Goal: Use online tool/utility: Utilize a website feature to perform a specific function

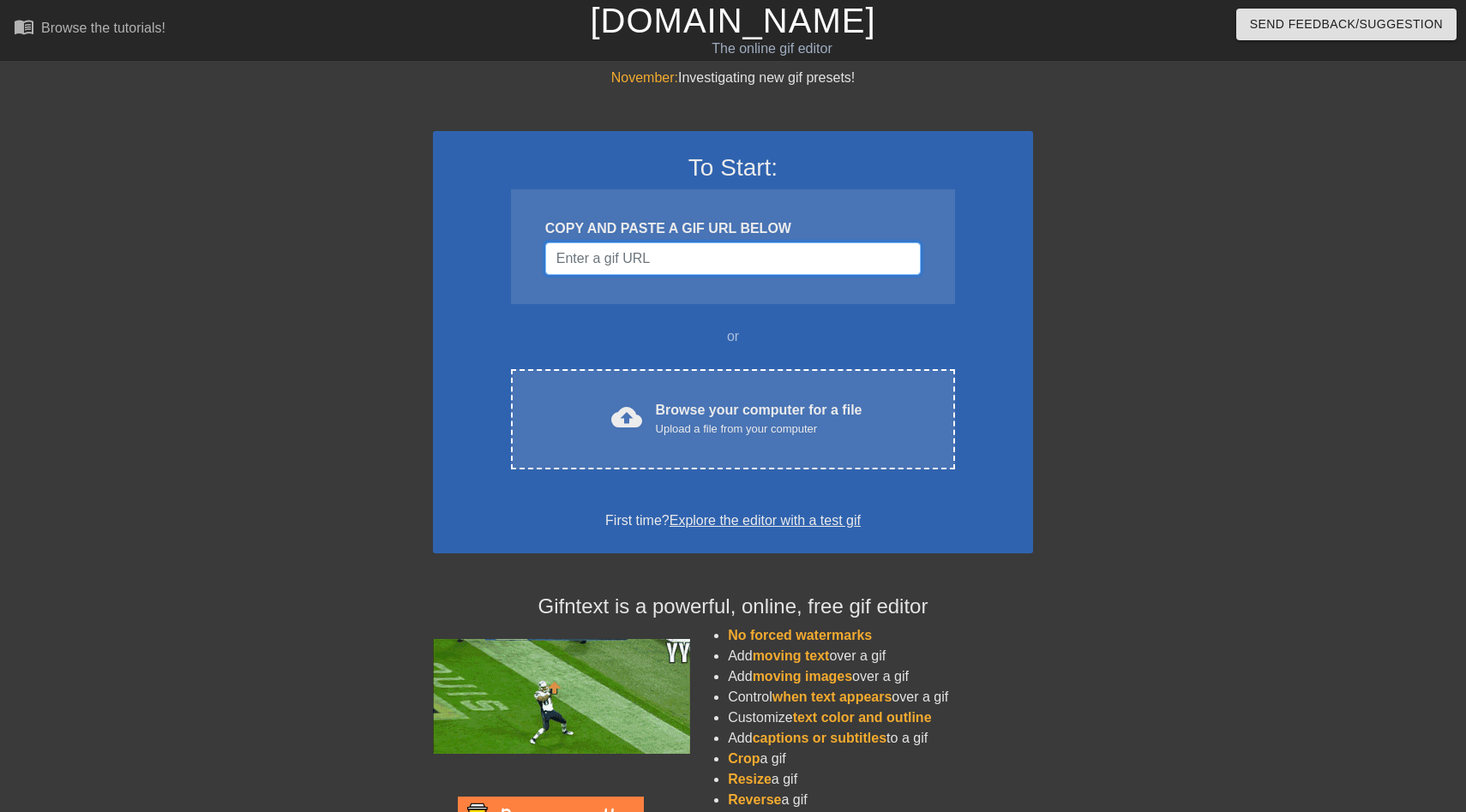
click at [648, 251] on input "Username" at bounding box center [733, 258] width 375 height 33
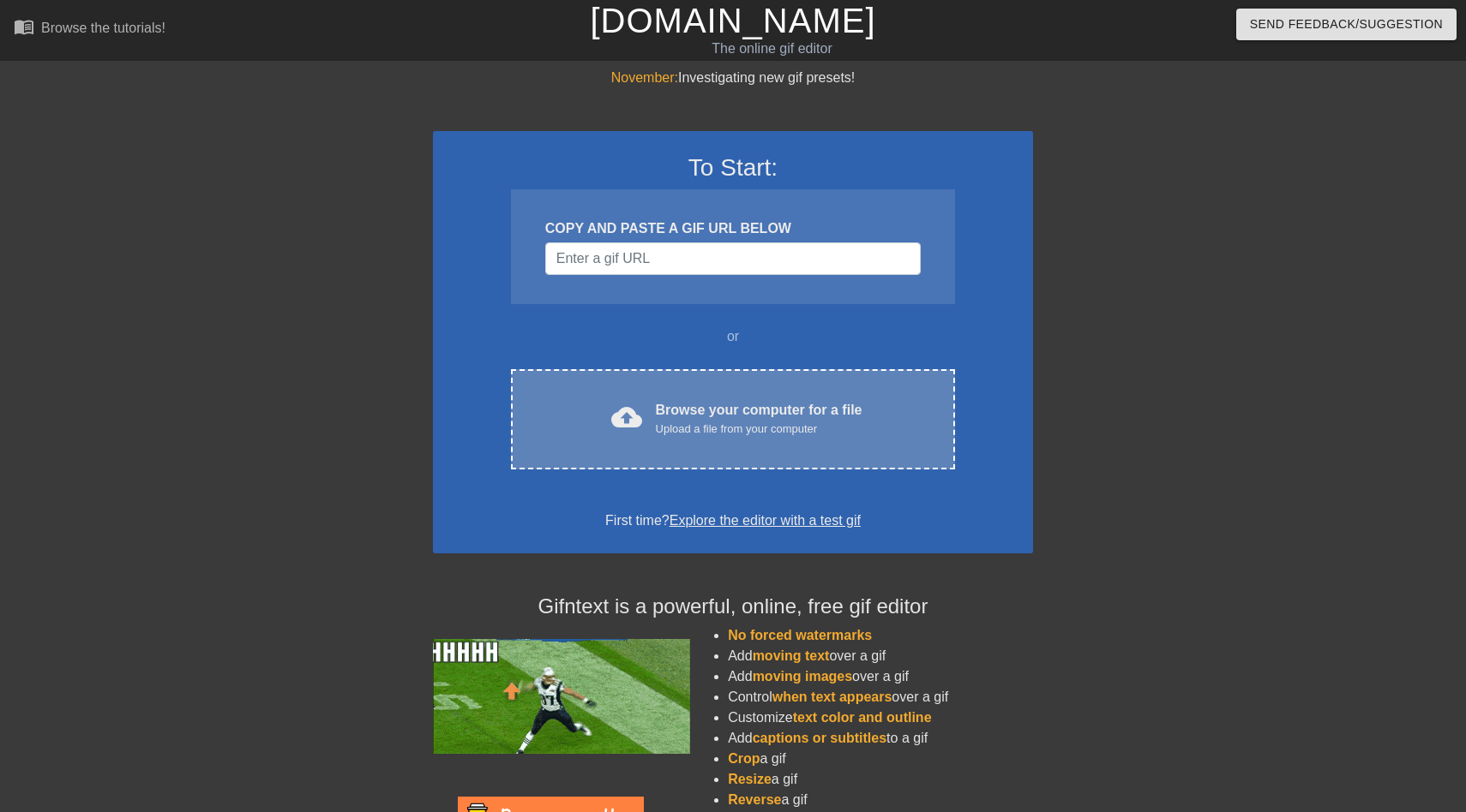
click at [661, 396] on div "cloud_upload Browse your computer for a file Upload a file from your computer C…" at bounding box center [732, 419] width 444 height 100
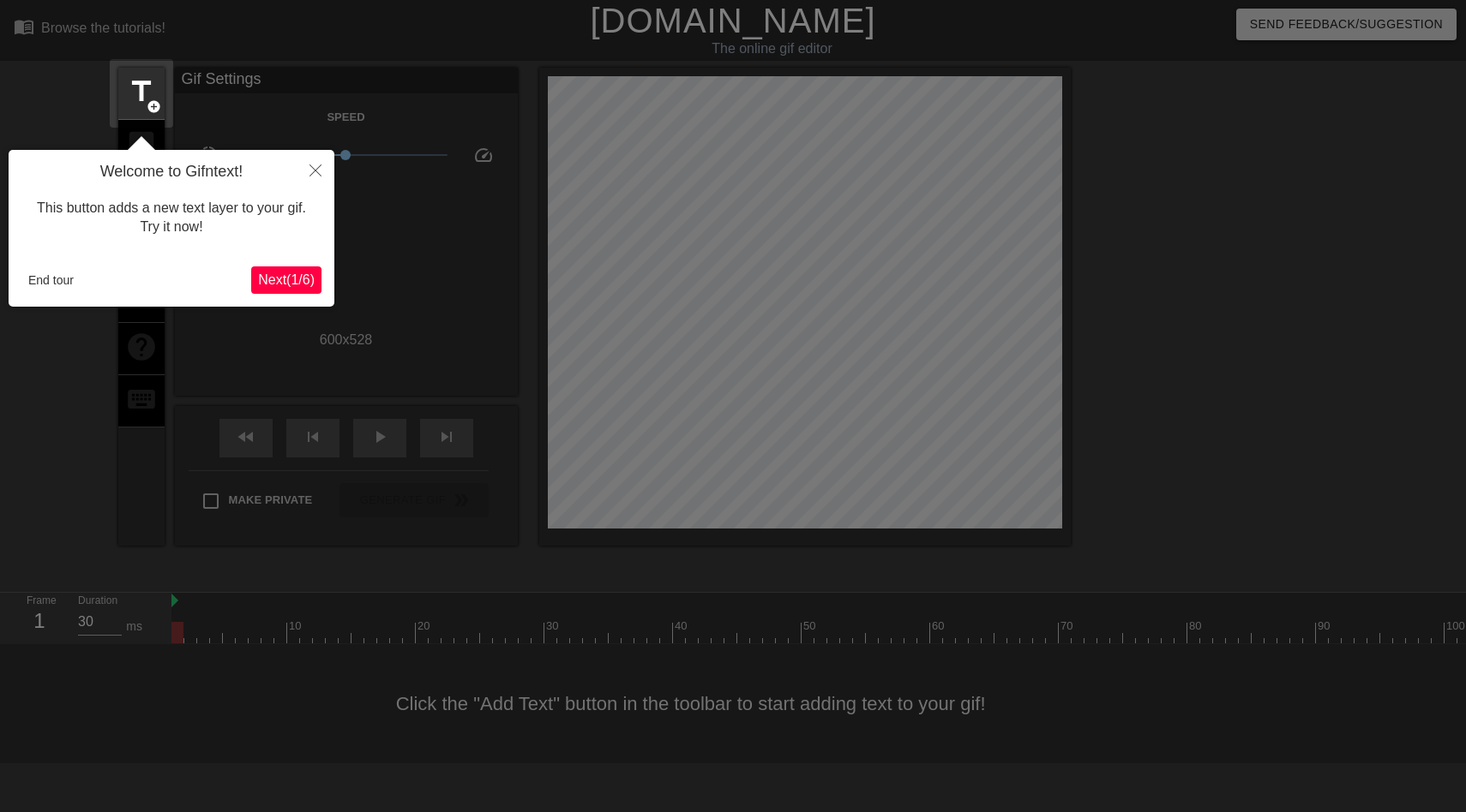
click at [272, 281] on span "Next ( 1 / 6 )" at bounding box center [286, 279] width 57 height 15
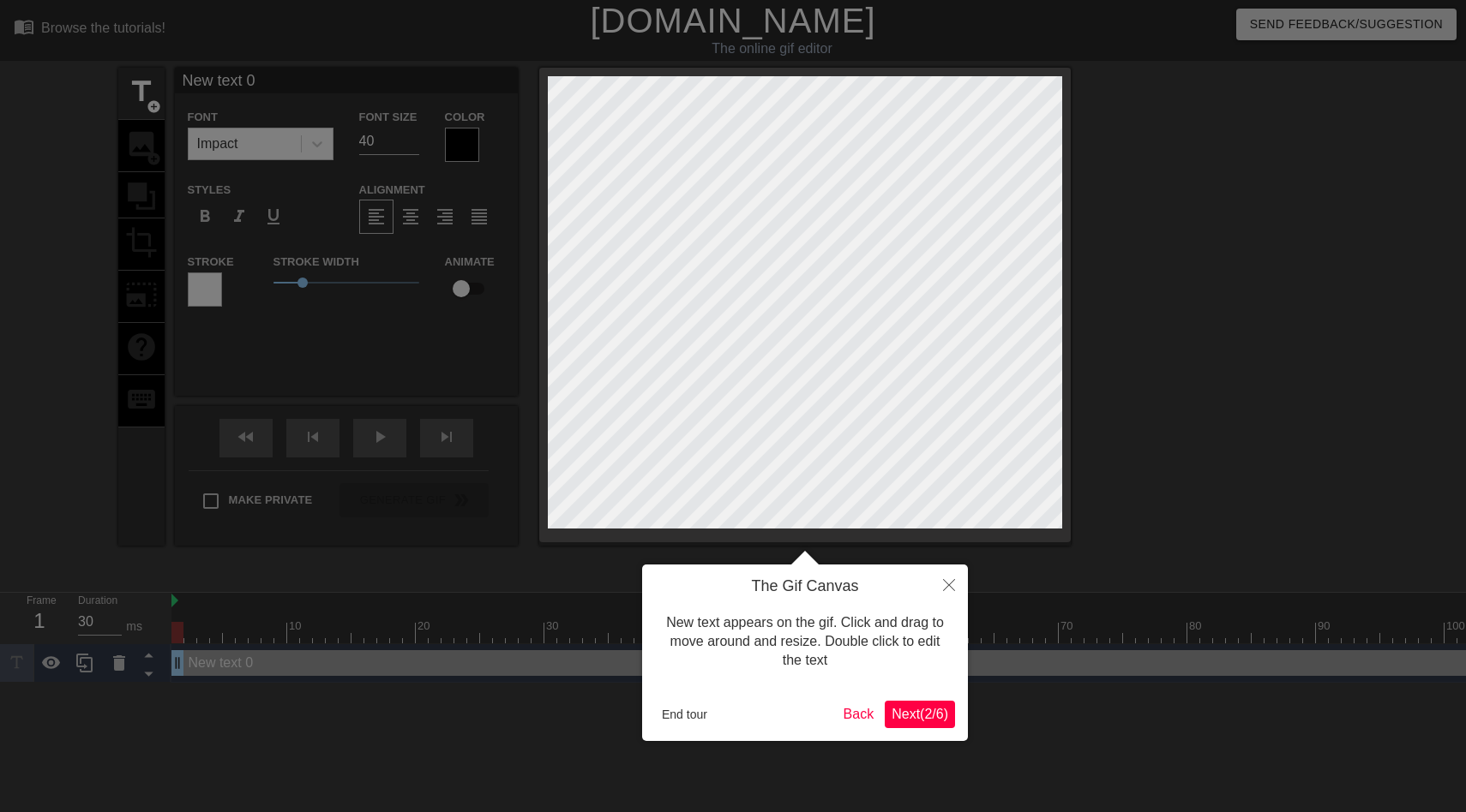
click at [894, 717] on span "Next ( 2 / 6 )" at bounding box center [920, 714] width 57 height 15
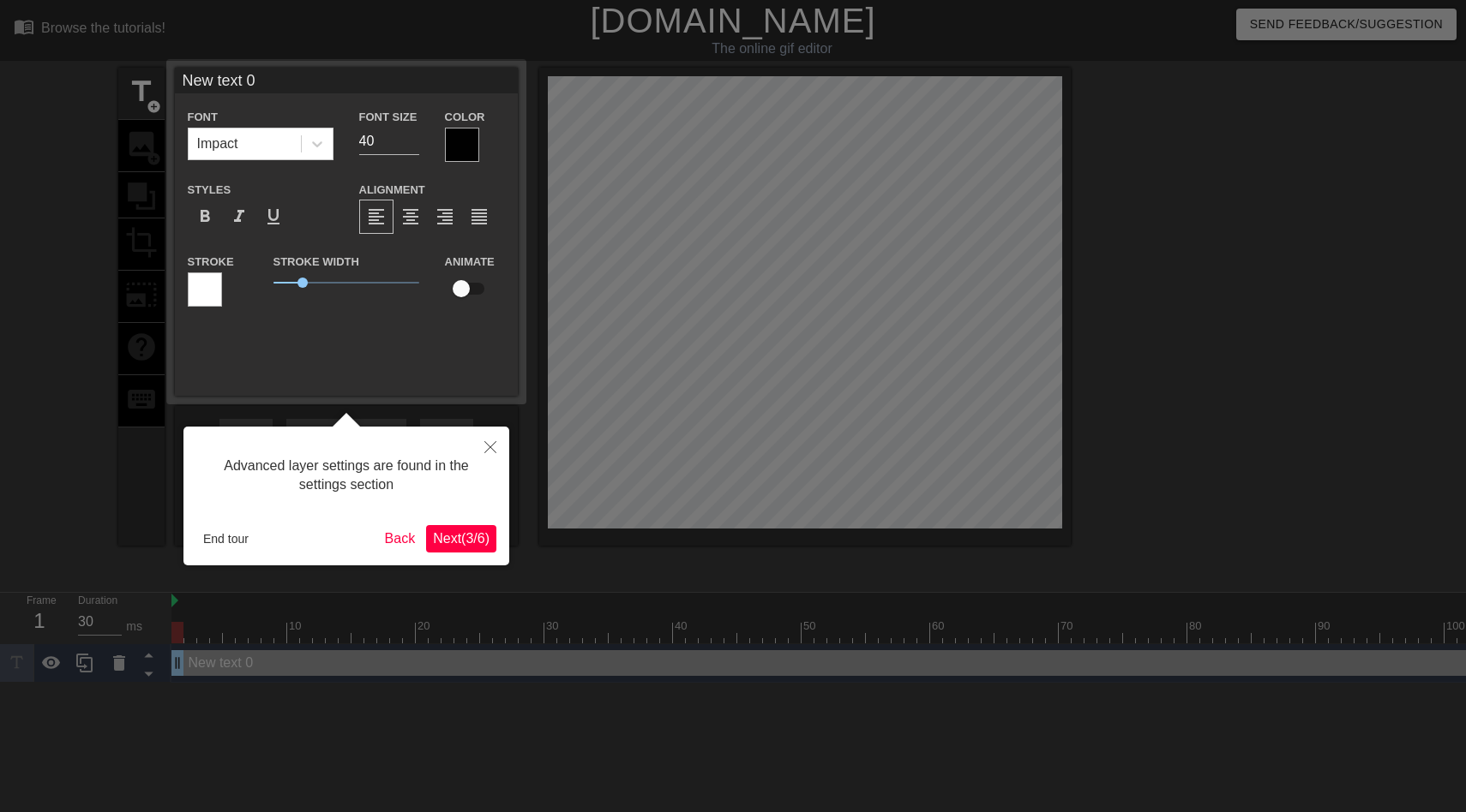
click at [448, 534] on span "Next ( 3 / 6 )" at bounding box center [461, 538] width 57 height 15
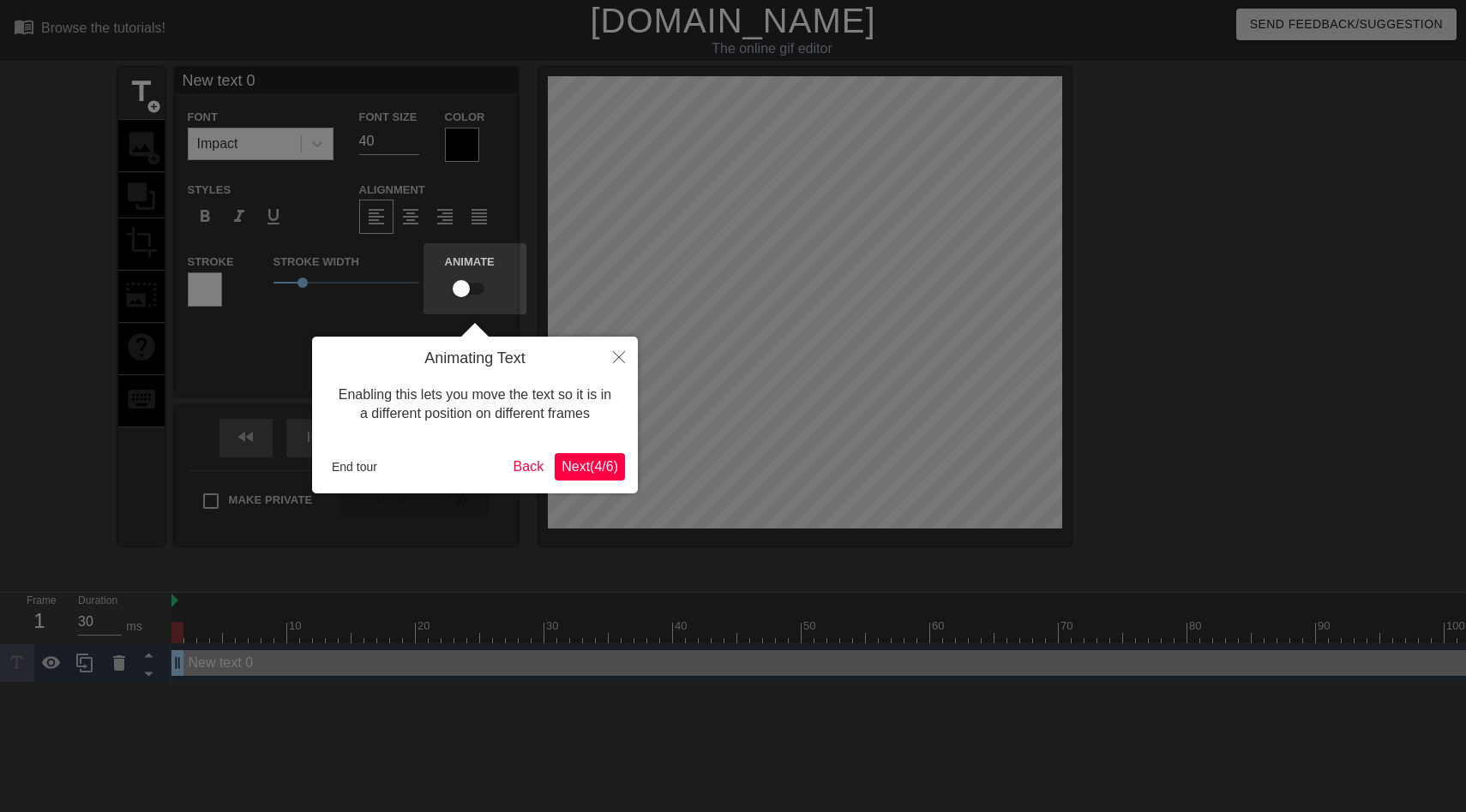
click at [562, 468] on span "Next ( 4 / 6 )" at bounding box center [589, 467] width 57 height 15
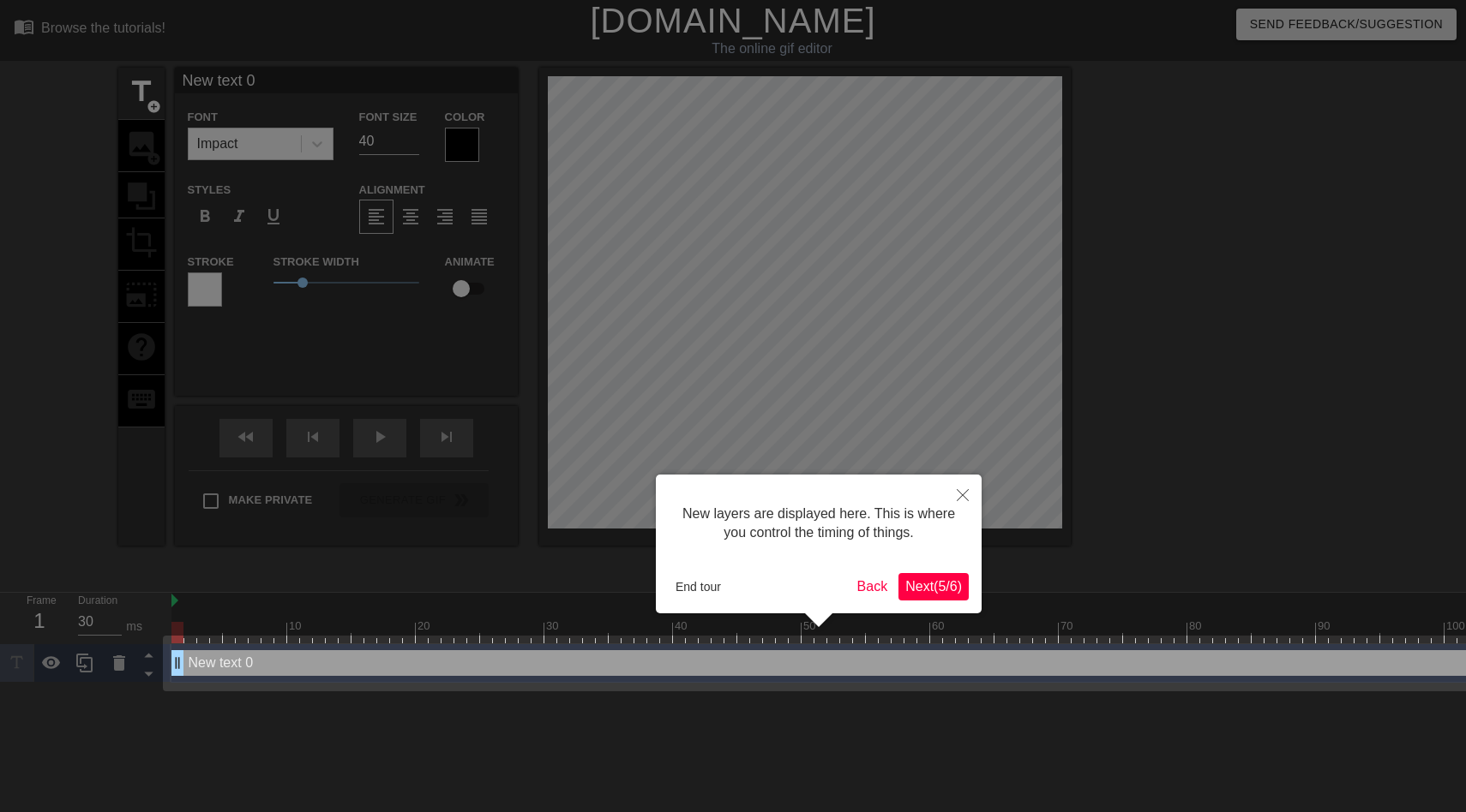
click at [928, 592] on span "Next ( 5 / 6 )" at bounding box center [934, 587] width 57 height 15
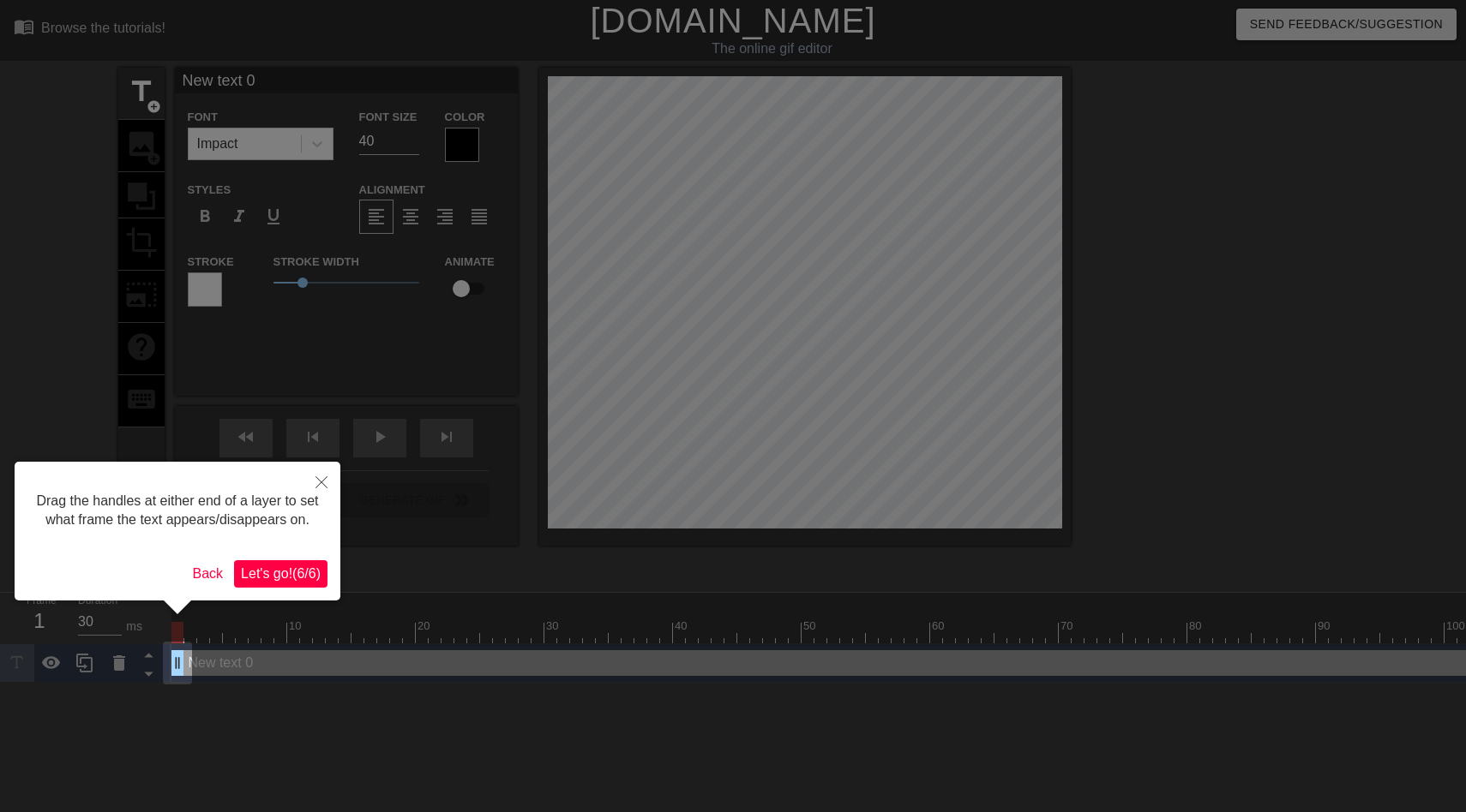
click at [305, 576] on div "Drag the handles at either end of a layer to set what frame the text appears/di…" at bounding box center [178, 531] width 326 height 139
click at [305, 581] on span "Let's go! ( 6 / 6 )" at bounding box center [281, 574] width 79 height 15
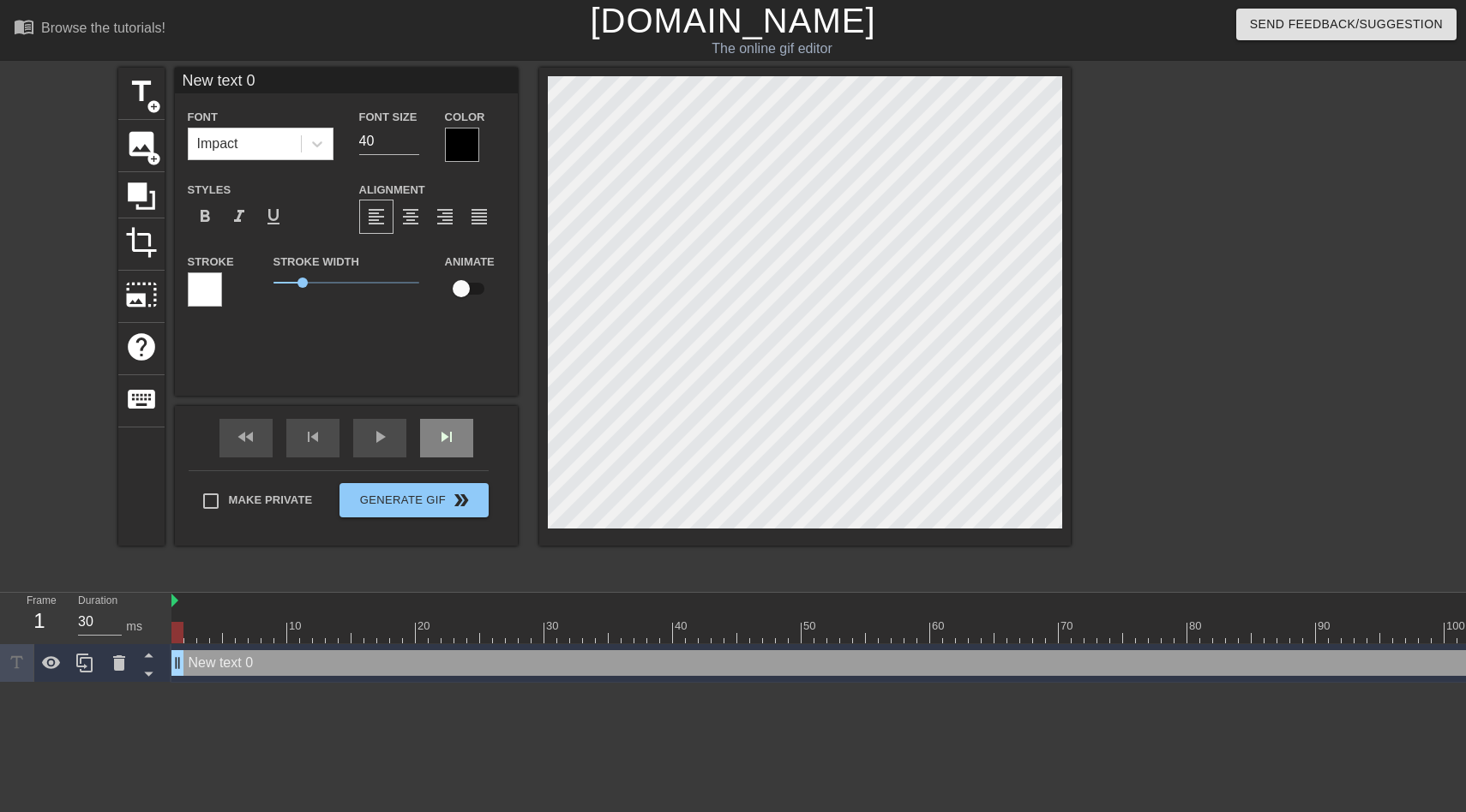
scroll to position [0, 1]
type input "A"
type textarea "A"
type input "AU"
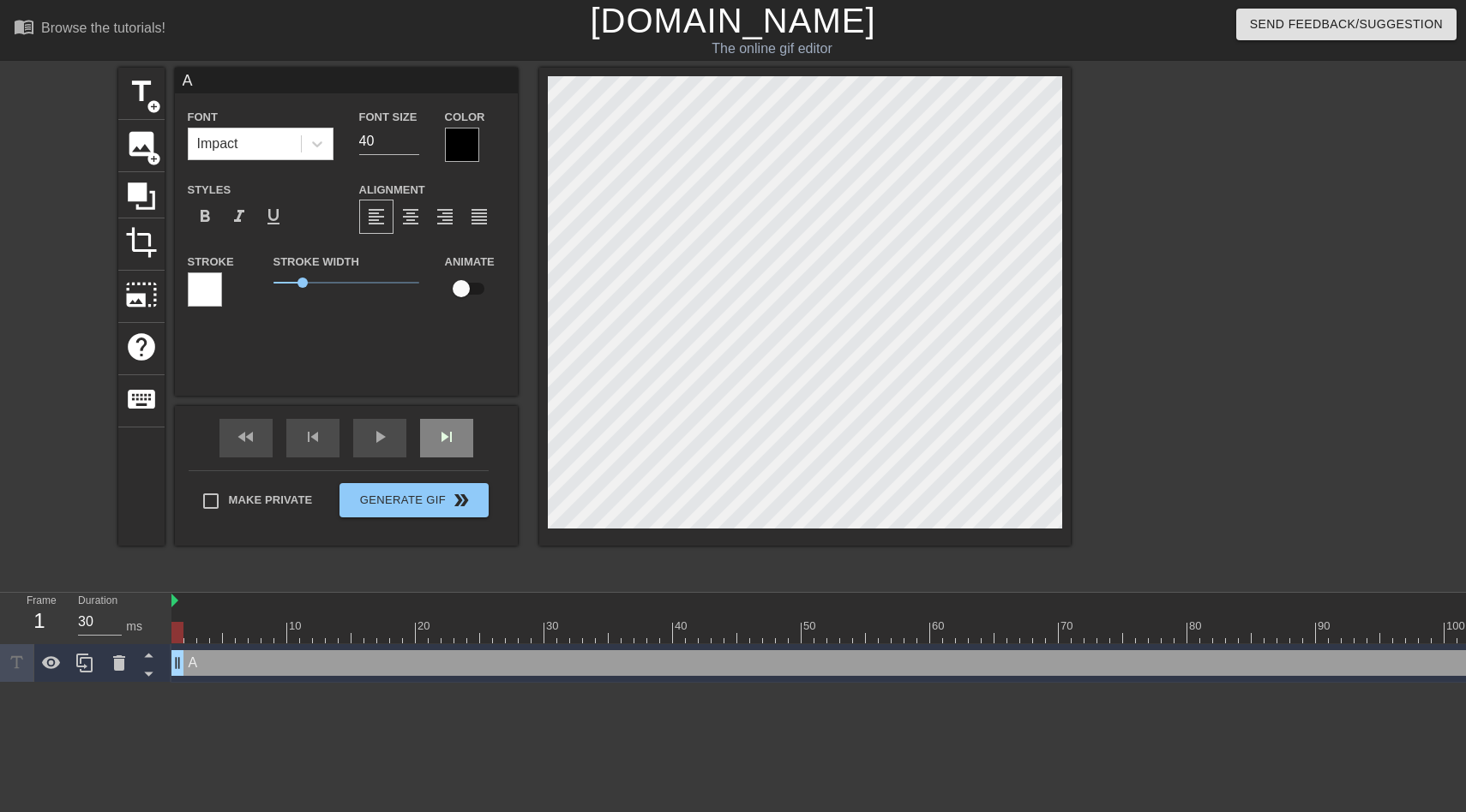
type textarea "AU"
type input "AU"
type textarea "AU M"
type input "AU [GEOGRAPHIC_DATA]"
type textarea "AU [GEOGRAPHIC_DATA]"
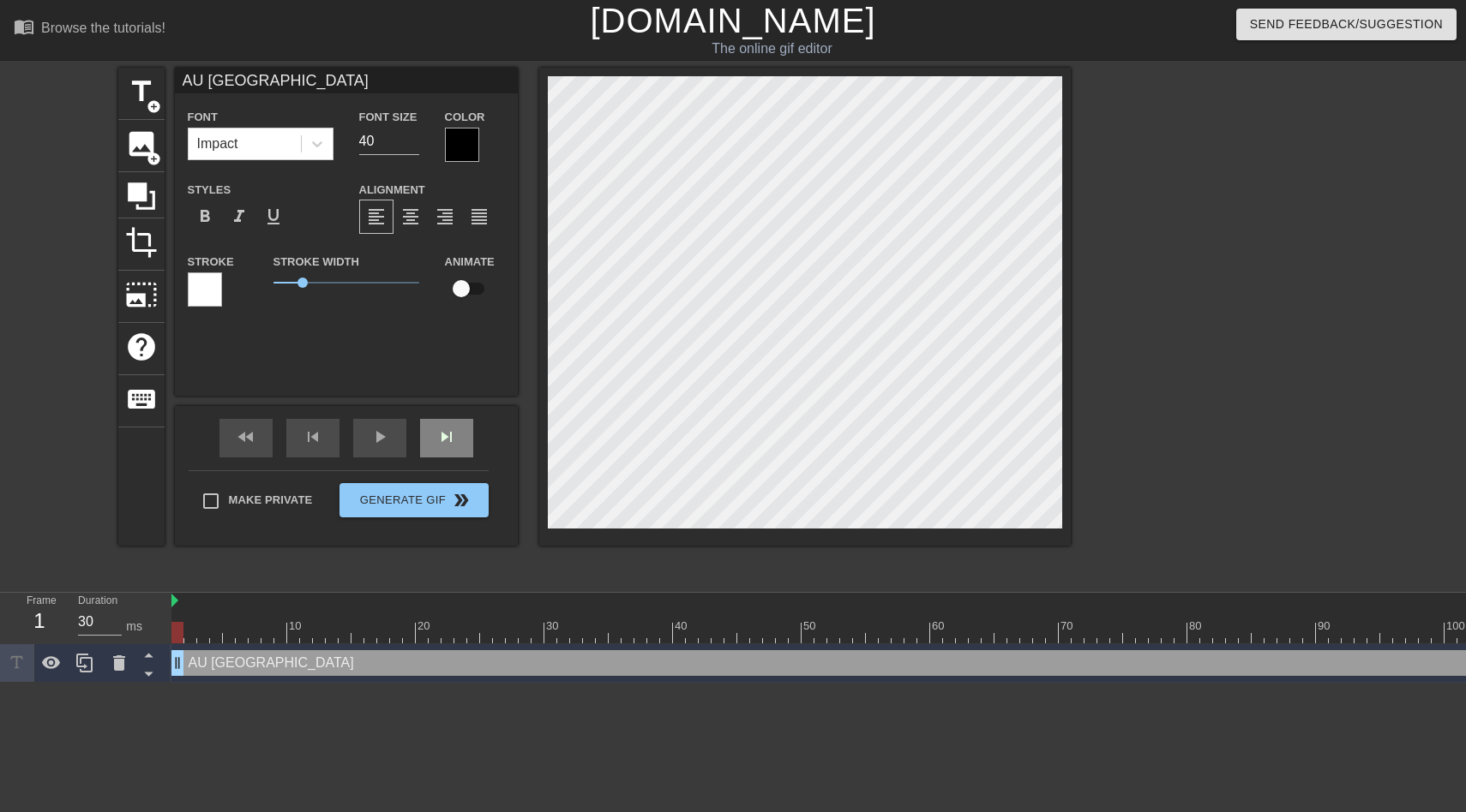
type input "AU MNA"
type textarea "AU MNA"
type input "AU MNAr"
type textarea "AU MNAr"
type input "AU MNA"
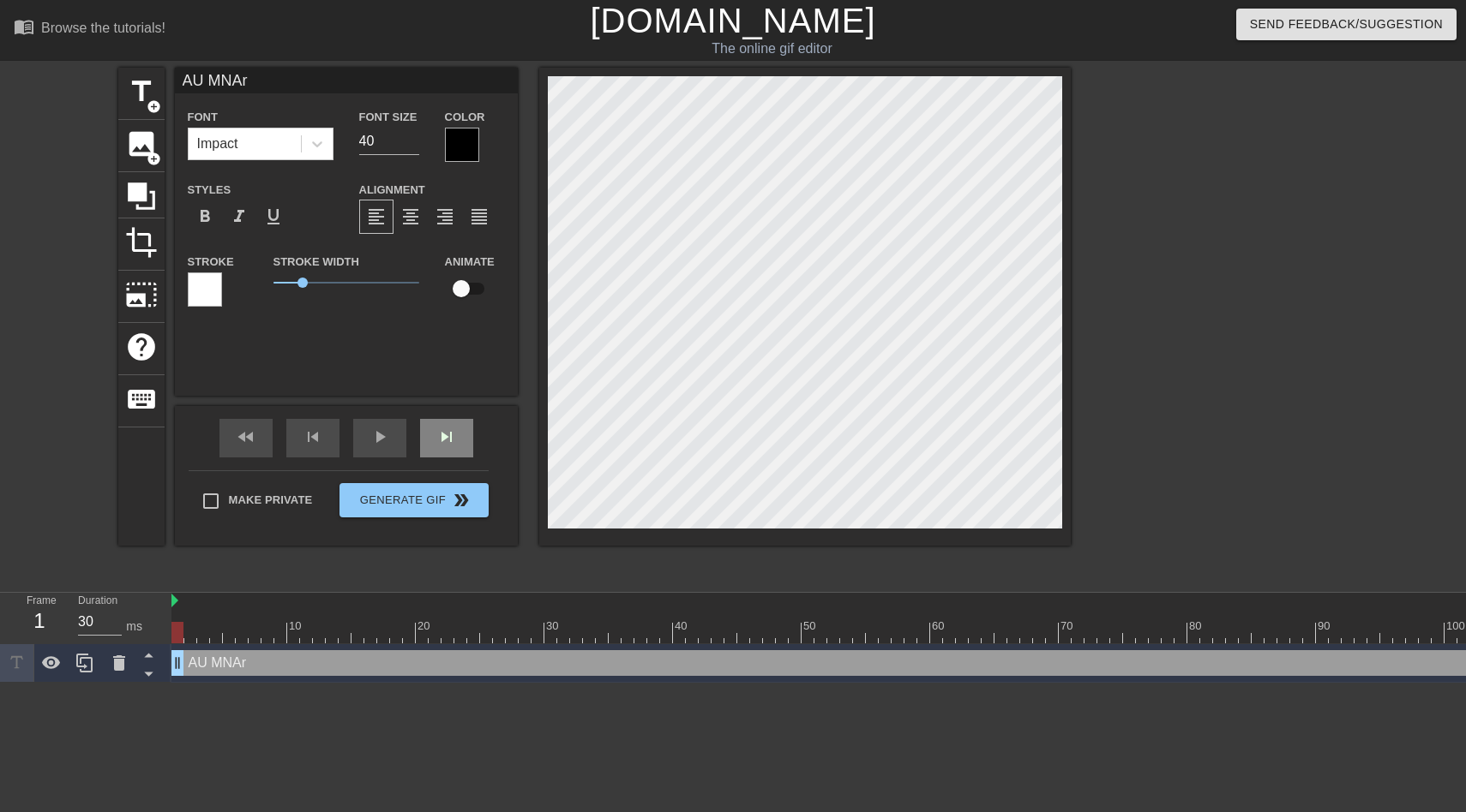
type textarea "AU MNA"
type input "AU [GEOGRAPHIC_DATA]"
type textarea "AU [GEOGRAPHIC_DATA]"
type input "AU M"
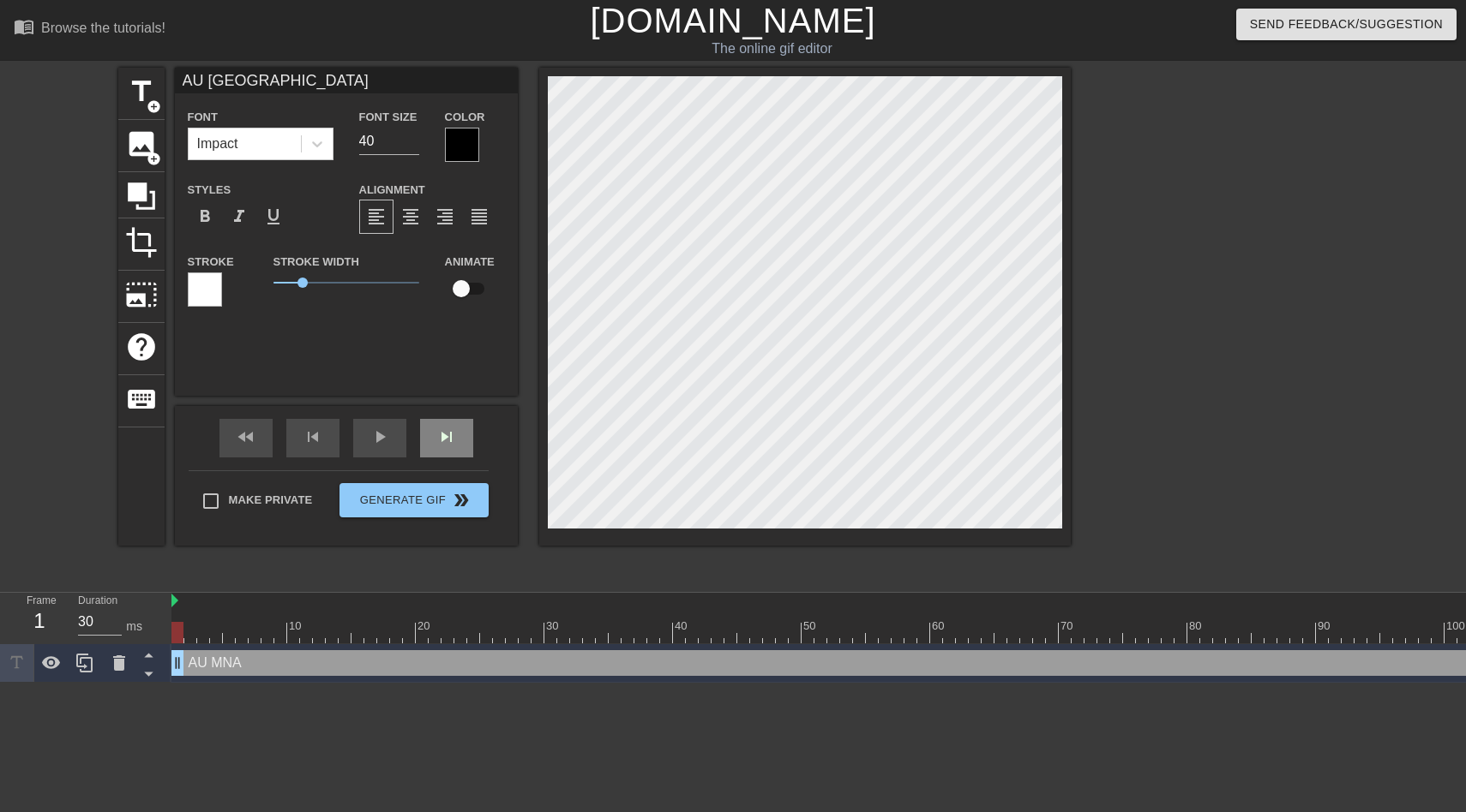
type textarea "AU M"
type input "AU MA"
type textarea "AU MA"
type input "AU MAR"
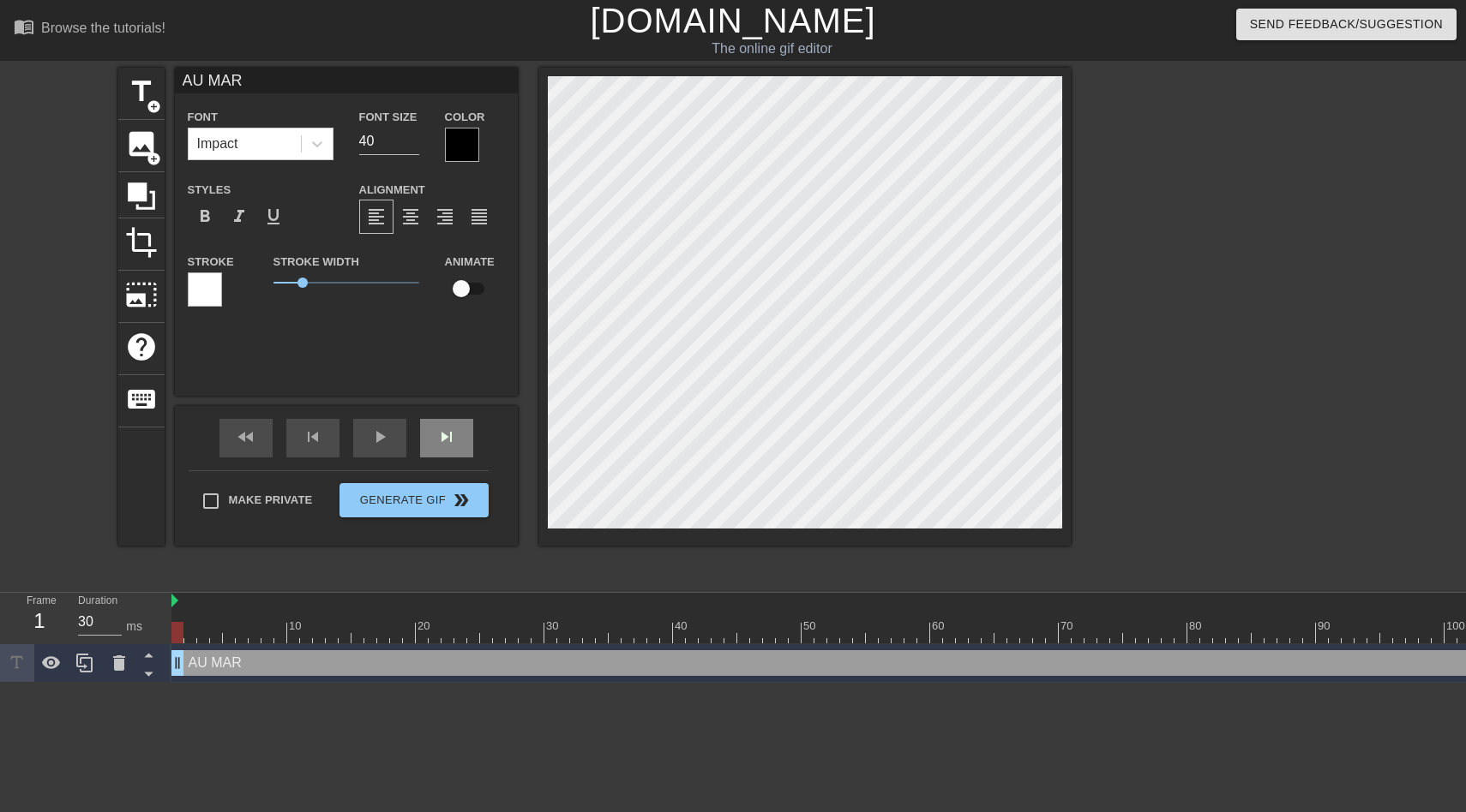
type textarea "AU MARK"
type input "AU MARKE"
type textarea "AU MARKET"
type input "AU MARKET"
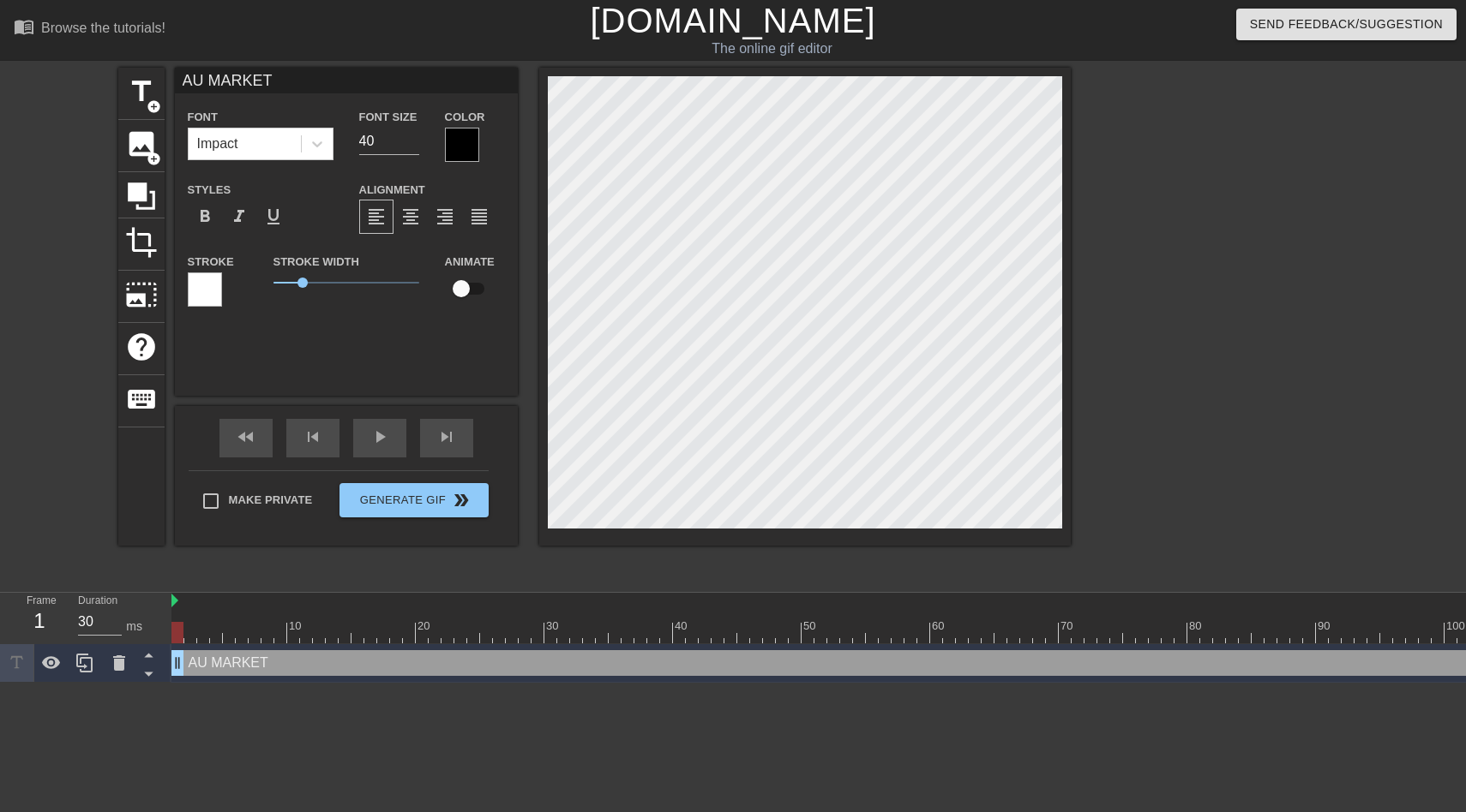
type textarea "AU MARKET"
click at [463, 163] on div "Font Impact Font Size 40 Color Styles format_bold format_italic format_underlin…" at bounding box center [346, 214] width 317 height 216
click at [463, 148] on div at bounding box center [462, 145] width 35 height 35
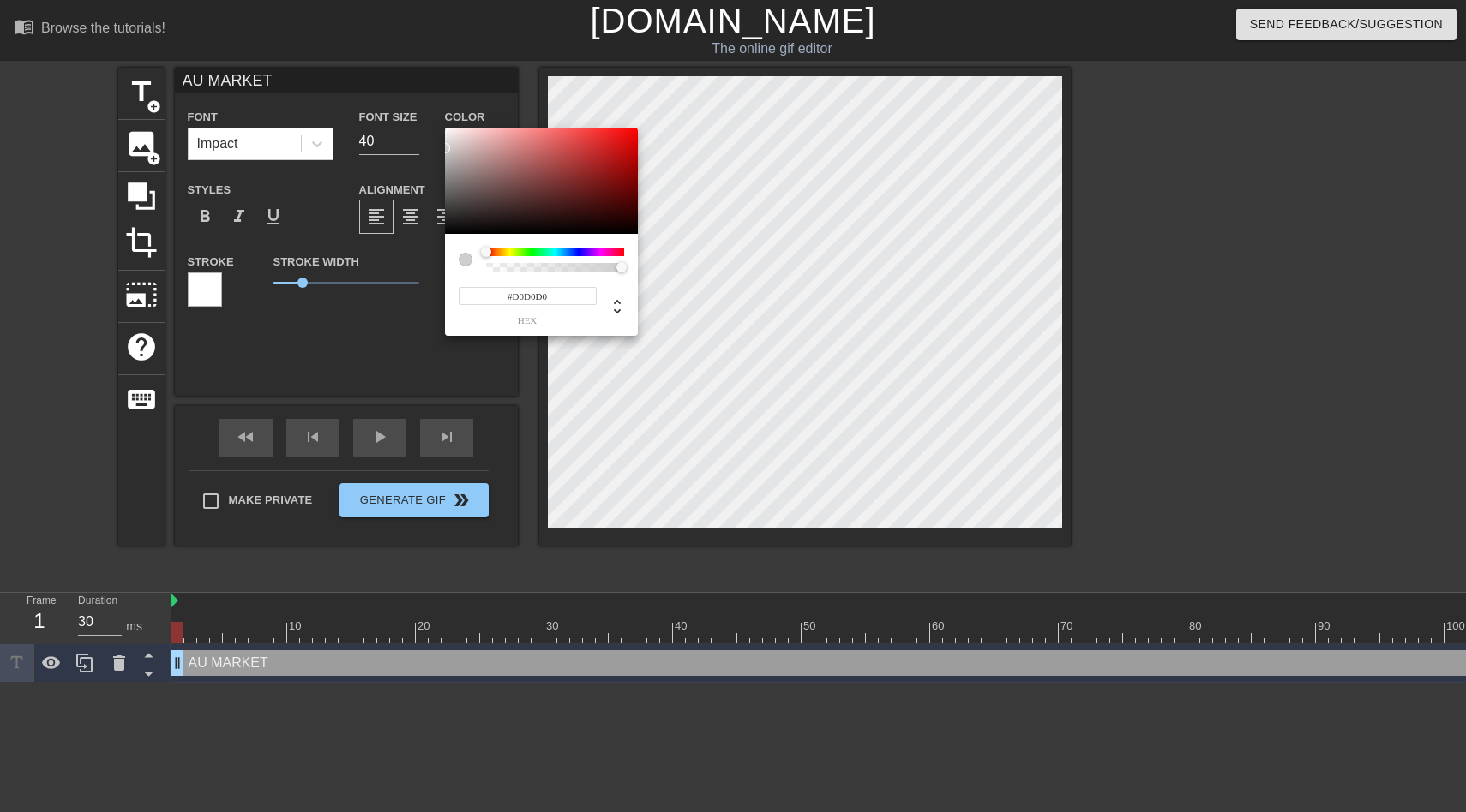
drag, startPoint x: 461, startPoint y: 197, endPoint x: 439, endPoint y: 147, distance: 54.6
click at [439, 147] on div "#D0D0D0 hex" at bounding box center [733, 406] width 1466 height 812
type input "#FFFFFF"
drag, startPoint x: 455, startPoint y: 147, endPoint x: 429, endPoint y: 112, distance: 43.6
click at [429, 112] on div "#FFFFFF hex" at bounding box center [733, 406] width 1466 height 812
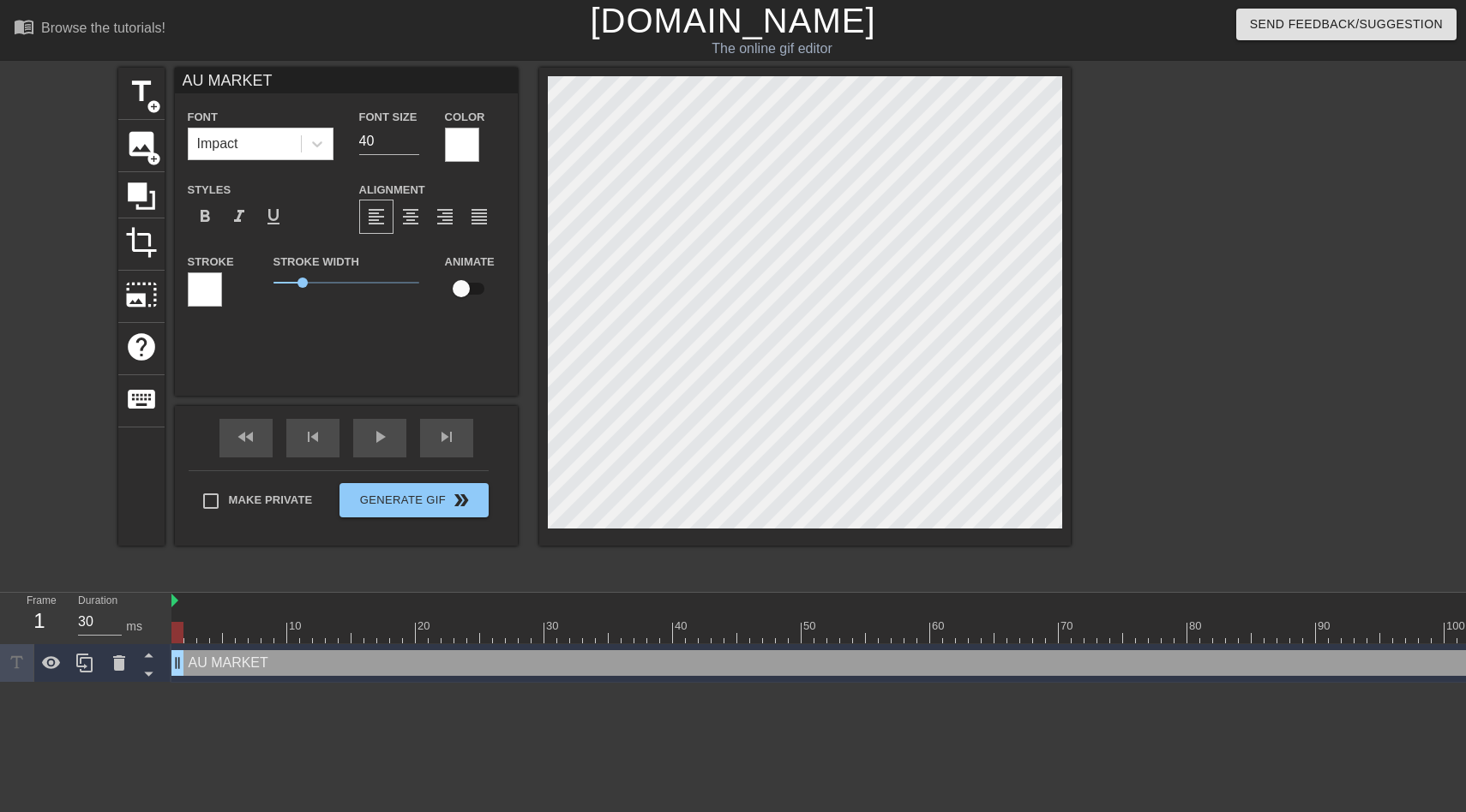
click at [476, 291] on input "checkbox" at bounding box center [461, 288] width 97 height 33
checkbox input "true"
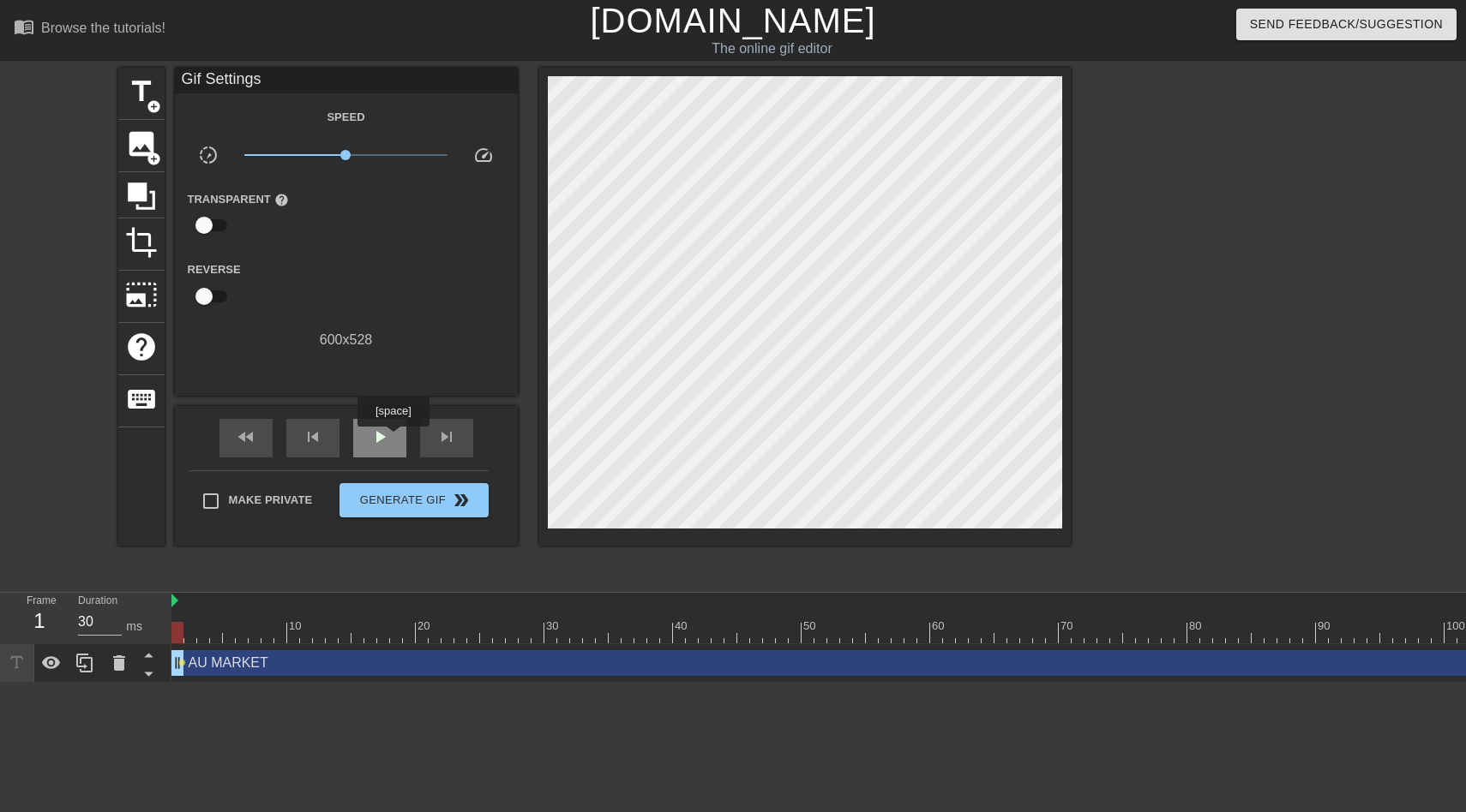
click at [395, 439] on div "play_arrow" at bounding box center [380, 438] width 54 height 39
click at [372, 437] on span "pause" at bounding box center [379, 437] width 21 height 21
click at [372, 437] on span "play_arrow" at bounding box center [379, 437] width 21 height 21
click at [373, 437] on span "pause" at bounding box center [379, 437] width 21 height 21
click at [373, 437] on span "play_arrow" at bounding box center [379, 437] width 21 height 21
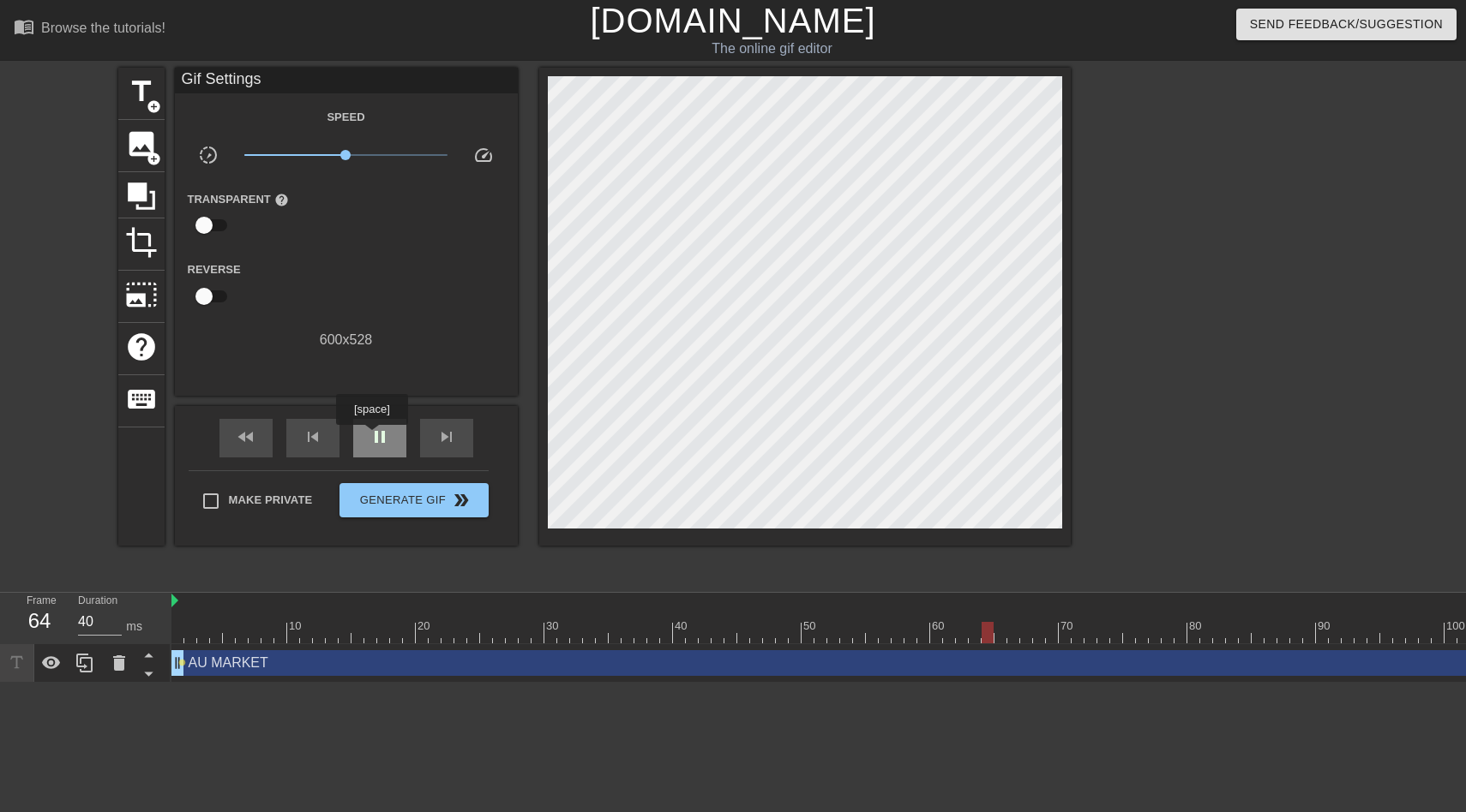
click at [373, 437] on span "pause" at bounding box center [379, 437] width 21 height 21
click at [373, 437] on span "play_arrow" at bounding box center [379, 437] width 21 height 21
click at [373, 437] on span "pause" at bounding box center [379, 437] width 21 height 21
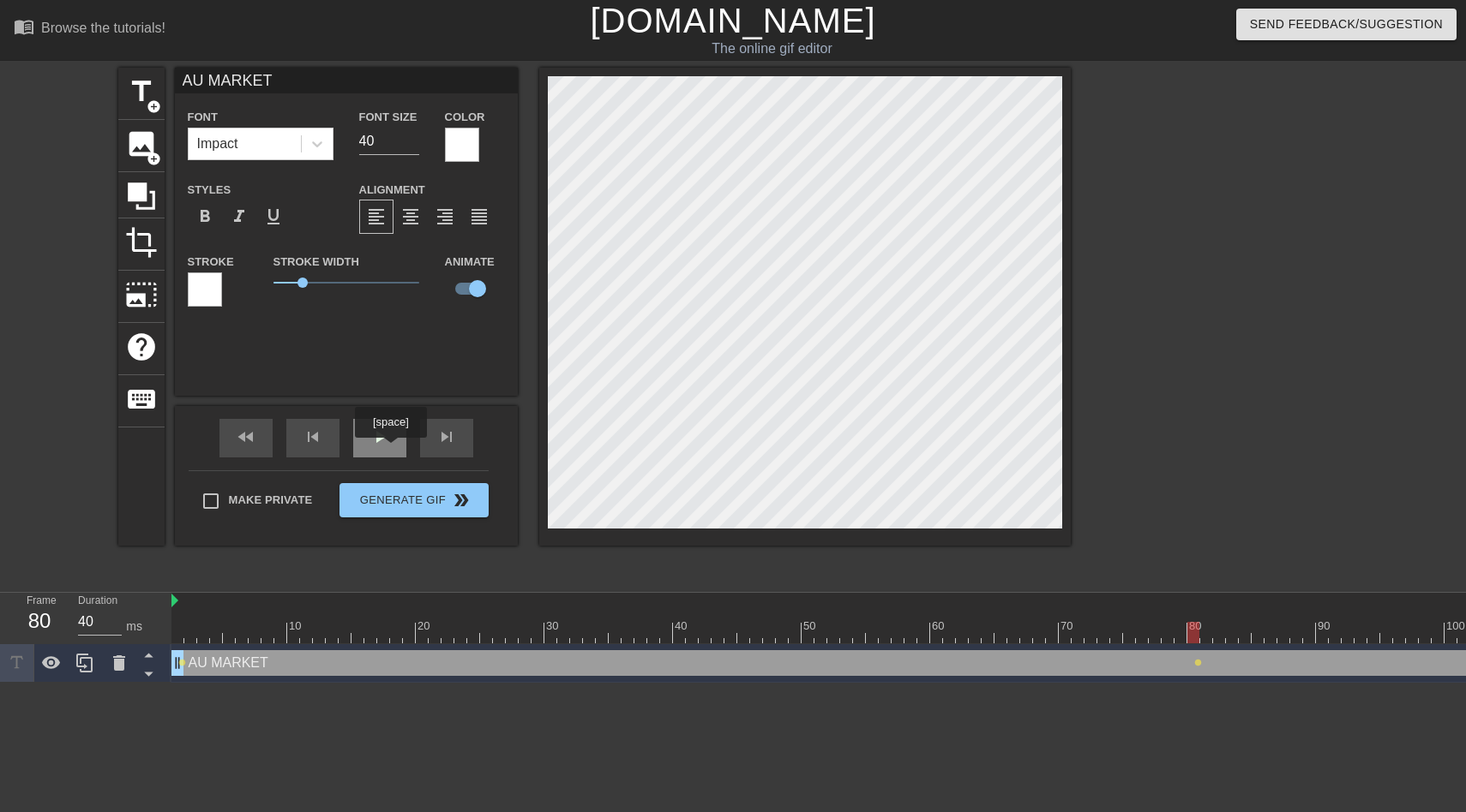
click at [391, 449] on div "play_arrow" at bounding box center [380, 438] width 54 height 39
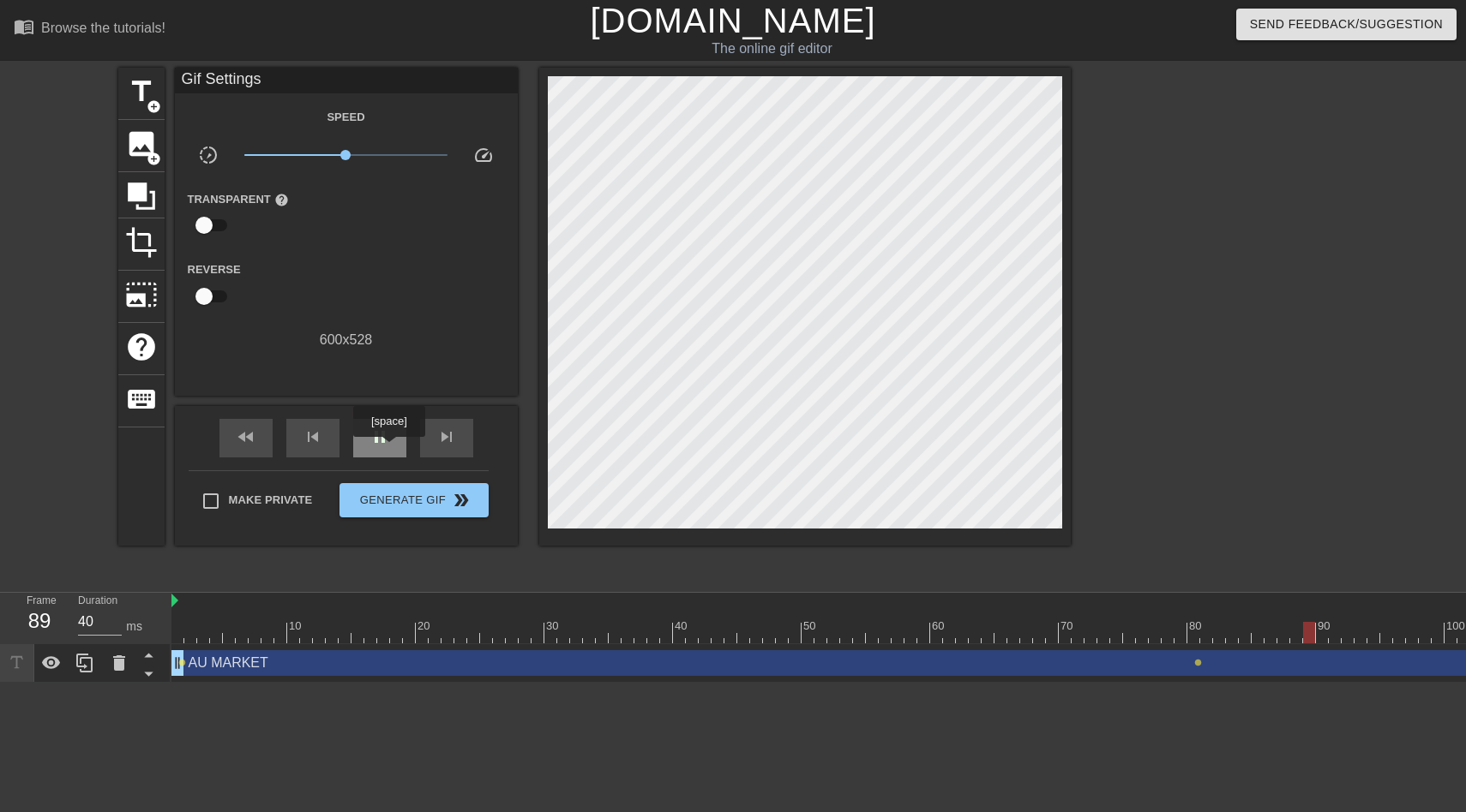
click at [391, 449] on div "pause" at bounding box center [380, 438] width 54 height 39
click at [391, 449] on div "play_arrow" at bounding box center [380, 438] width 54 height 39
click at [391, 449] on div "pause" at bounding box center [380, 438] width 54 height 39
click at [391, 449] on div "play_arrow" at bounding box center [380, 438] width 54 height 39
click at [391, 449] on div "pause" at bounding box center [380, 438] width 54 height 39
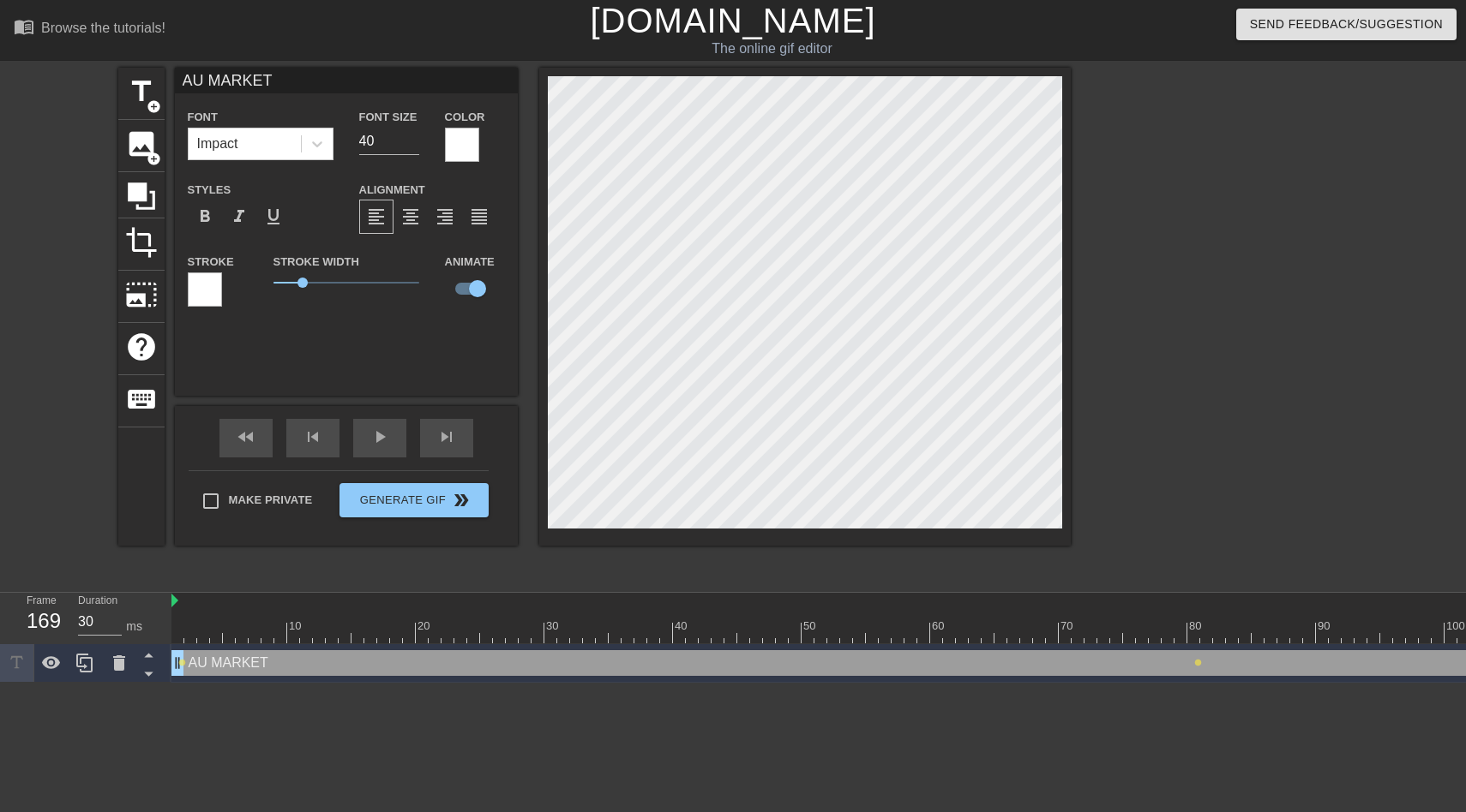
click at [373, 440] on span "play_arrow" at bounding box center [379, 437] width 21 height 21
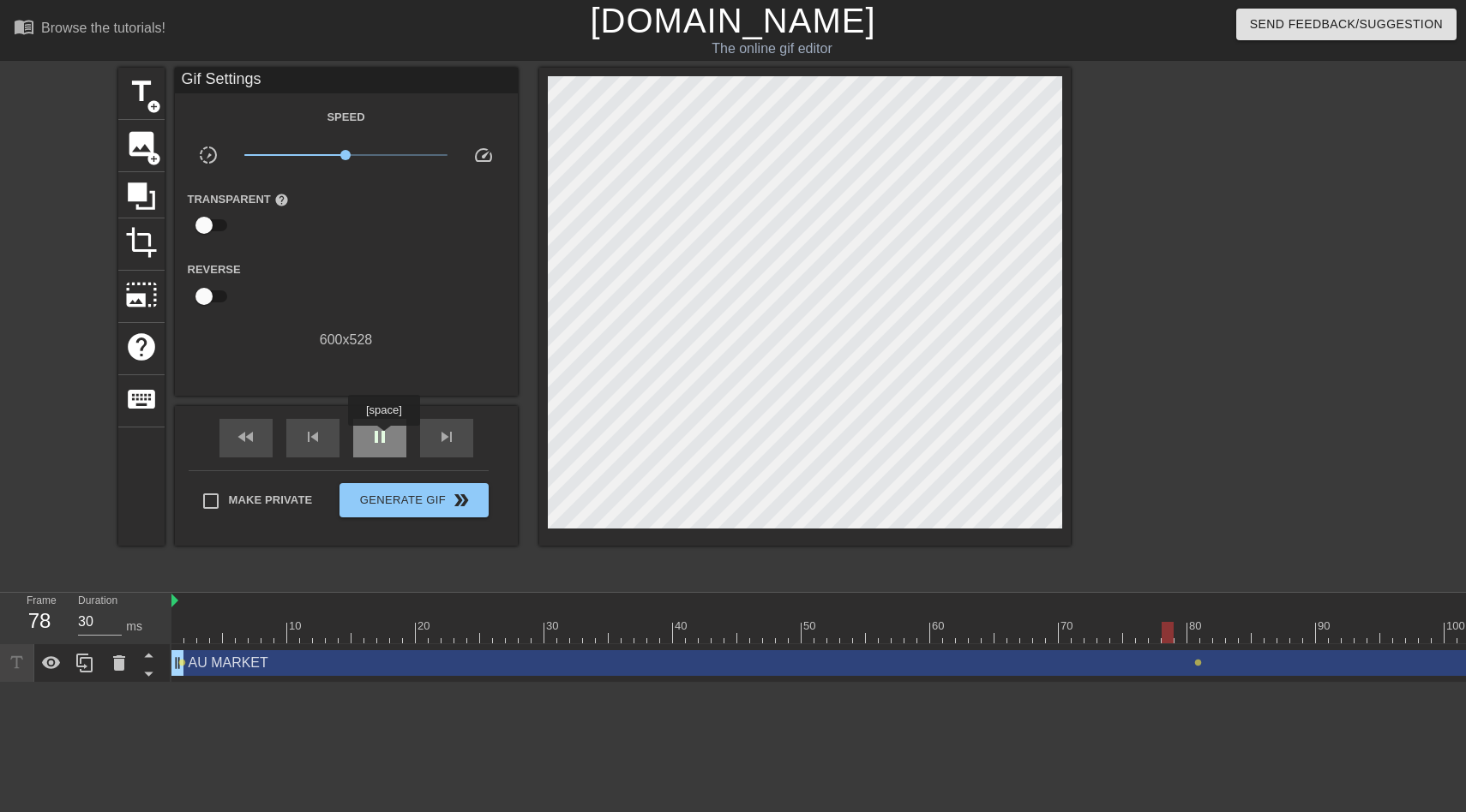
click at [385, 438] on span "pause" at bounding box center [379, 437] width 21 height 21
click at [385, 438] on span "play_arrow" at bounding box center [379, 437] width 21 height 21
click at [390, 437] on div "pause" at bounding box center [380, 438] width 54 height 39
drag, startPoint x: 1243, startPoint y: 662, endPoint x: 1204, endPoint y: 663, distance: 39.0
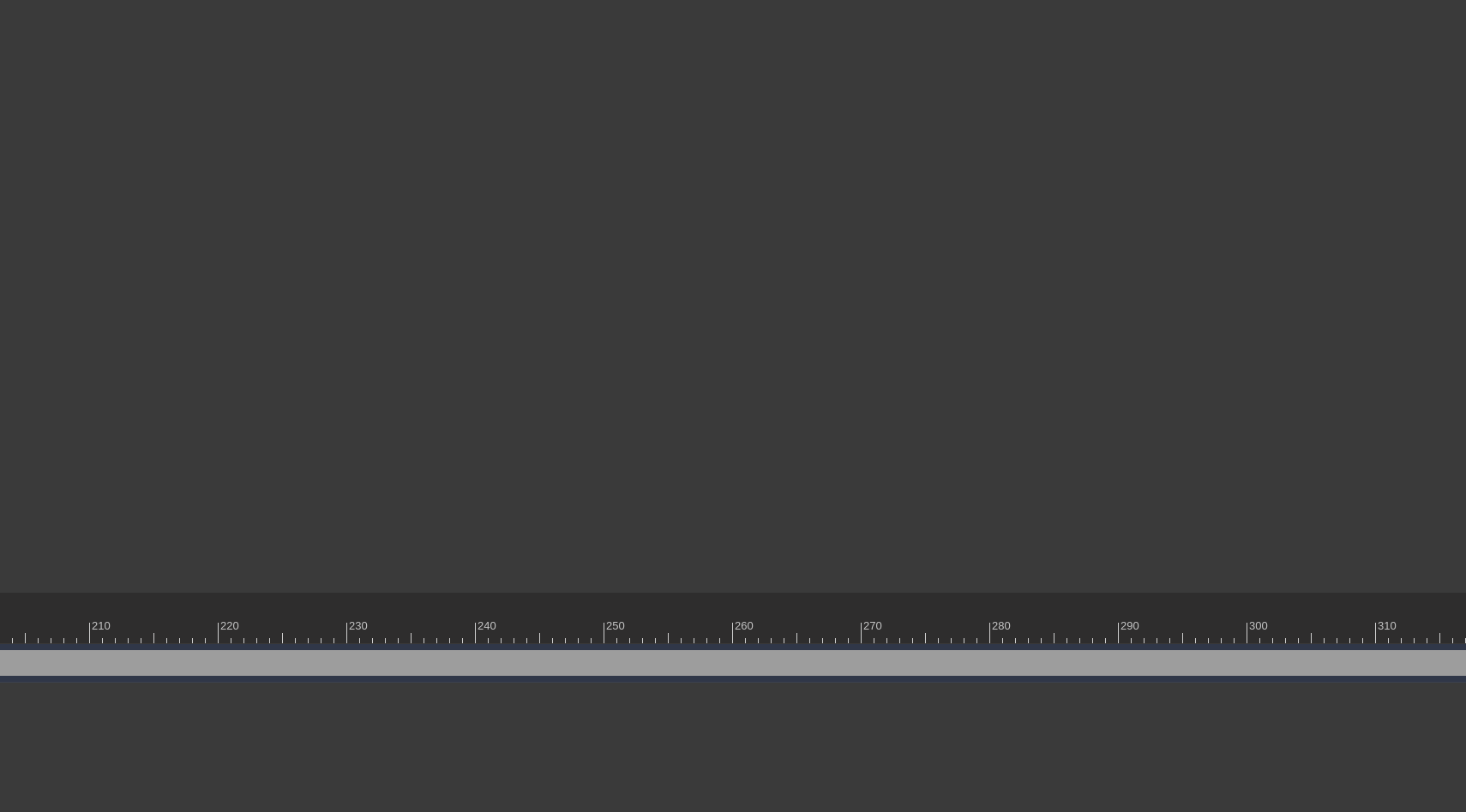
scroll to position [0, 2799]
drag, startPoint x: 1451, startPoint y: 657, endPoint x: 1465, endPoint y: 702, distance: 47.1
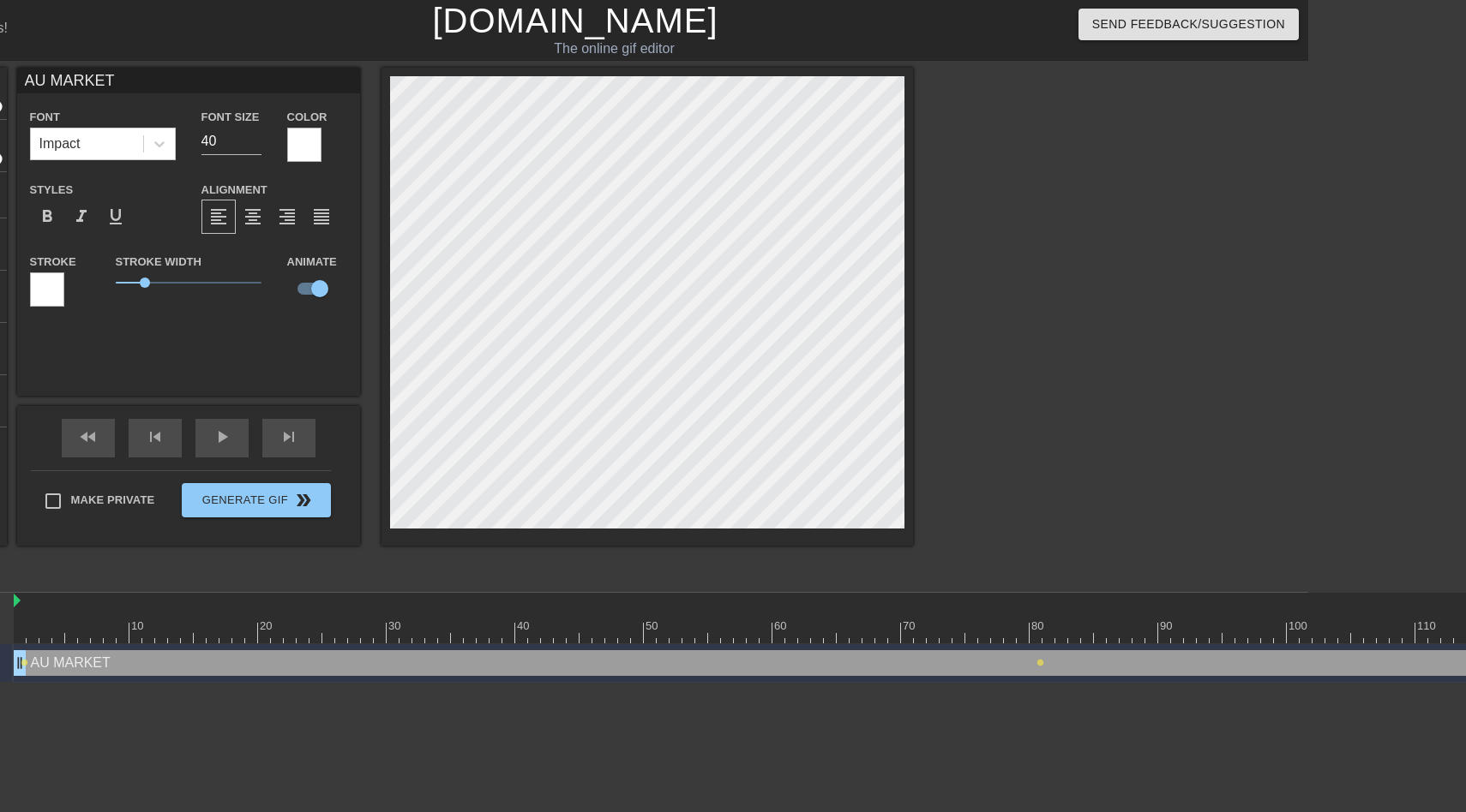
scroll to position [0, 0]
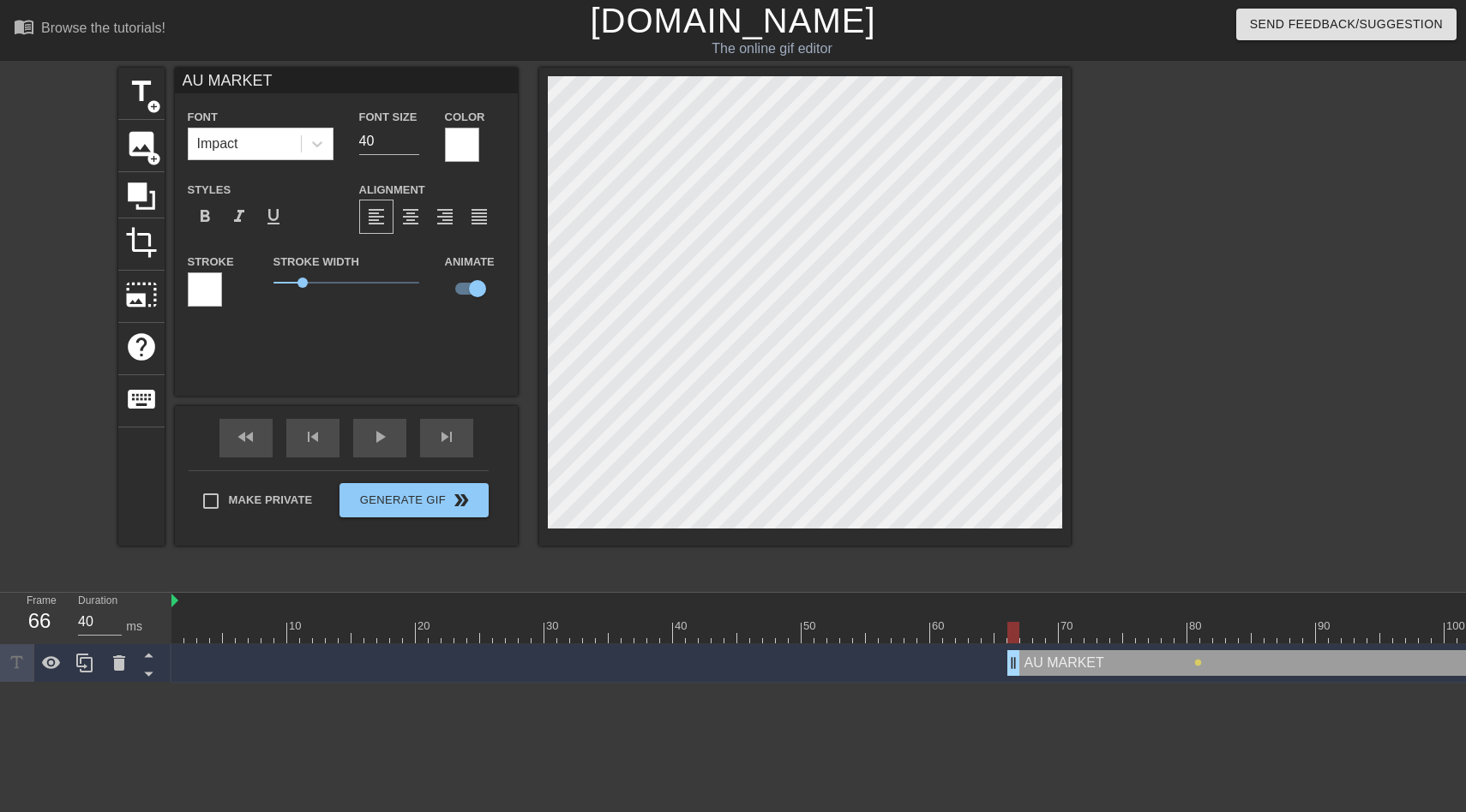
drag, startPoint x: 177, startPoint y: 662, endPoint x: 1013, endPoint y: 663, distance: 836.0
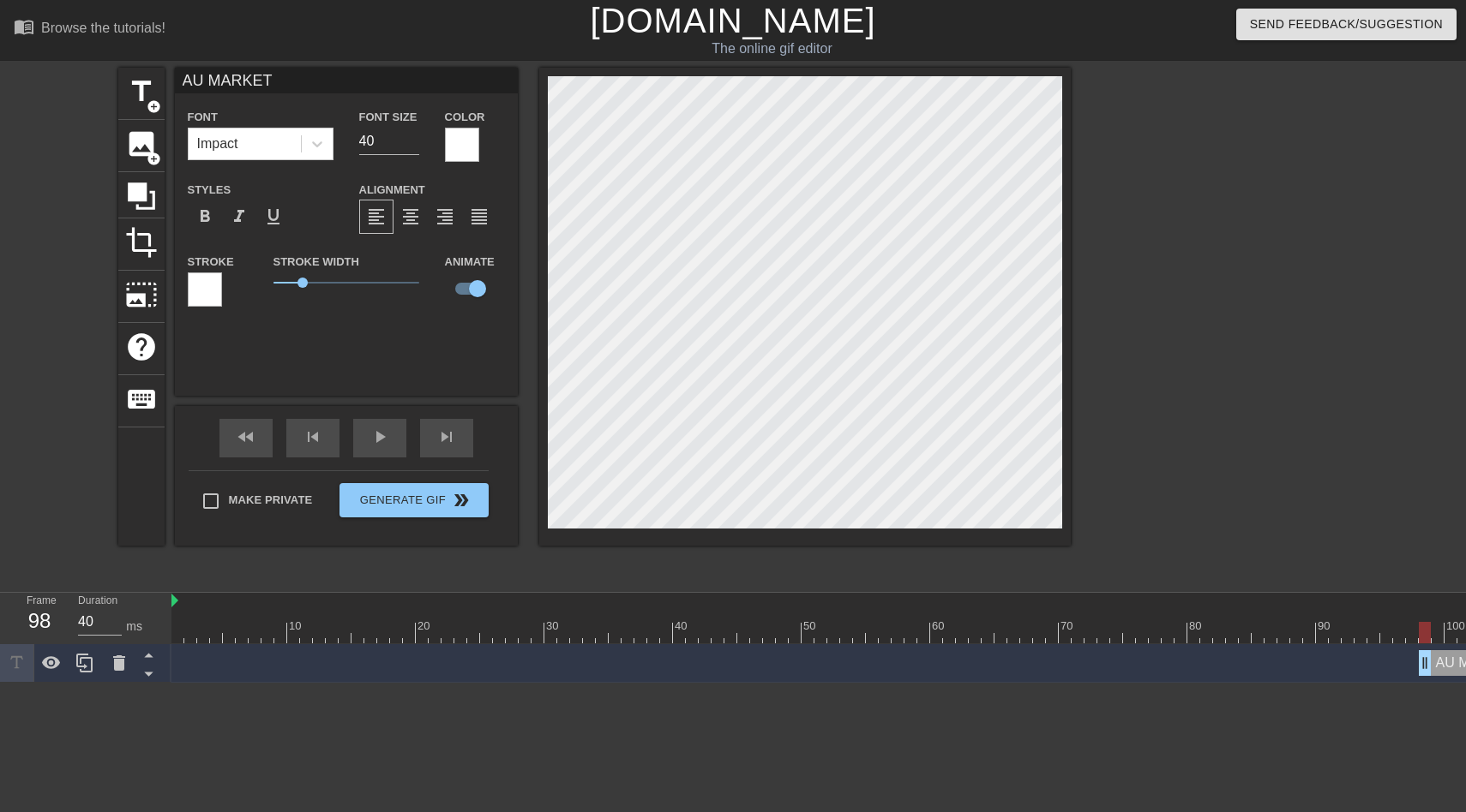
drag, startPoint x: 1019, startPoint y: 668, endPoint x: 1428, endPoint y: 673, distance: 409.0
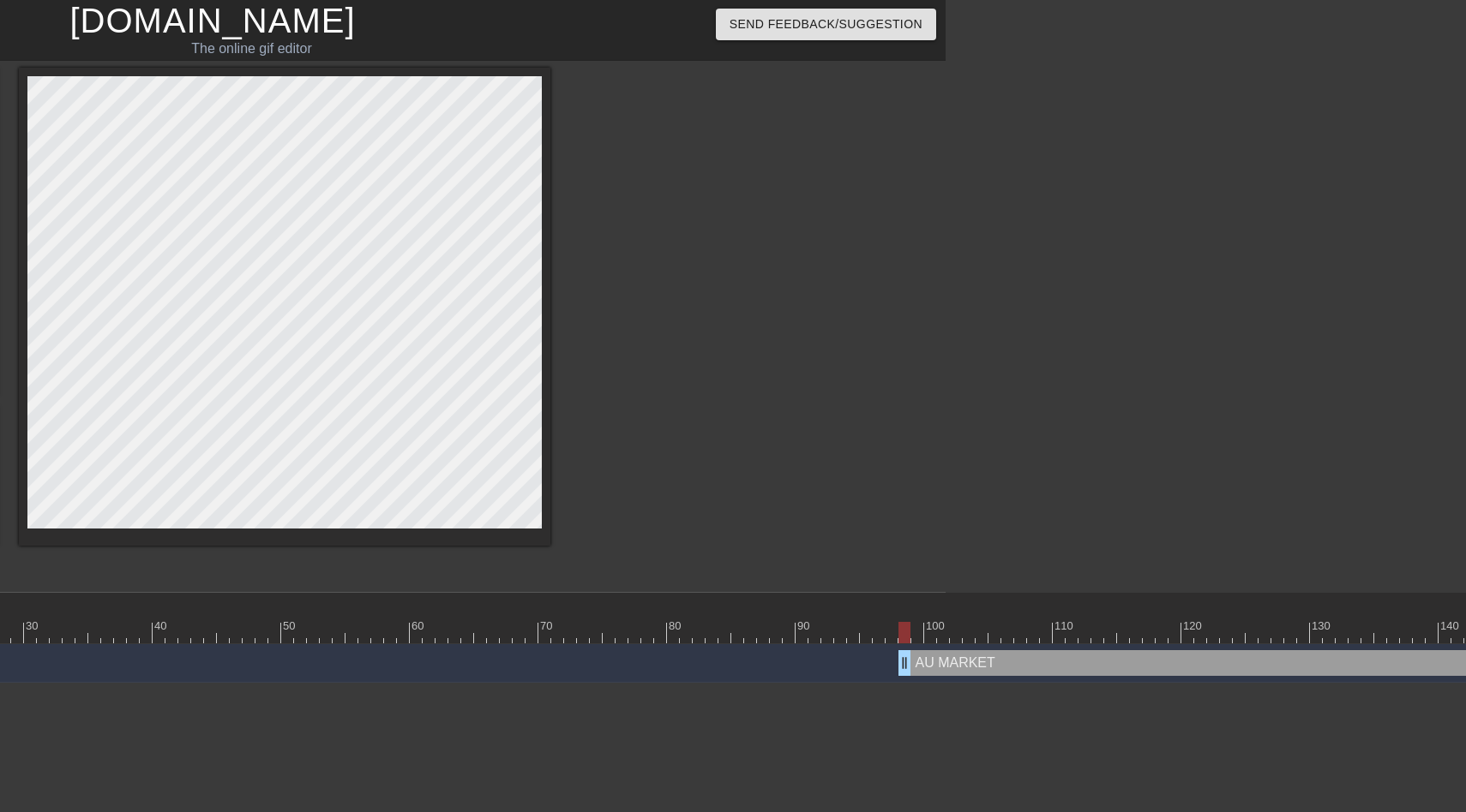
scroll to position [0, 419]
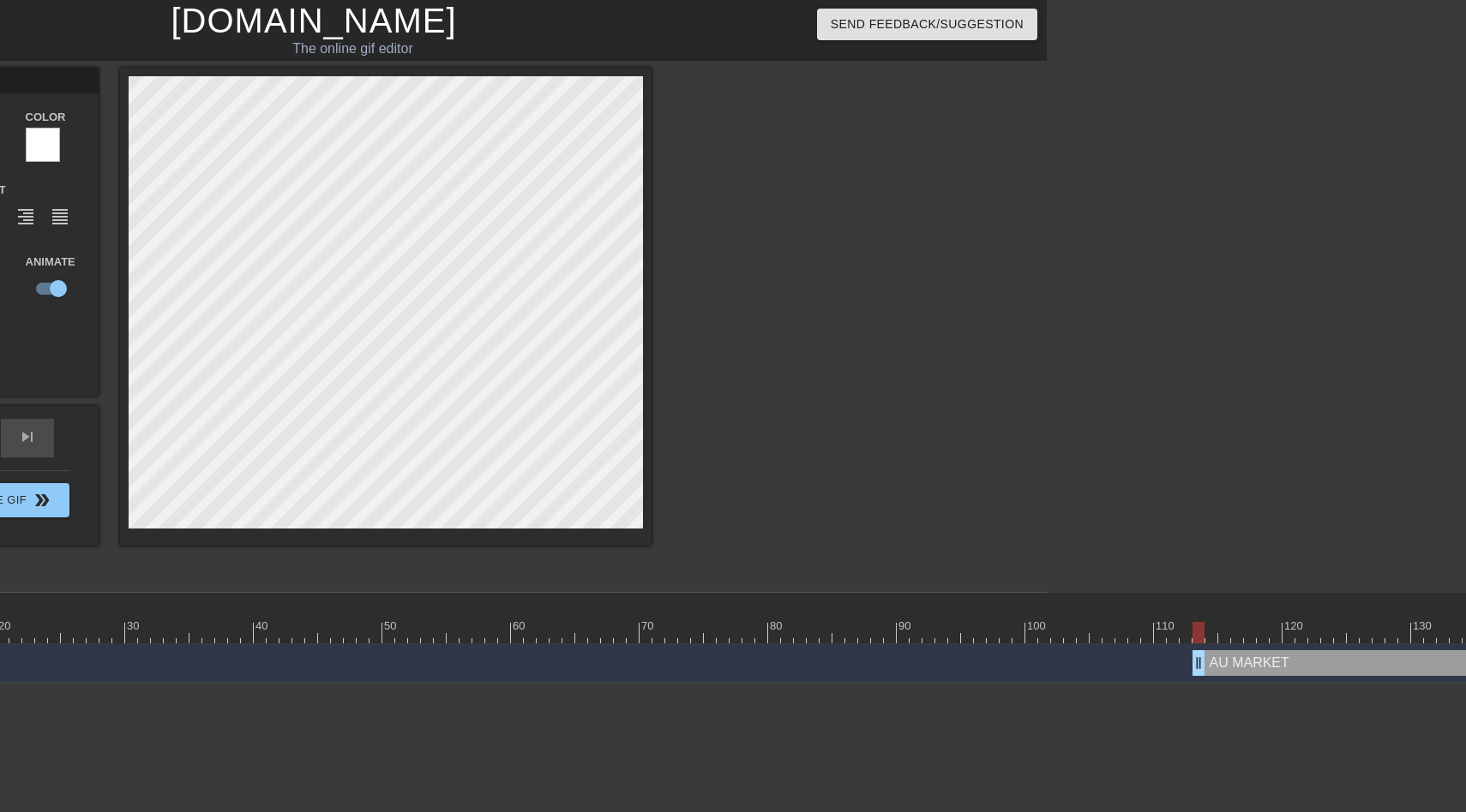
drag, startPoint x: 1006, startPoint y: 662, endPoint x: 1215, endPoint y: 686, distance: 210.4
click at [1047, 683] on html "menu_book Browse the tutorials! [DOMAIN_NAME] The online gif editor Send Feedba…" at bounding box center [314, 341] width 1466 height 683
drag, startPoint x: 1211, startPoint y: 664, endPoint x: 1431, endPoint y: 665, distance: 220.0
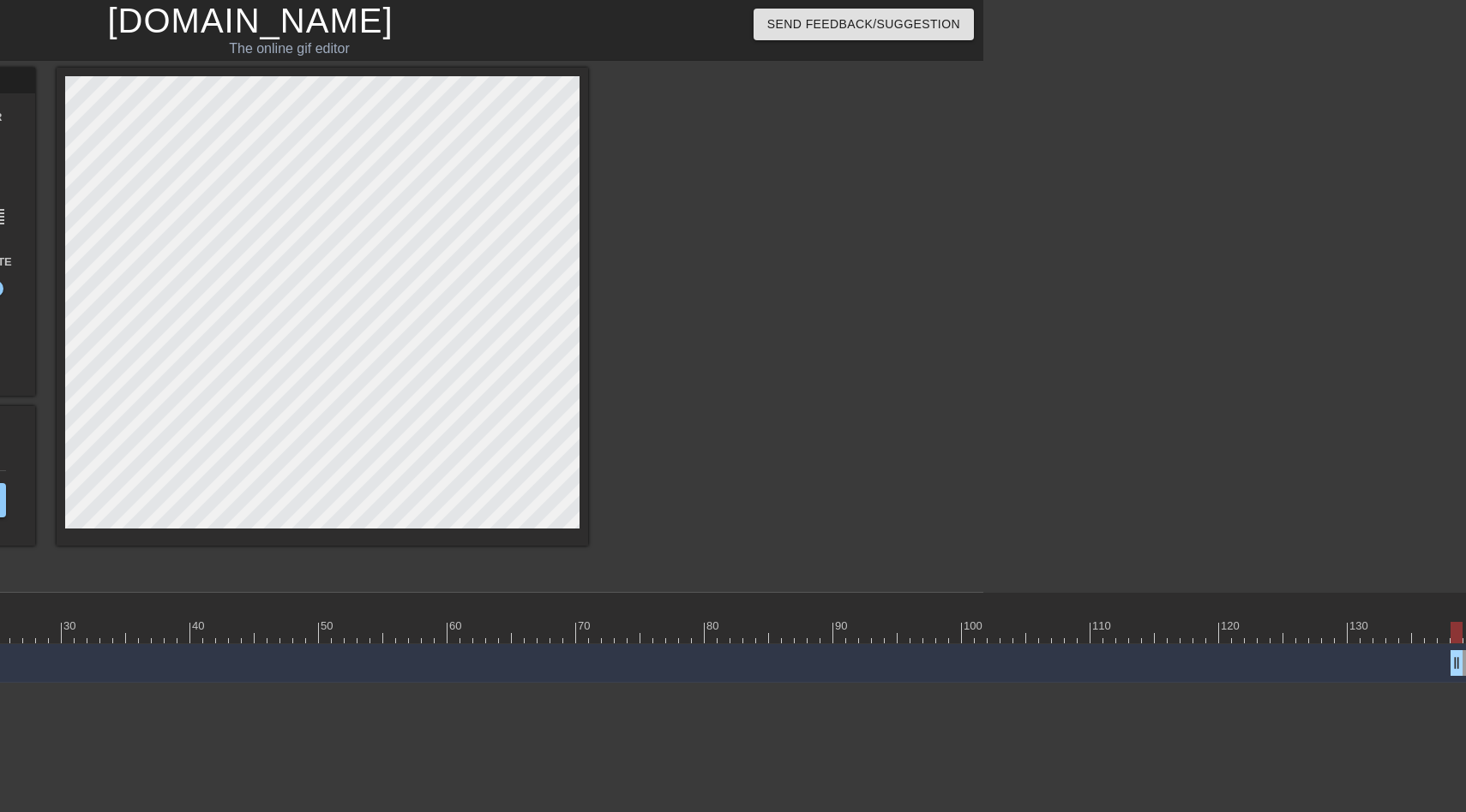
drag, startPoint x: 1364, startPoint y: 661, endPoint x: 1452, endPoint y: 664, distance: 88.1
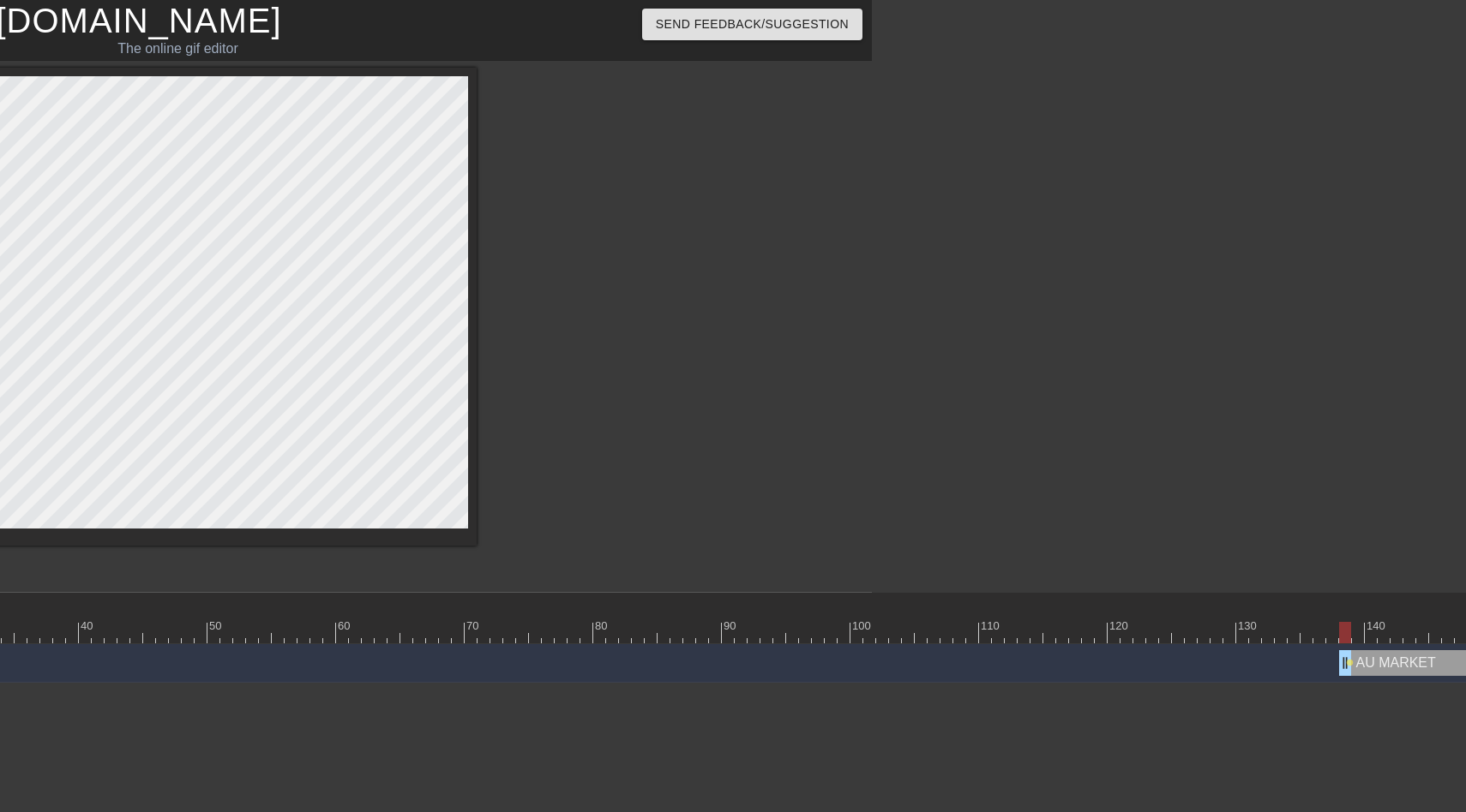
scroll to position [0, 768]
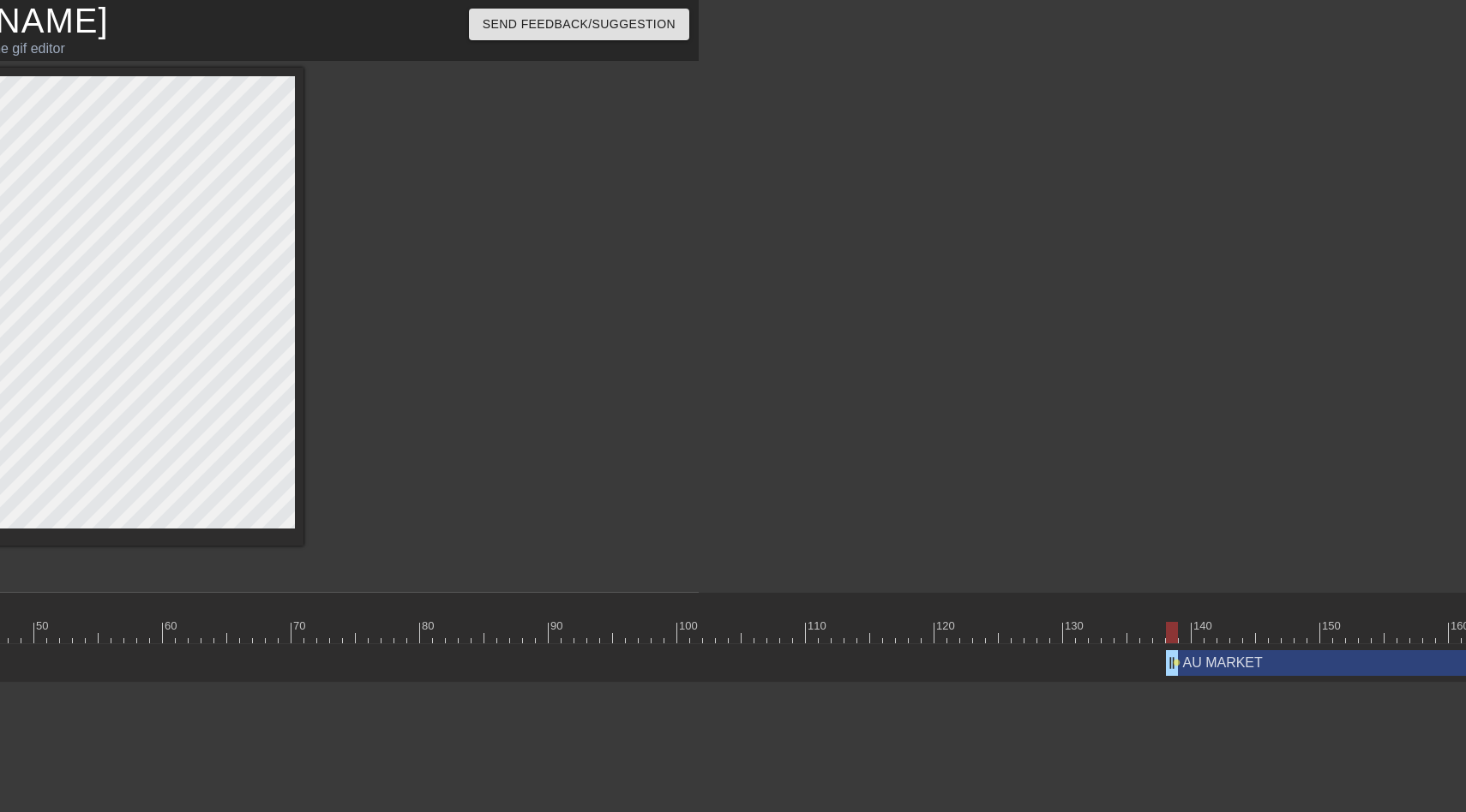
drag, startPoint x: 1172, startPoint y: 666, endPoint x: 1206, endPoint y: 666, distance: 34.0
click at [1206, 666] on div "AU MARKET drag_handle drag_handle lens lens" at bounding box center [1448, 663] width 4089 height 26
drag, startPoint x: 1169, startPoint y: 665, endPoint x: 1365, endPoint y: 679, distance: 196.5
click at [1365, 679] on div "AU MARKET drag_handle drag_handle lens" at bounding box center [1448, 663] width 4089 height 39
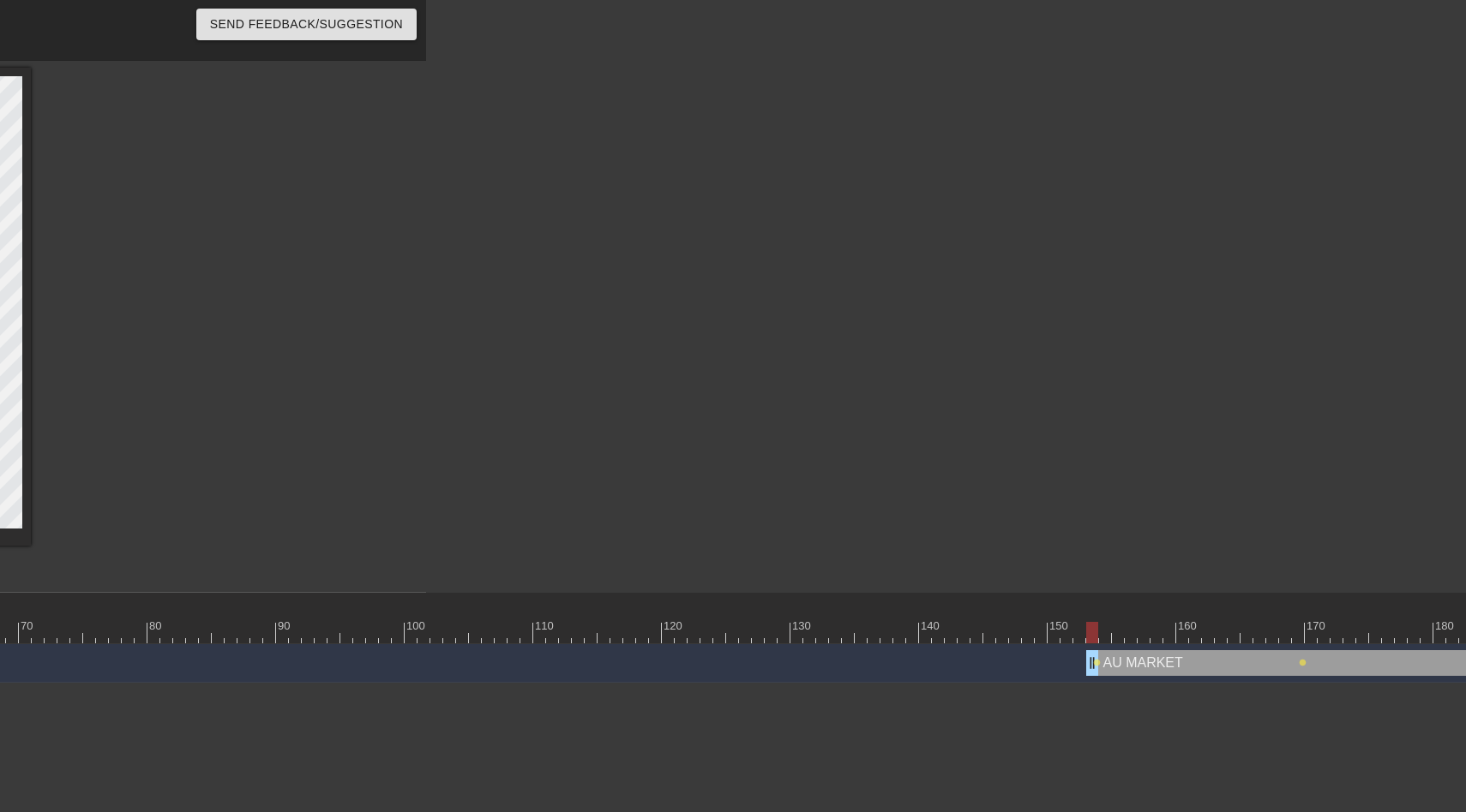
scroll to position [0, 892]
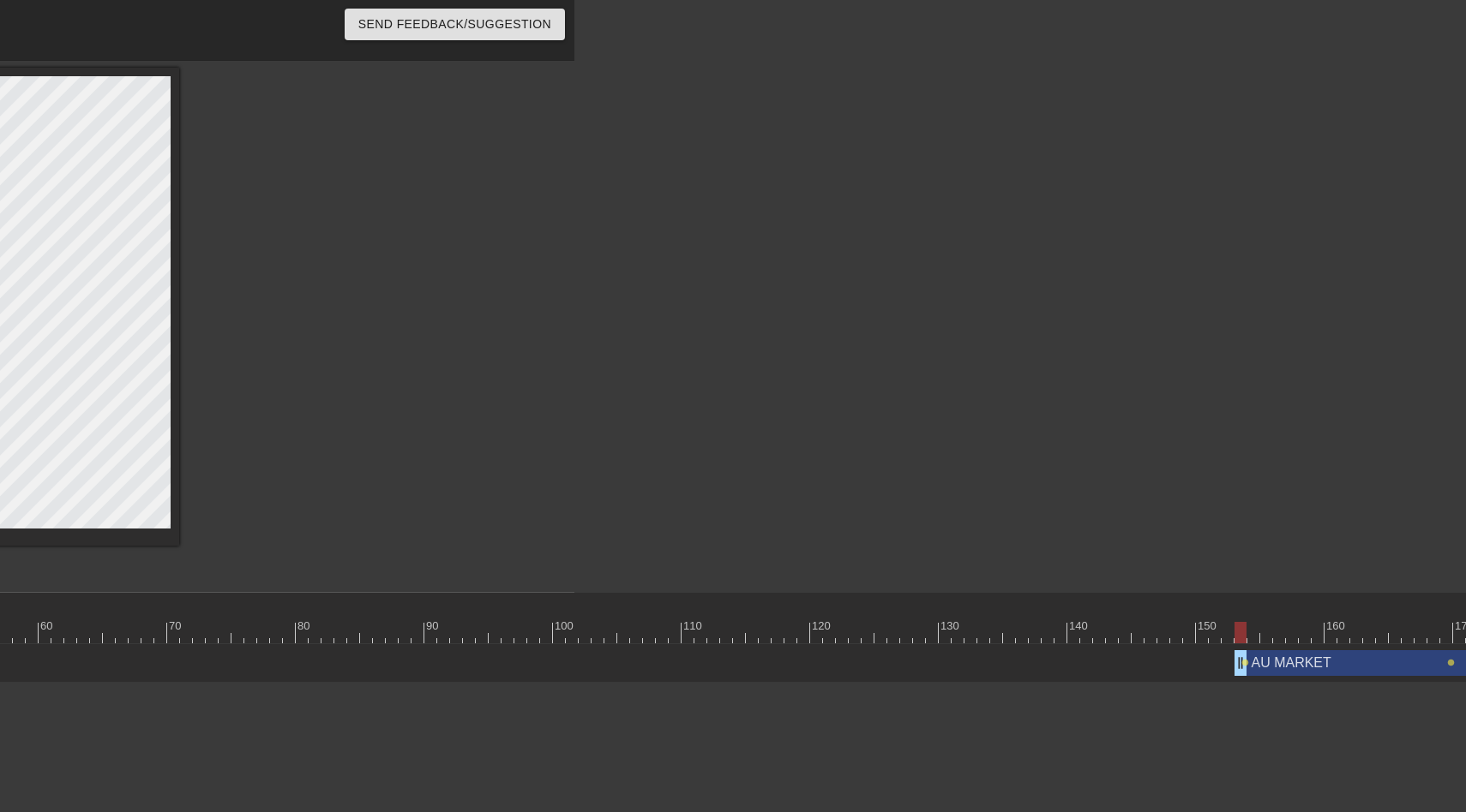
drag, startPoint x: 1241, startPoint y: 666, endPoint x: 1343, endPoint y: 667, distance: 102.0
click at [1343, 667] on div "AU MARKET drag_handle drag_handle lens lens" at bounding box center [1324, 663] width 4089 height 26
drag, startPoint x: 1244, startPoint y: 662, endPoint x: 1299, endPoint y: 662, distance: 55.0
click at [1315, 662] on div "AU MARKET drag_handle drag_handle lens lens" at bounding box center [1324, 663] width 4089 height 26
drag, startPoint x: 1234, startPoint y: 665, endPoint x: 1350, endPoint y: 679, distance: 116.8
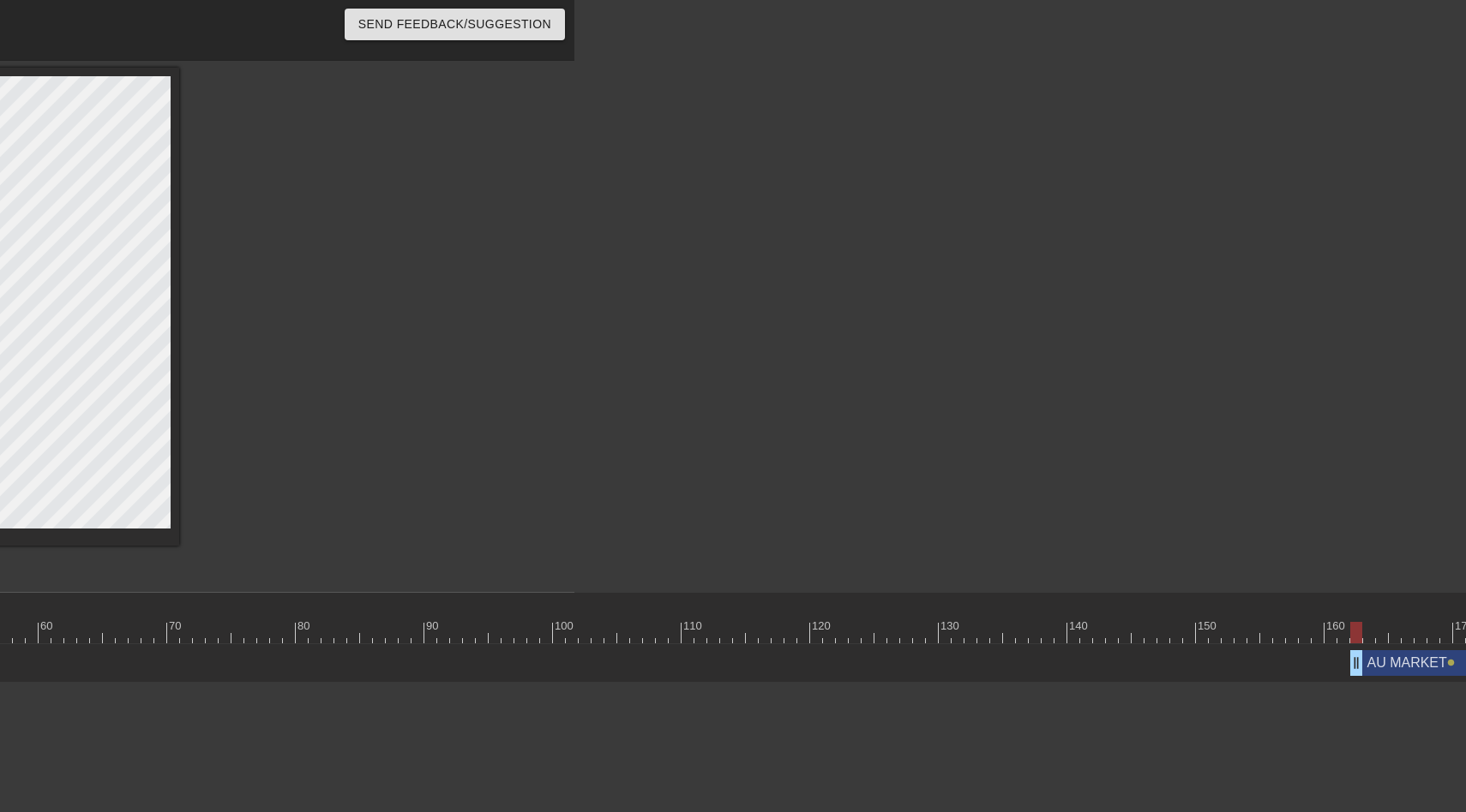
click at [1350, 679] on div "AU MARKET drag_handle drag_handle lens" at bounding box center [1324, 663] width 4089 height 39
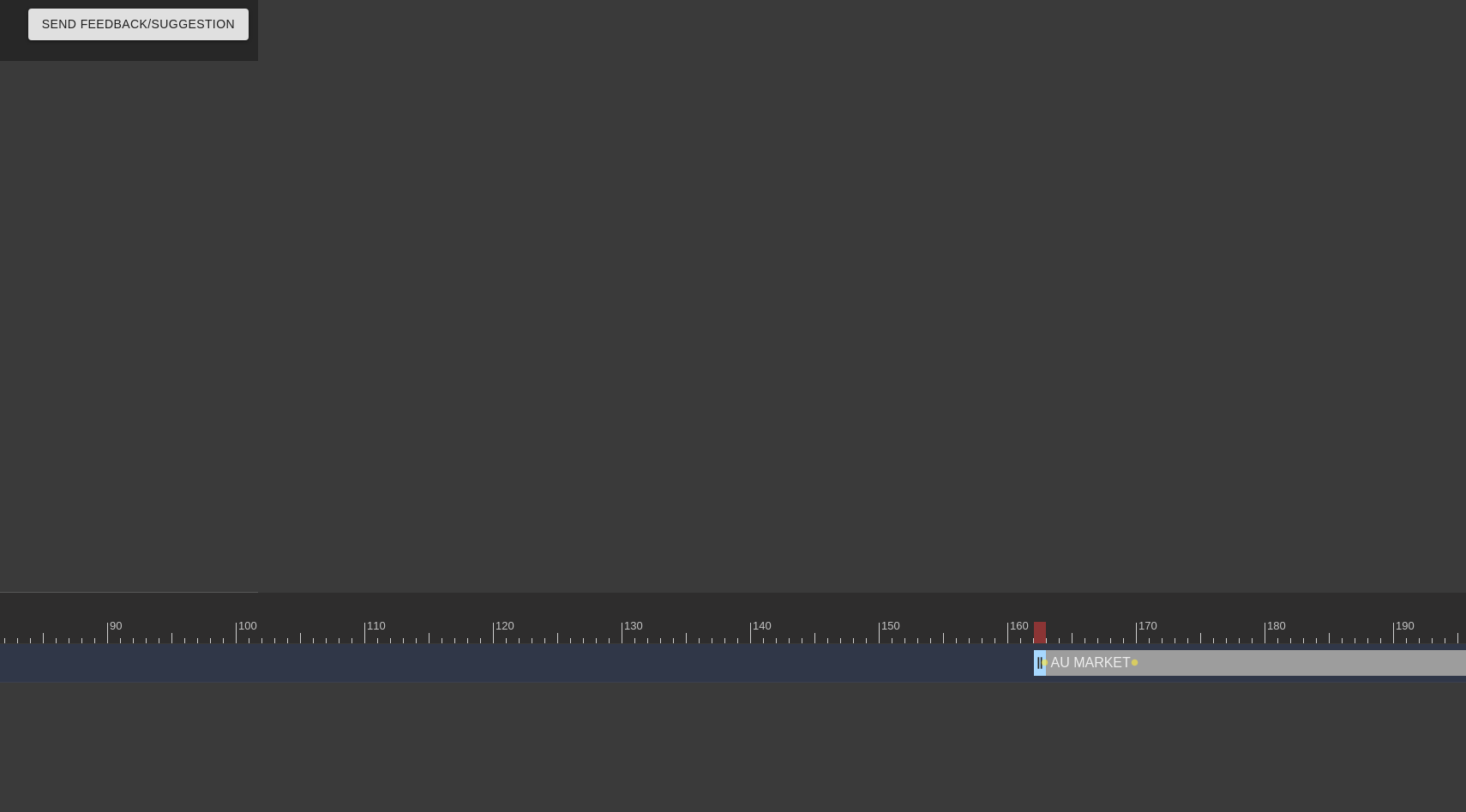
scroll to position [0, 1327]
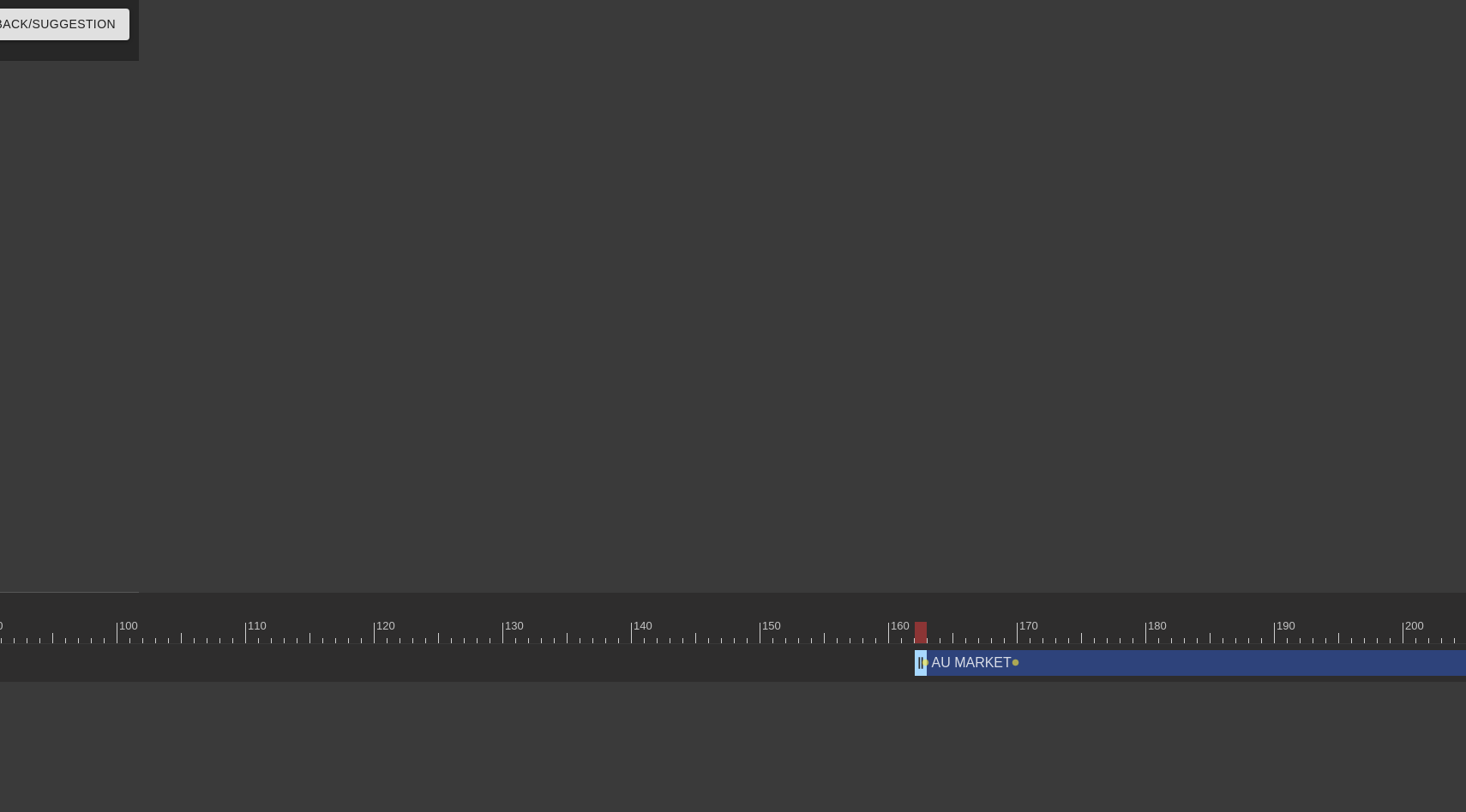
drag, startPoint x: 921, startPoint y: 661, endPoint x: 1082, endPoint y: 657, distance: 161.0
click at [1082, 657] on div "AU MARKET drag_handle drag_handle lens lens" at bounding box center [888, 663] width 4089 height 26
drag, startPoint x: 921, startPoint y: 665, endPoint x: 1018, endPoint y: 666, distance: 97.0
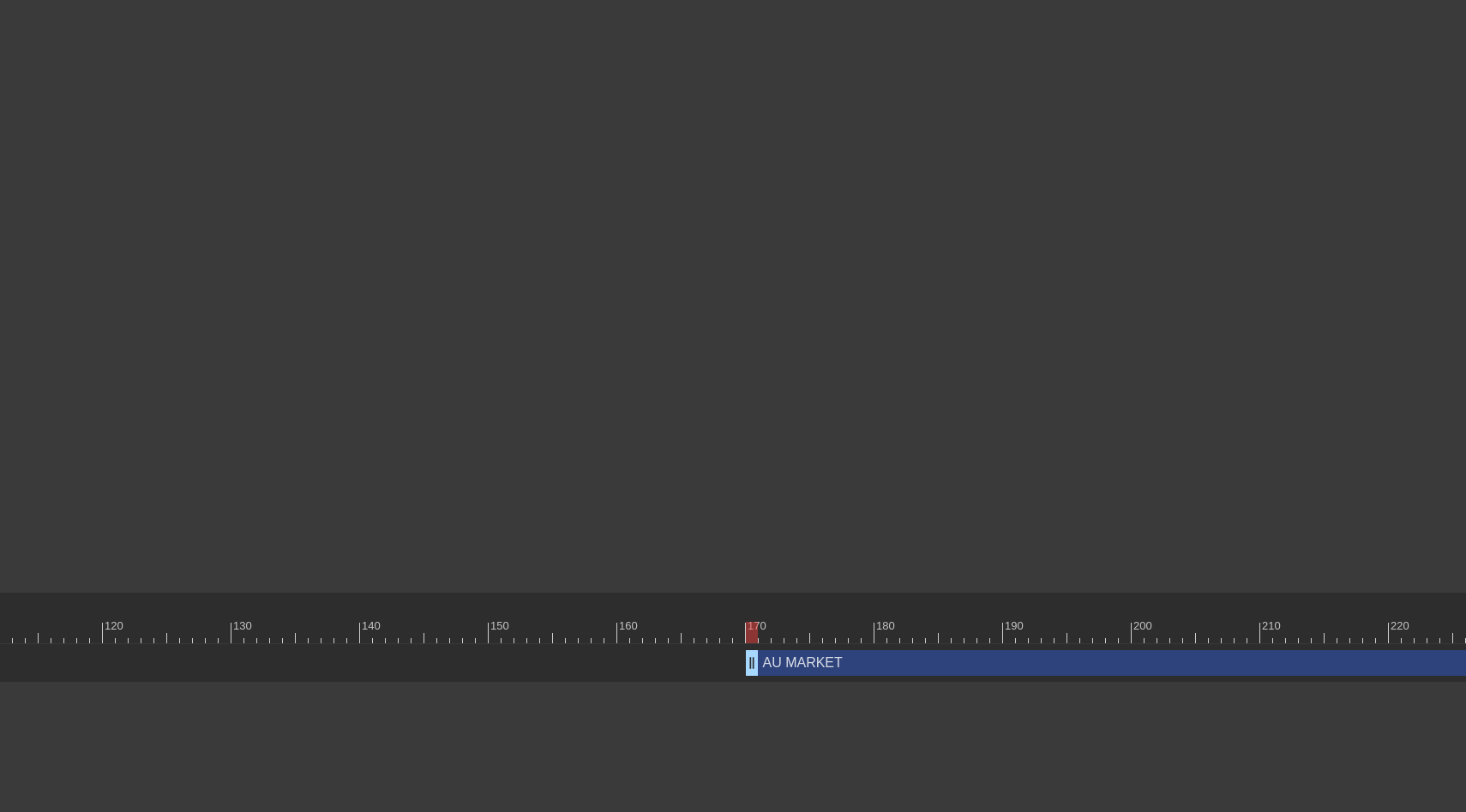
scroll to position [0, 1858]
click at [627, 661] on div "AU MARKET drag_handle drag_handle" at bounding box center [1443, 663] width 1916 height 26
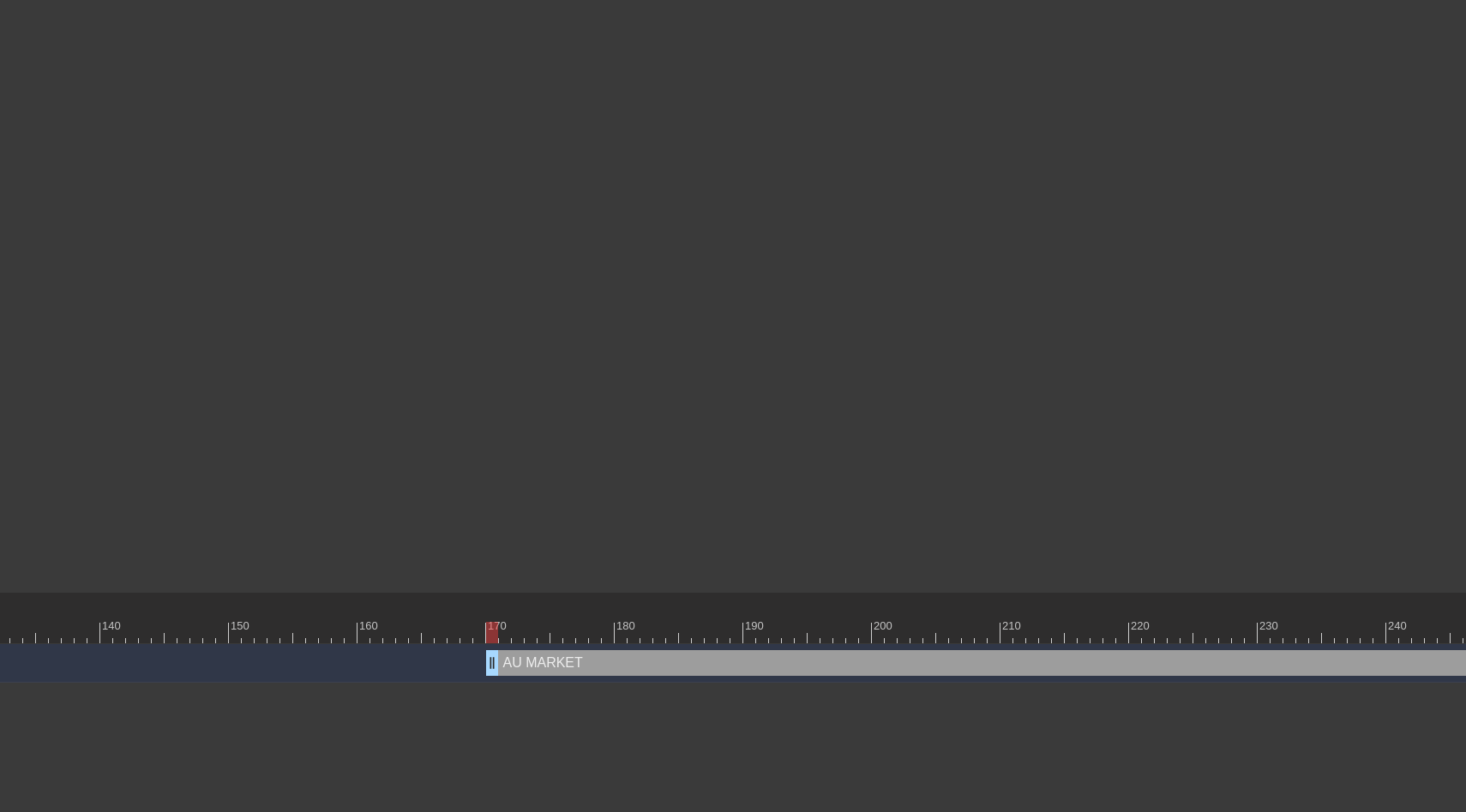
click at [617, 665] on div "AU MARKET drag_handle drag_handle" at bounding box center [1443, 663] width 1916 height 26
drag, startPoint x: 495, startPoint y: 661, endPoint x: 413, endPoint y: 661, distance: 82.0
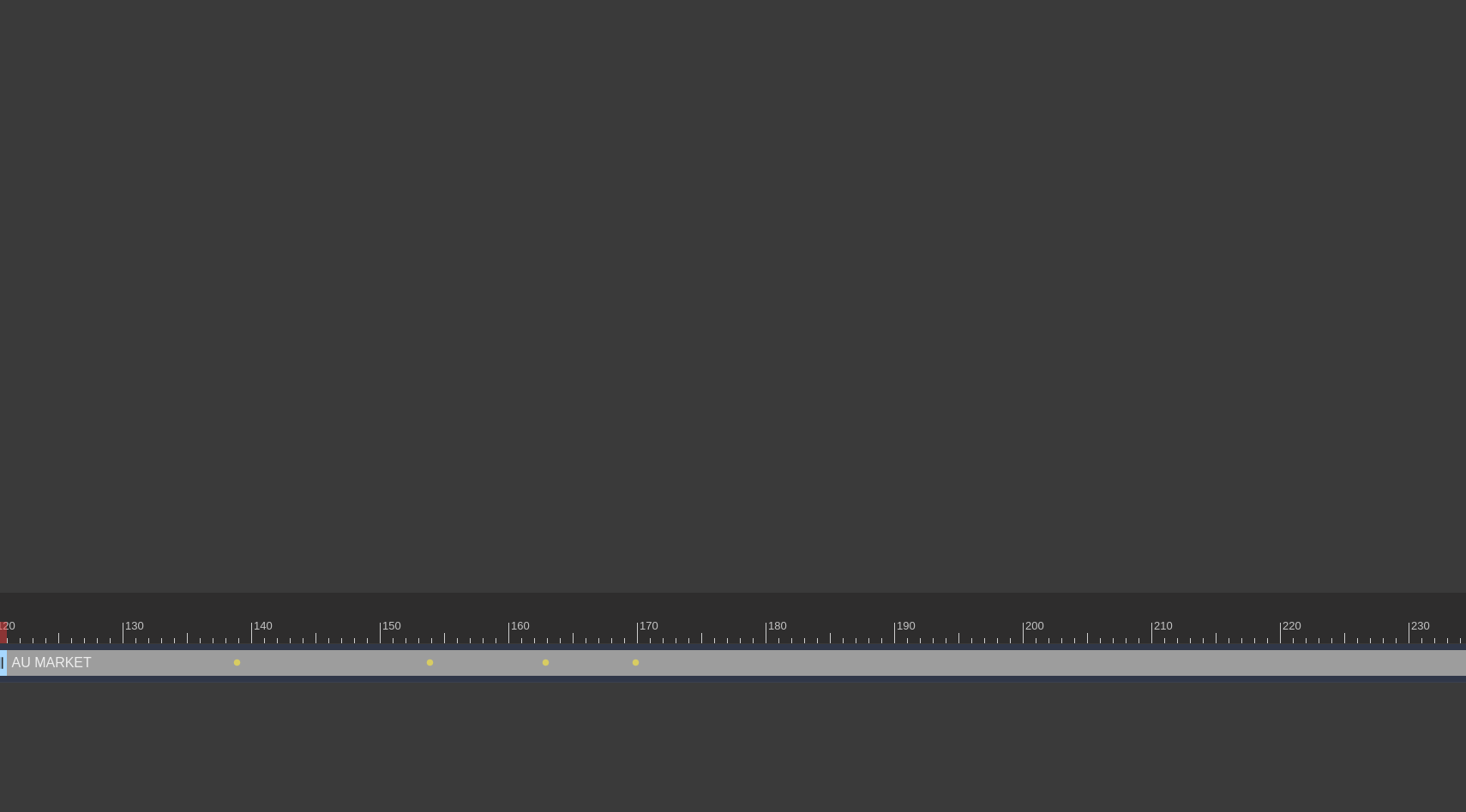
drag, startPoint x: 564, startPoint y: 655, endPoint x: 0, endPoint y: 641, distance: 564.2
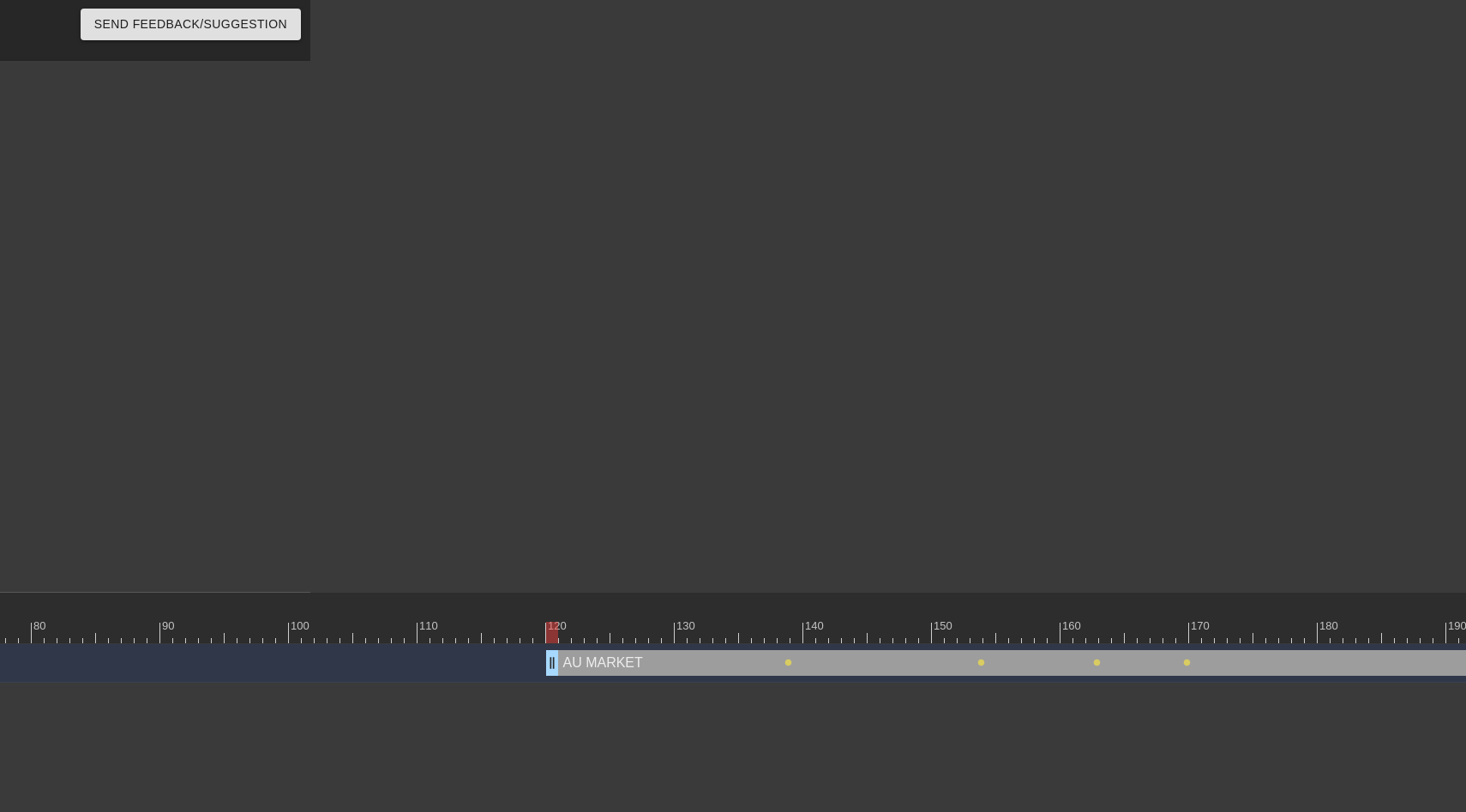
scroll to position [0, 1117]
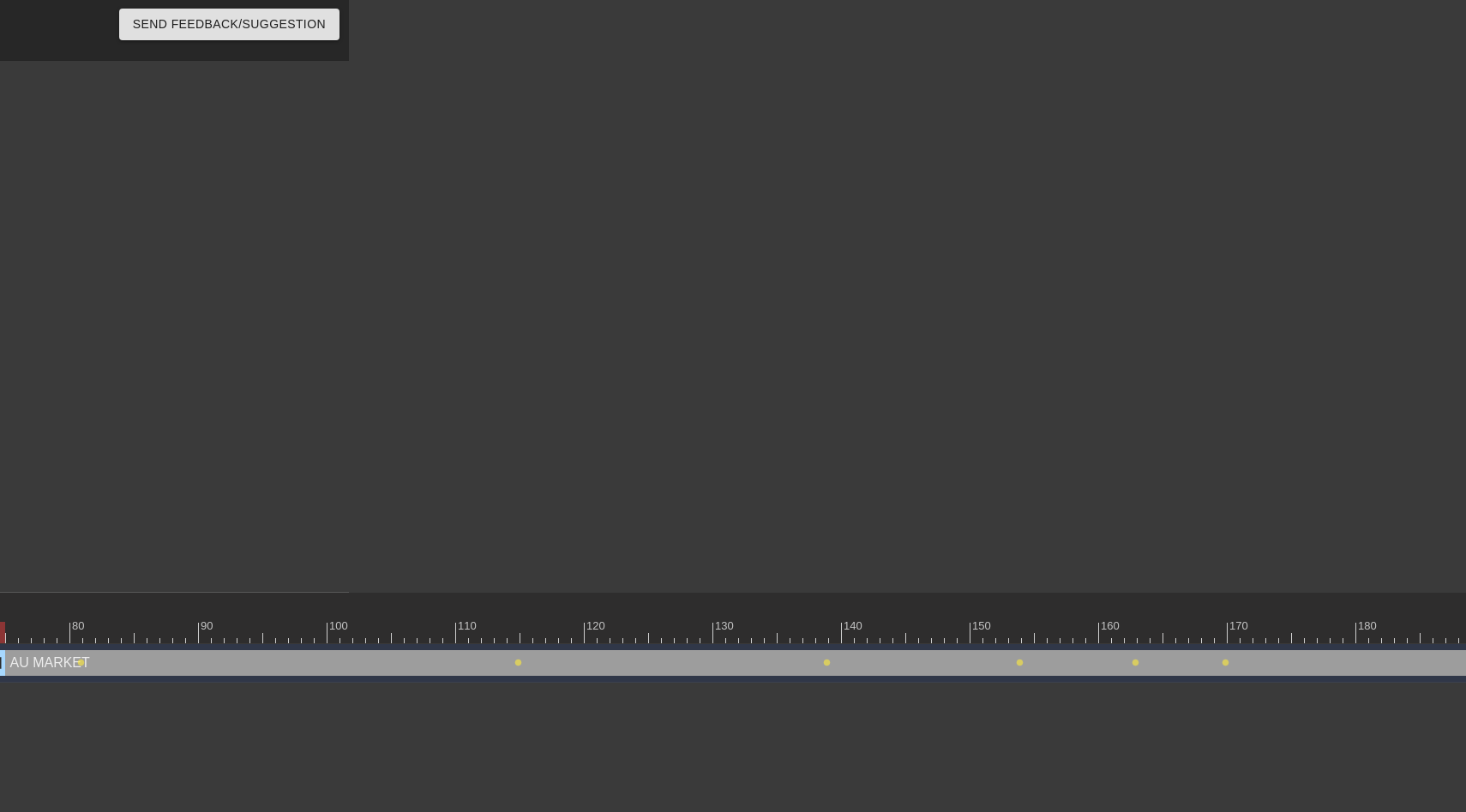
drag, startPoint x: 589, startPoint y: 658, endPoint x: 0, endPoint y: 628, distance: 589.8
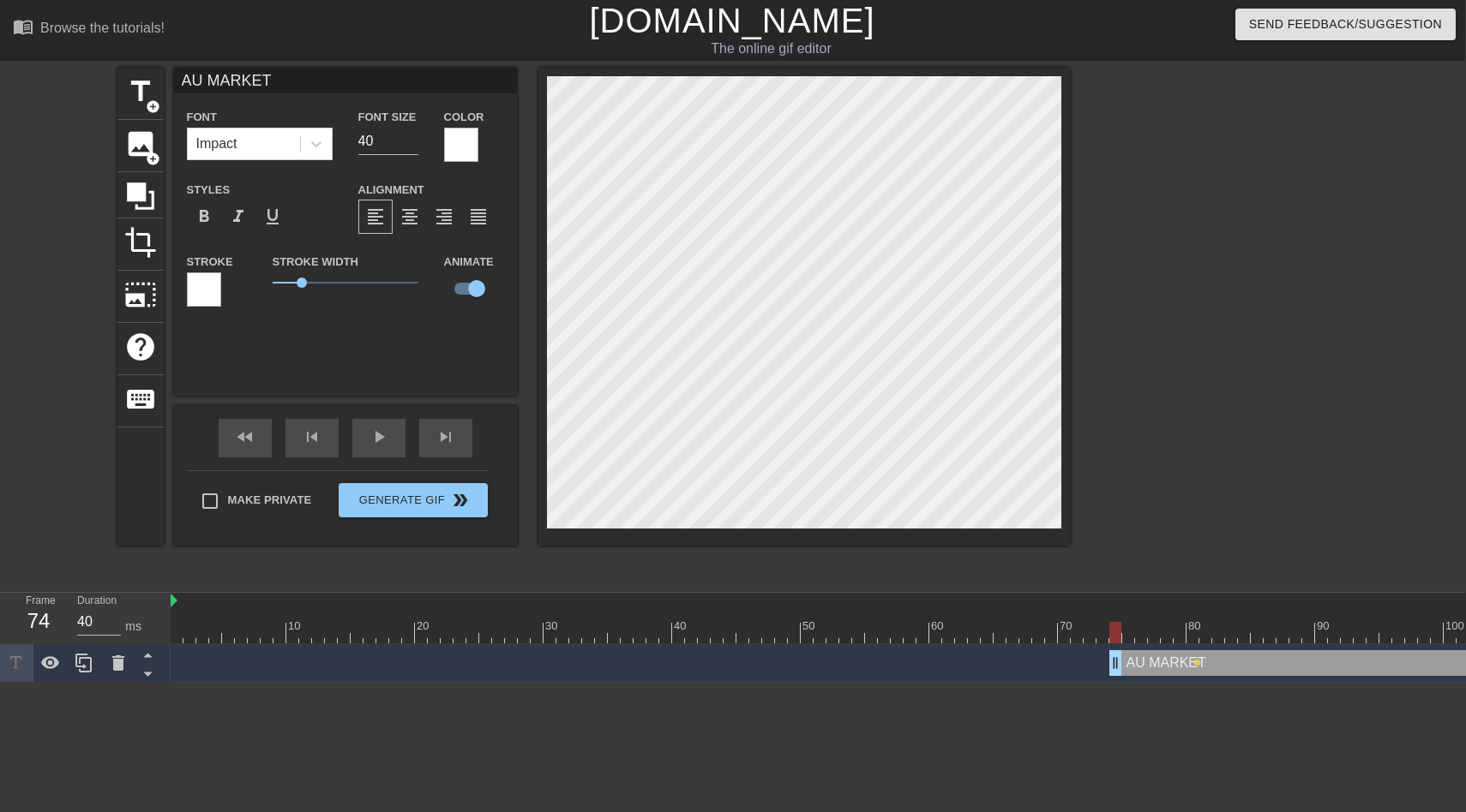
scroll to position [0, 0]
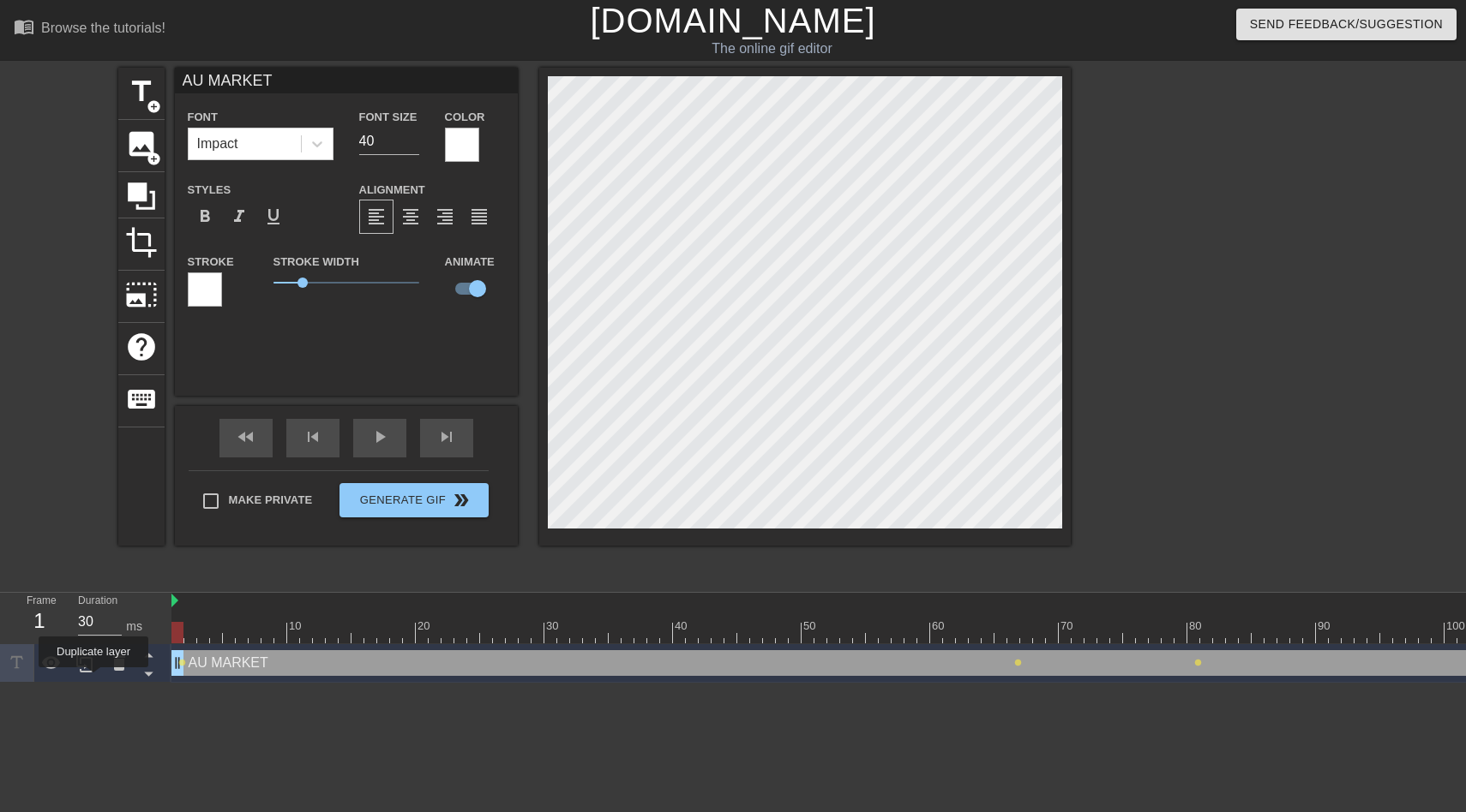
drag, startPoint x: 1115, startPoint y: 664, endPoint x: 35, endPoint y: 684, distance: 1080.2
click at [35, 683] on html "menu_book Browse the tutorials! [DOMAIN_NAME] The online gif editor Send Feedba…" at bounding box center [733, 341] width 1466 height 683
click at [42, 617] on div "1" at bounding box center [40, 620] width 26 height 31
click at [39, 618] on div "1" at bounding box center [40, 620] width 26 height 31
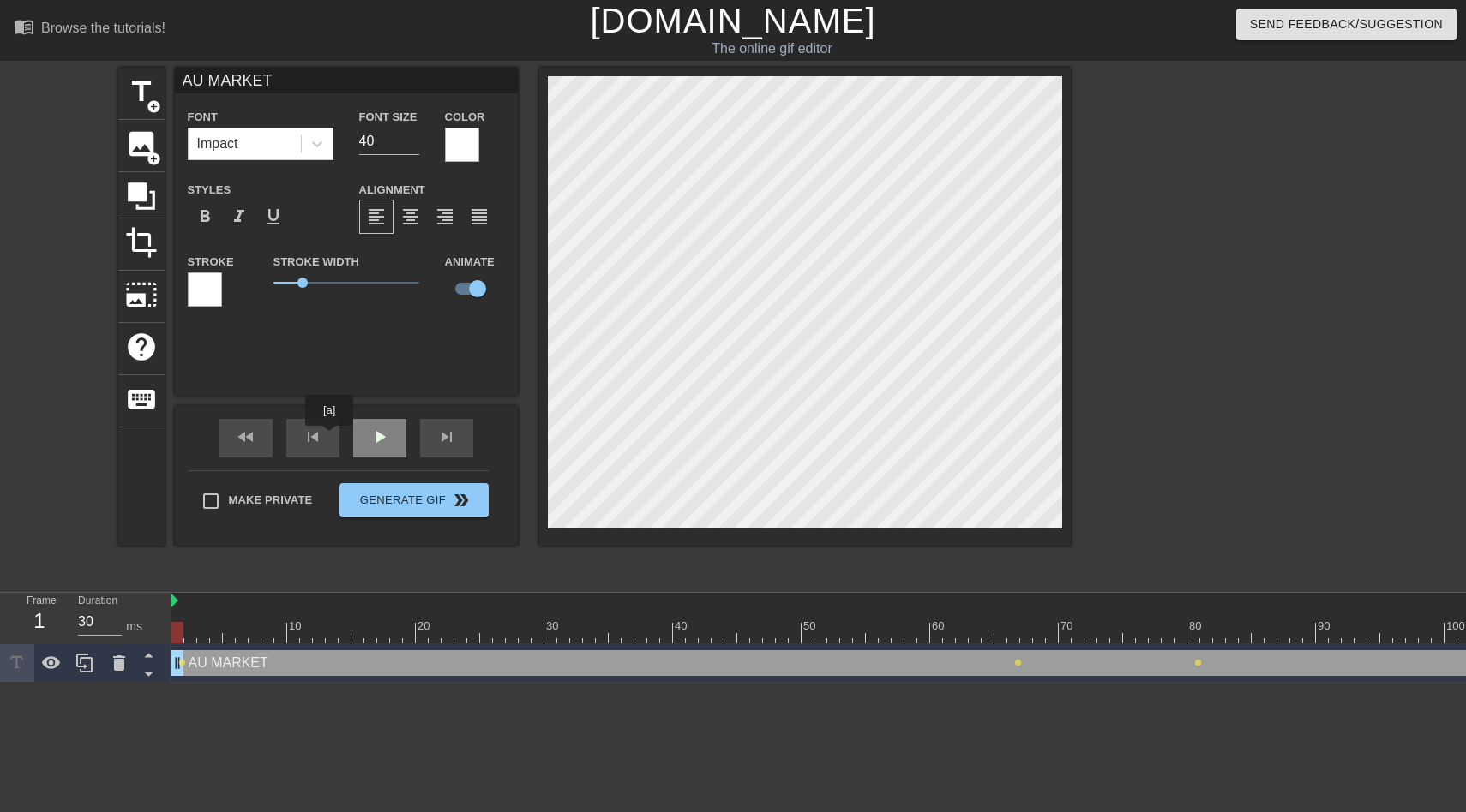
click at [358, 436] on div "play_arrow" at bounding box center [380, 438] width 54 height 39
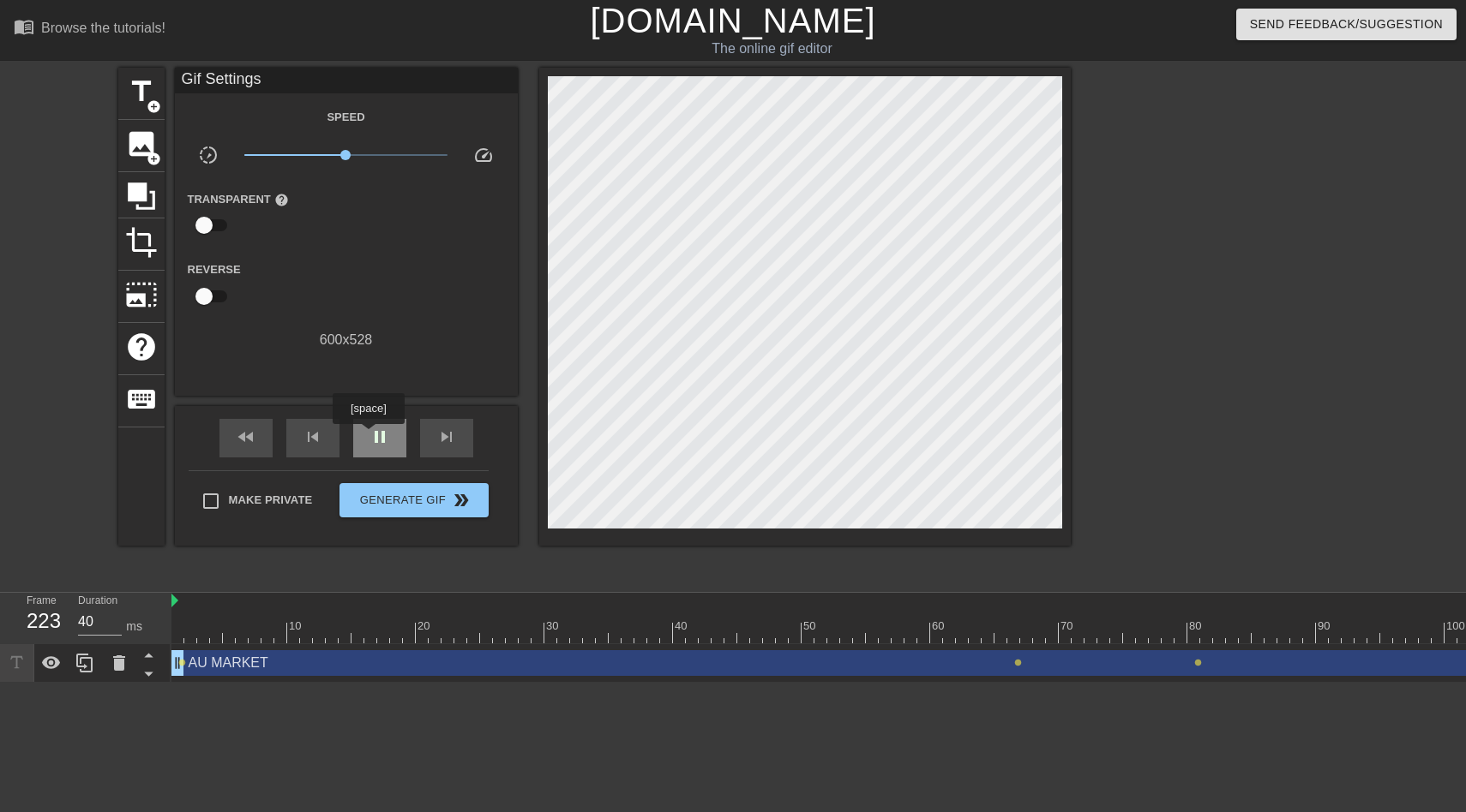
click at [370, 436] on span "pause" at bounding box center [379, 437] width 21 height 21
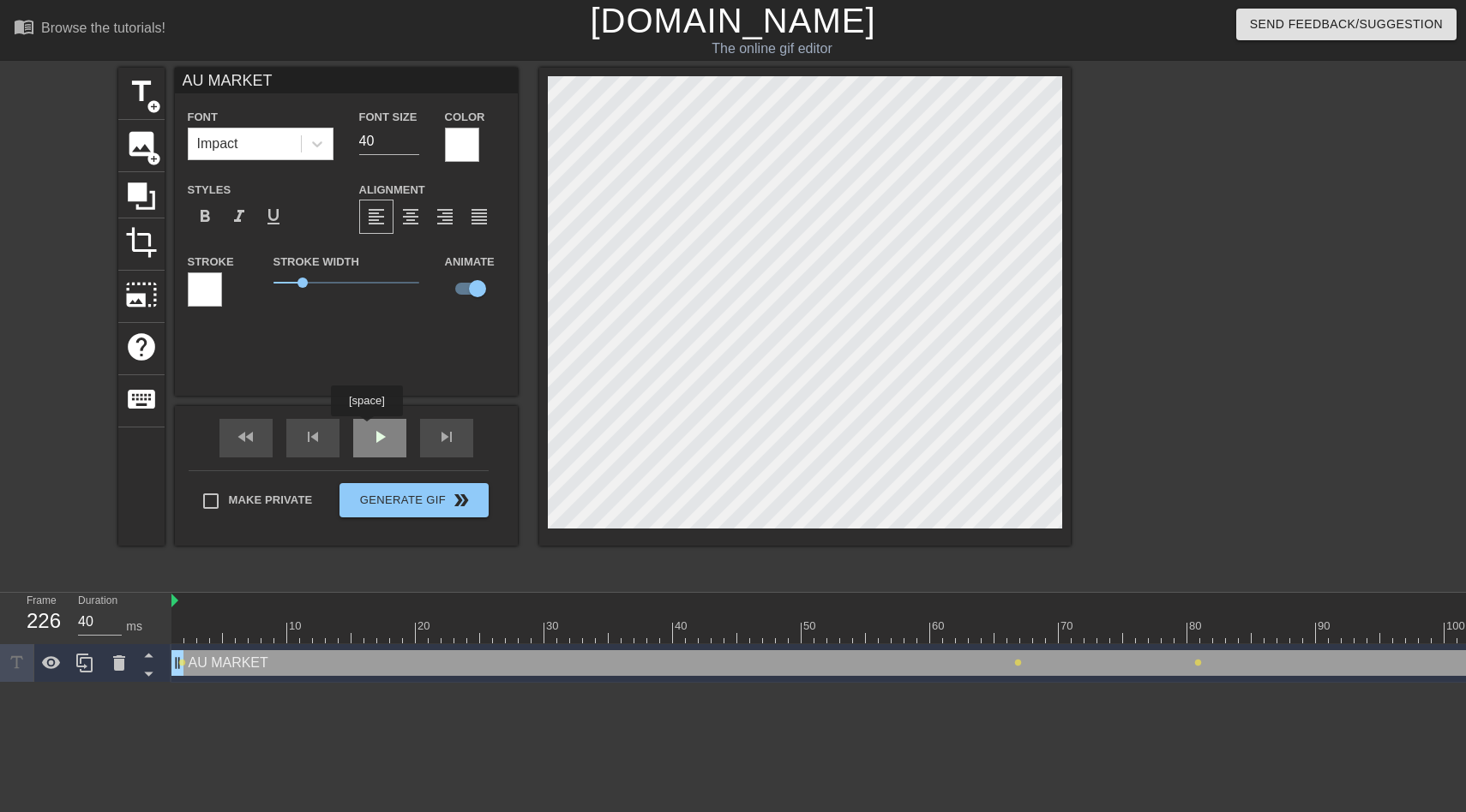
click at [362, 442] on div "play_arrow" at bounding box center [380, 438] width 54 height 39
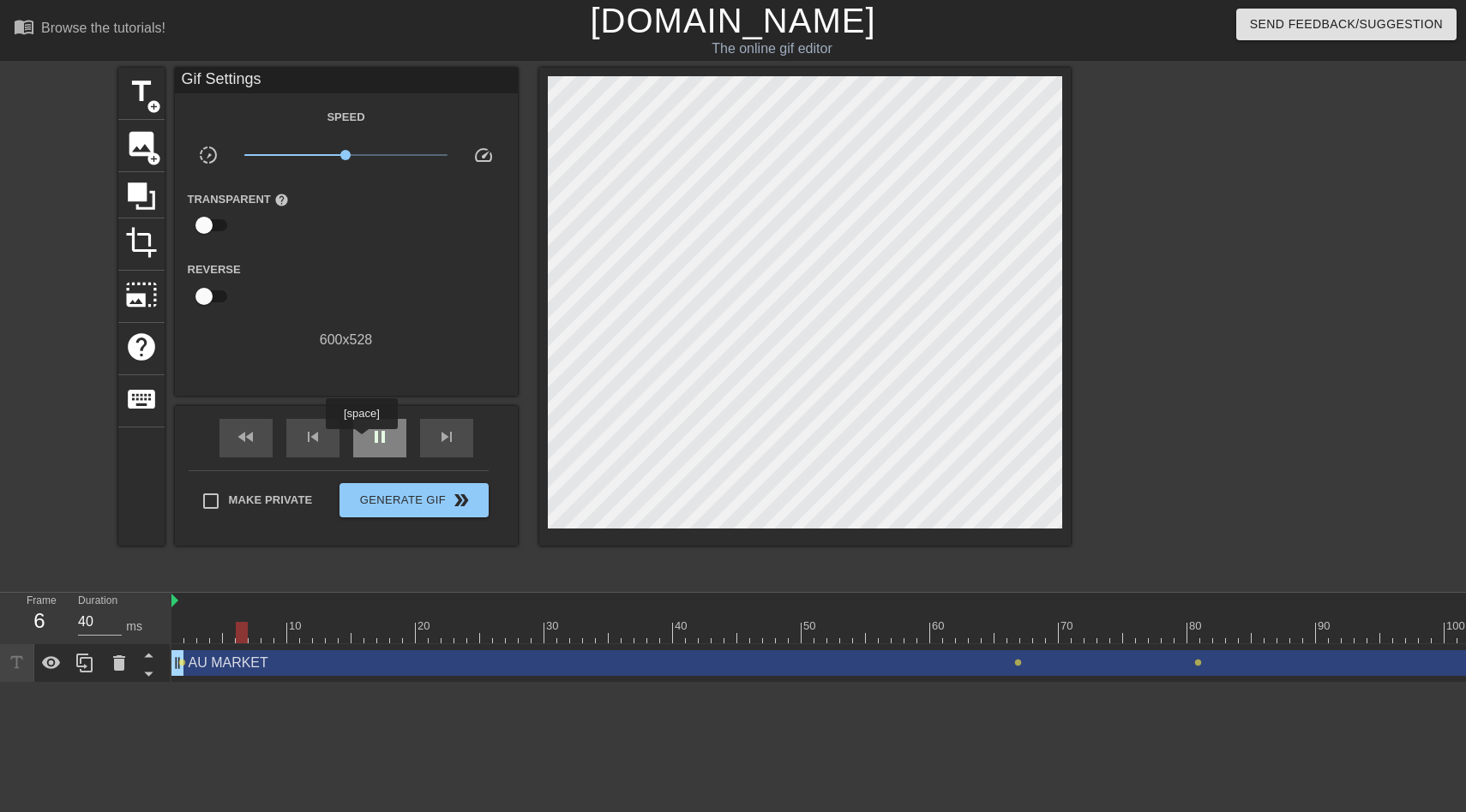
click at [364, 442] on div "pause" at bounding box center [380, 438] width 54 height 39
type input "30"
click at [154, 114] on div "title add_circle" at bounding box center [141, 93] width 47 height 53
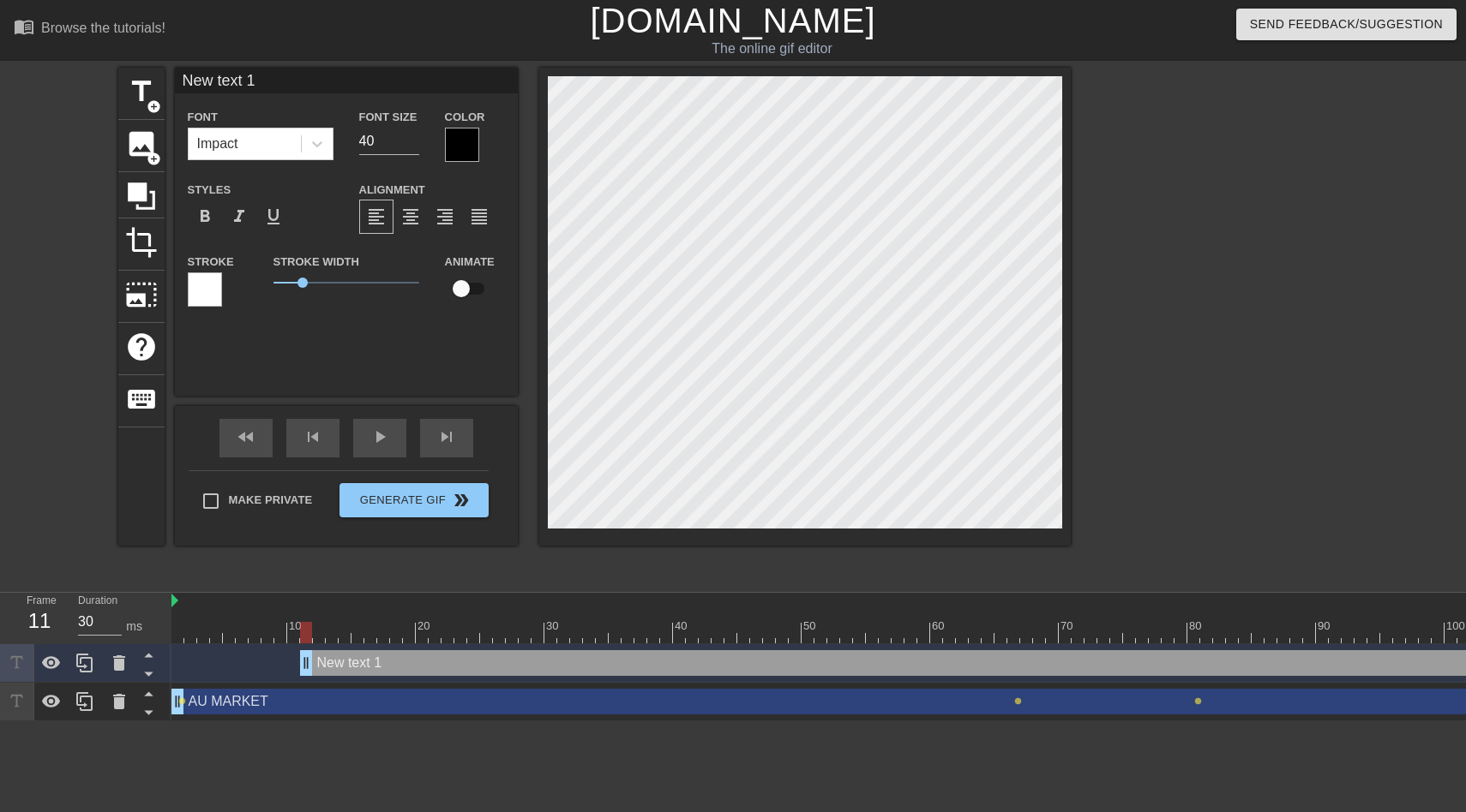
scroll to position [0, 1]
type input "U"
type textarea "U"
type input "US"
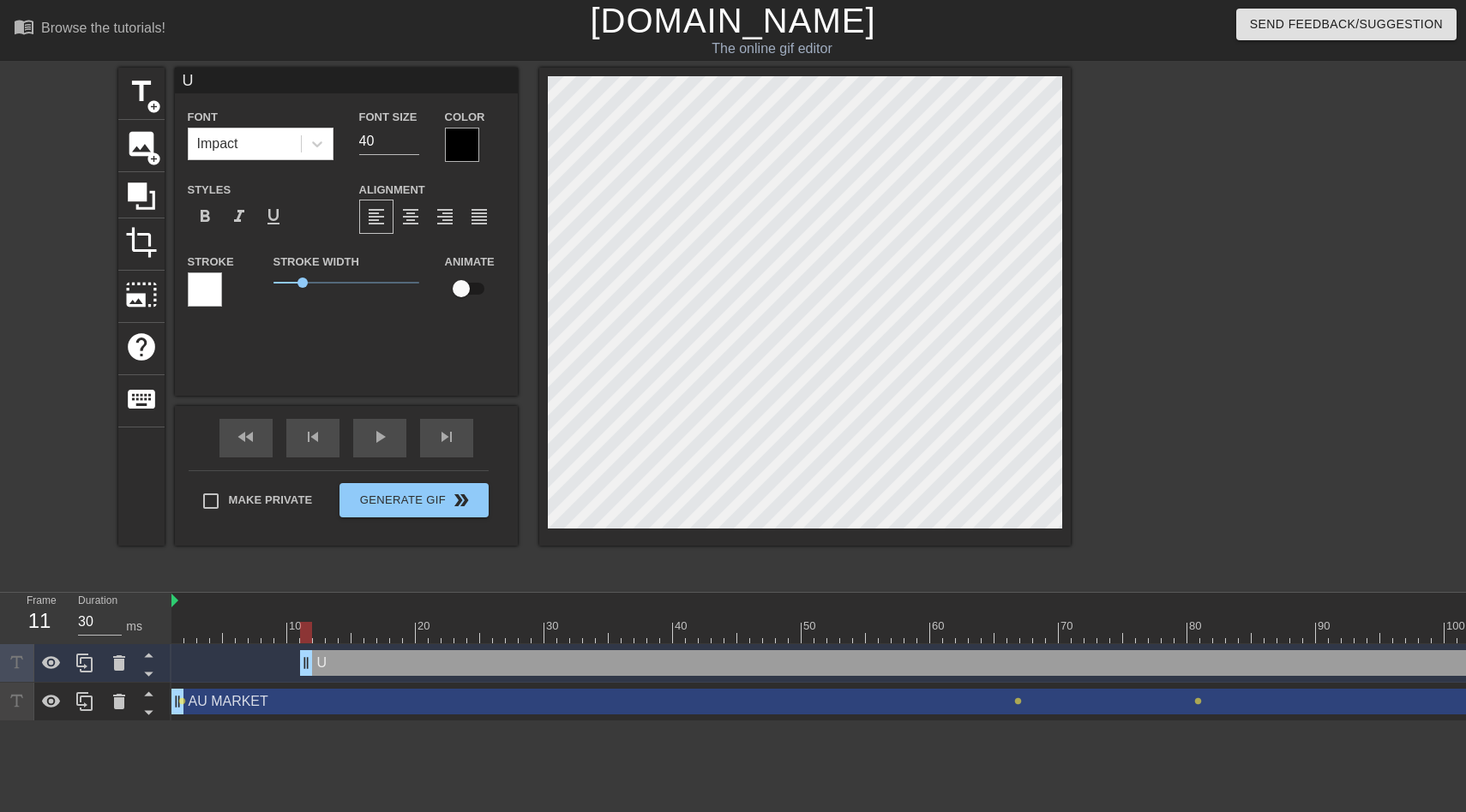
type textarea "US"
type input "US/"
type textarea "US/"
type input "US/U"
type textarea "US/U"
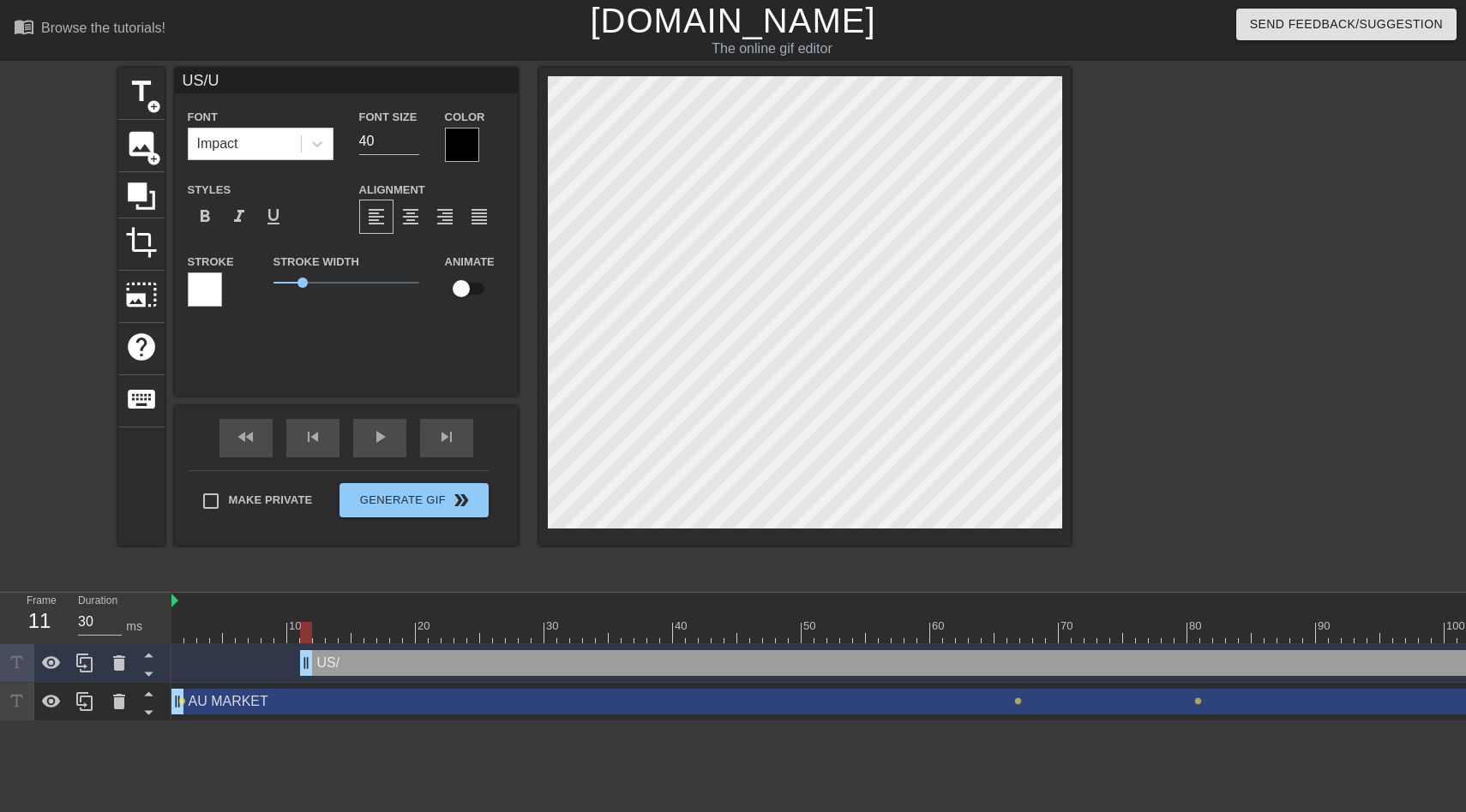
type input "US/[GEOGRAPHIC_DATA]"
type textarea "US/[GEOGRAPHIC_DATA]"
type input "US/[GEOGRAPHIC_DATA]"
type textarea "US/[GEOGRAPHIC_DATA]"
type input "US/[GEOGRAPHIC_DATA] M"
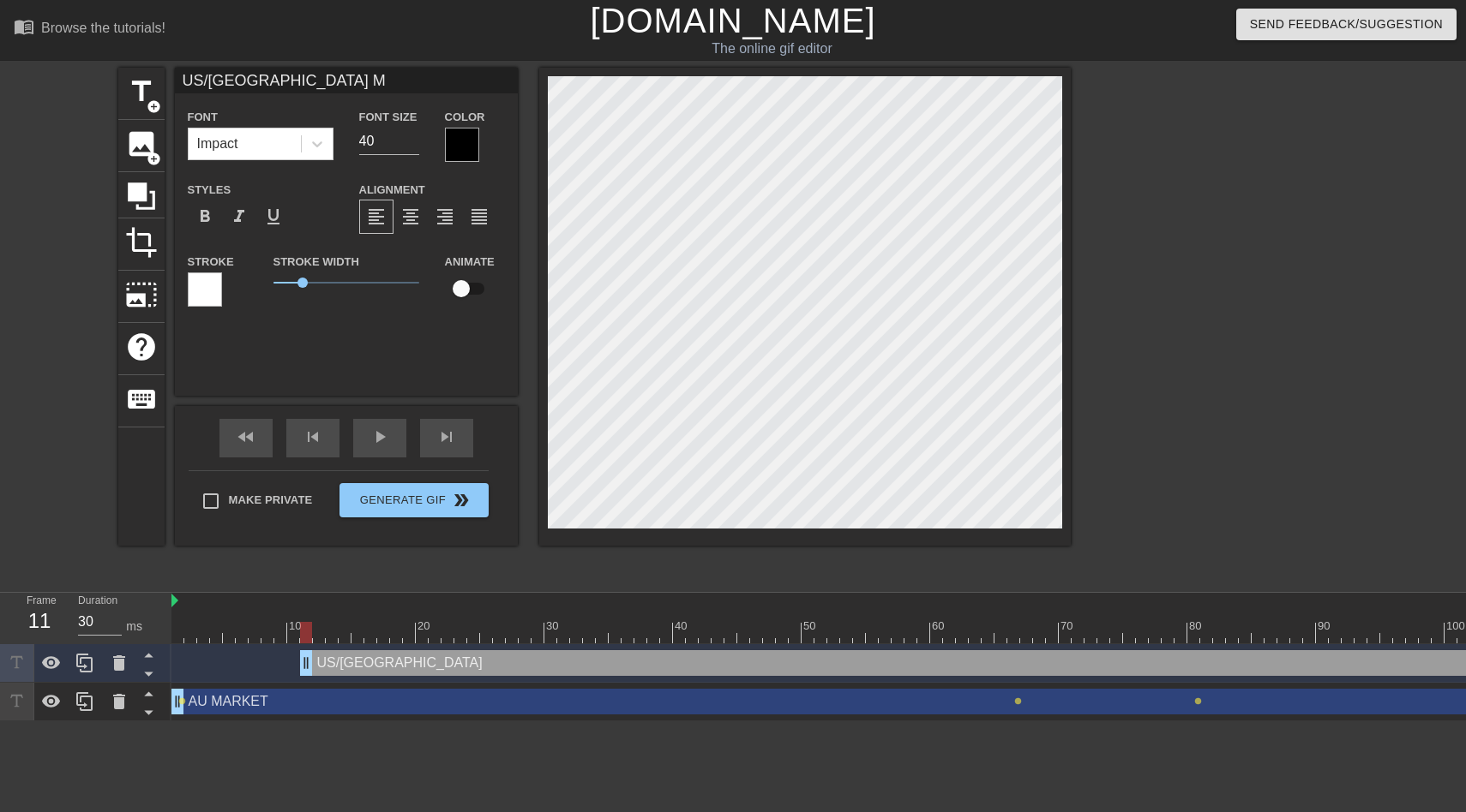
type textarea "US/[GEOGRAPHIC_DATA] Ma"
type input "US/[GEOGRAPHIC_DATA] Mar"
type textarea "US/[GEOGRAPHIC_DATA] Mar"
type input "US/[GEOGRAPHIC_DATA] Ma"
type textarea "US/[GEOGRAPHIC_DATA] Ma"
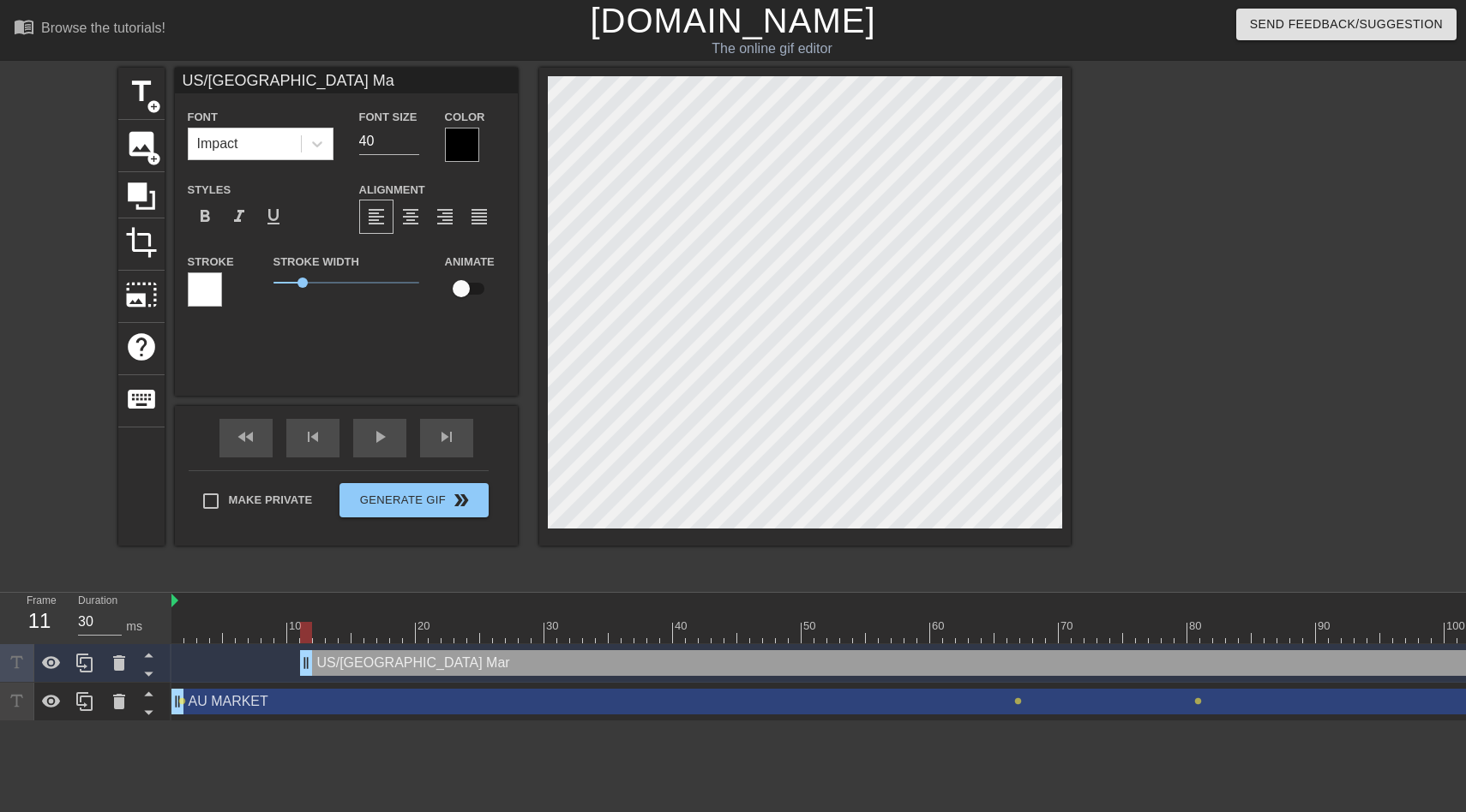
type input "US/[GEOGRAPHIC_DATA] M"
type textarea "US/[GEOGRAPHIC_DATA] M"
type input "US/[GEOGRAPHIC_DATA]"
type textarea "US/[GEOGRAPHIC_DATA]"
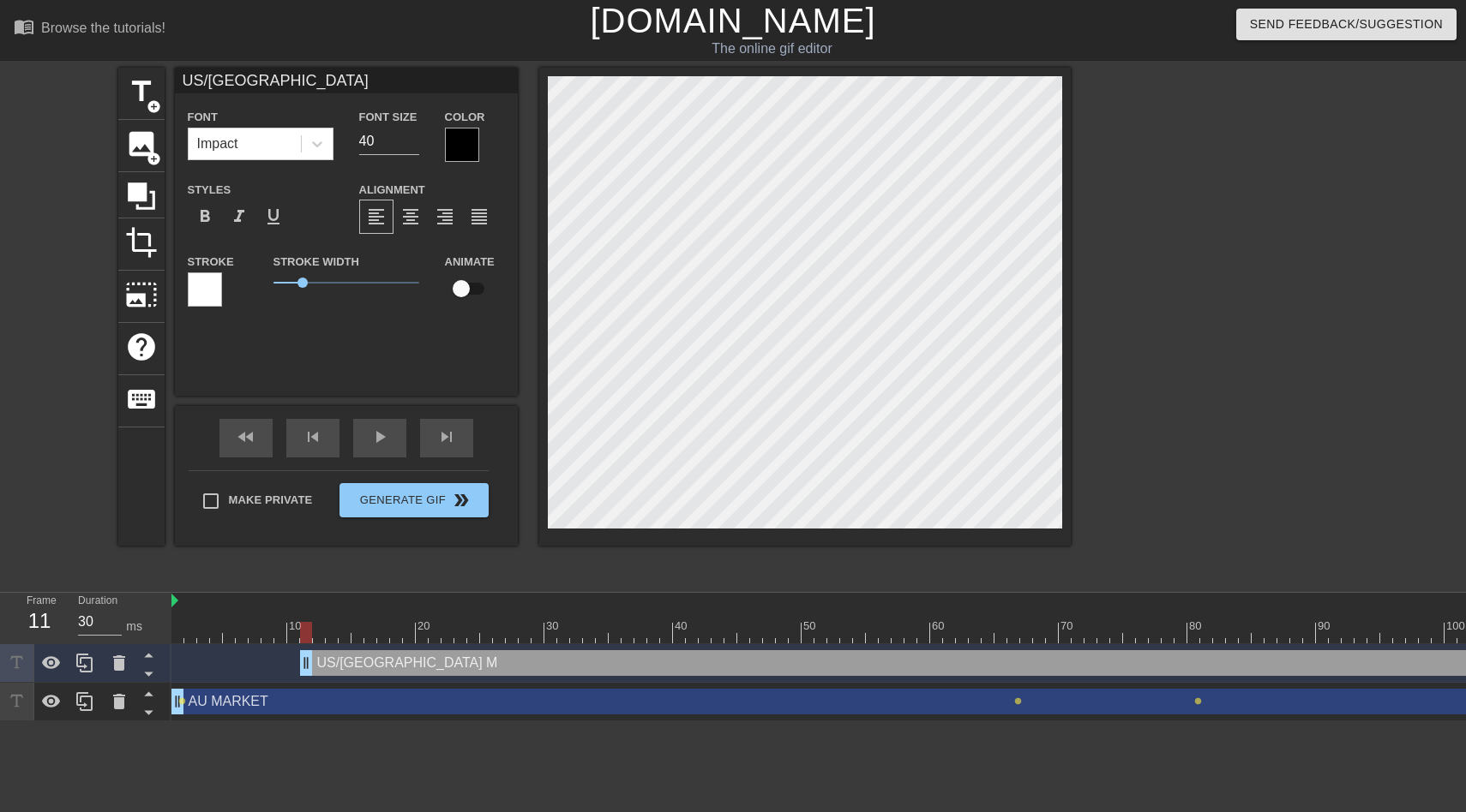
type input "US/[GEOGRAPHIC_DATA]"
type textarea "US/[GEOGRAPHIC_DATA]"
click at [447, 129] on div at bounding box center [462, 145] width 35 height 35
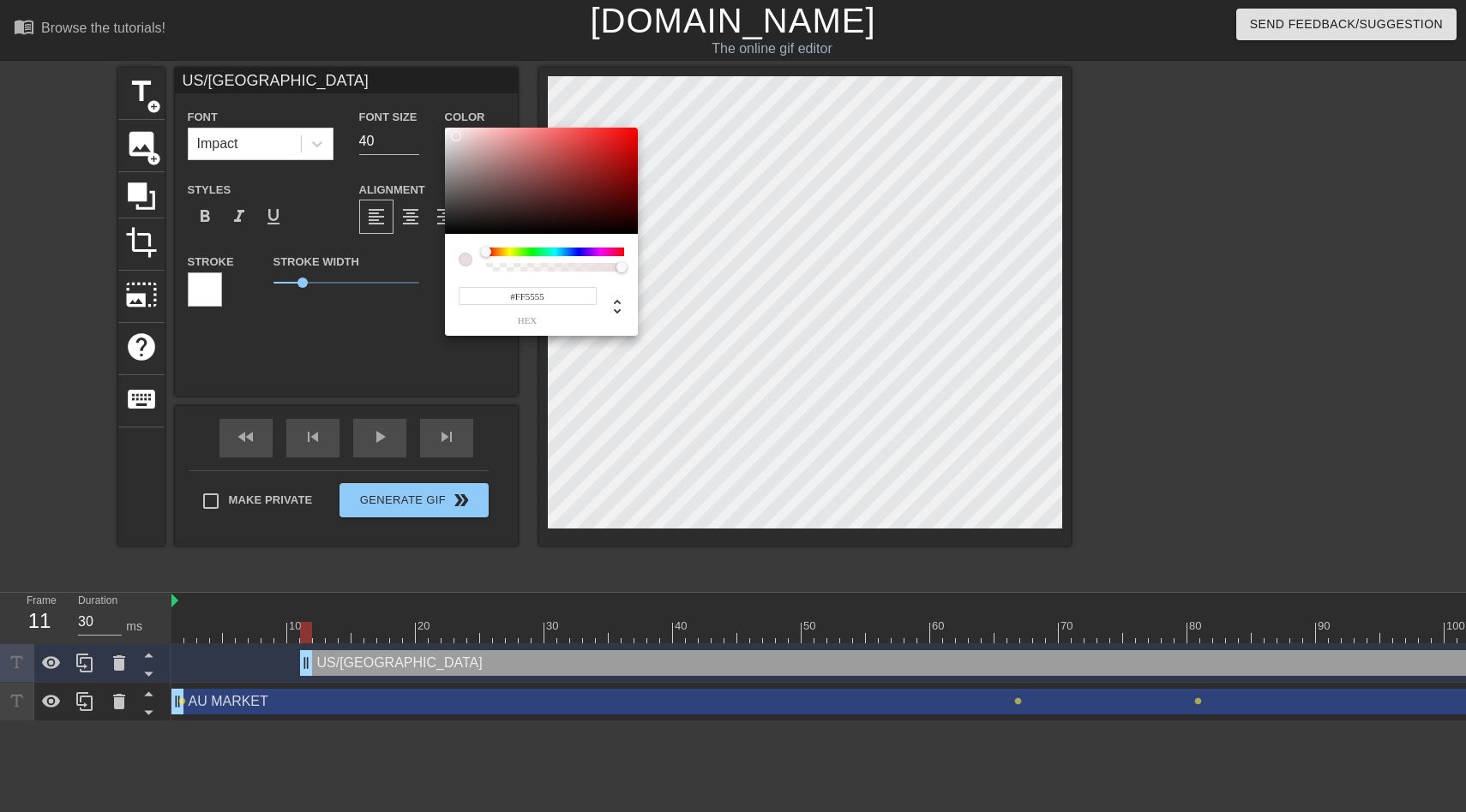
type input "#FFFFFF"
drag, startPoint x: 465, startPoint y: 153, endPoint x: 425, endPoint y: 104, distance: 63.3
click at [425, 104] on div "#FFFFFF hex" at bounding box center [733, 406] width 1466 height 812
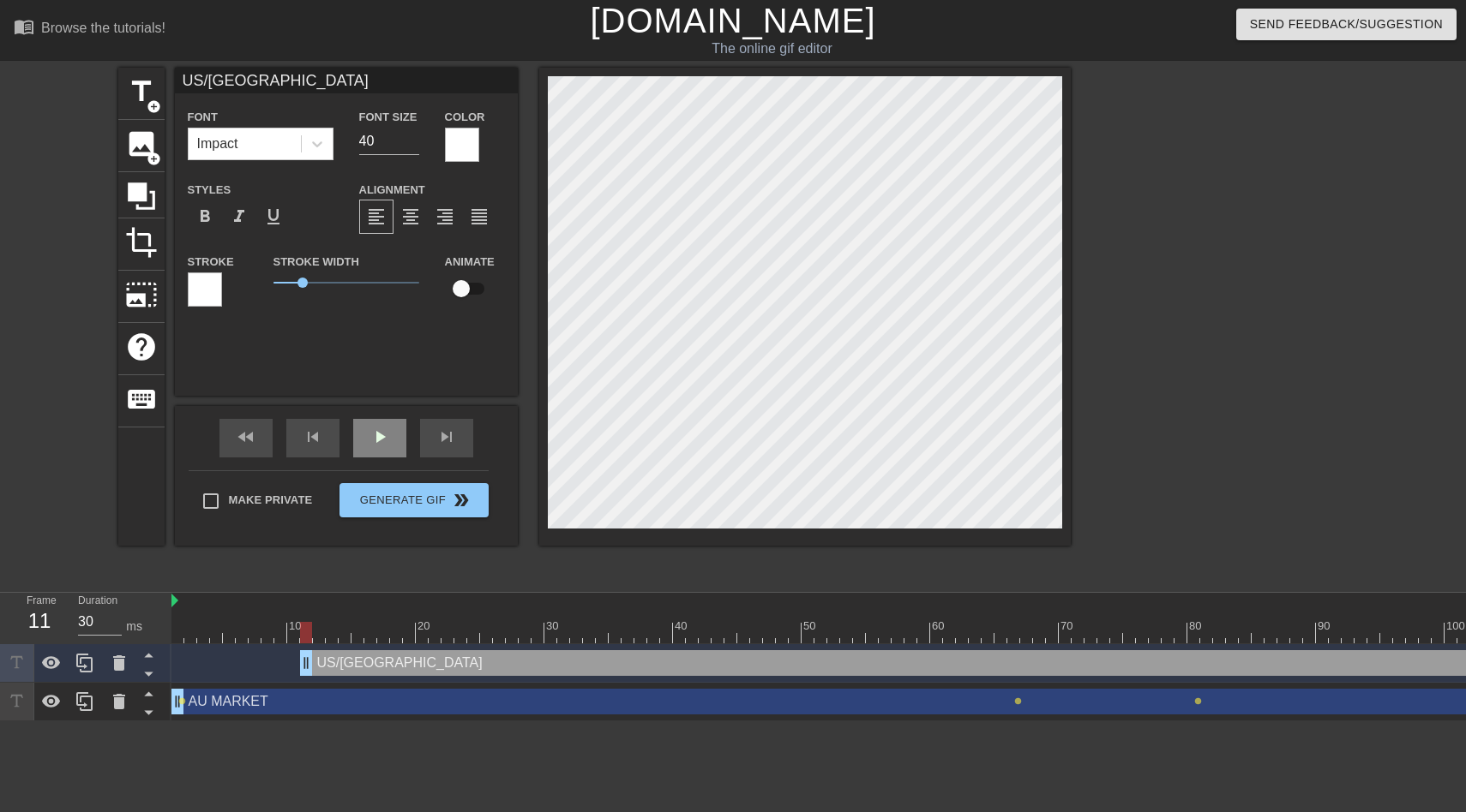
click at [364, 448] on div "play_arrow" at bounding box center [380, 438] width 54 height 39
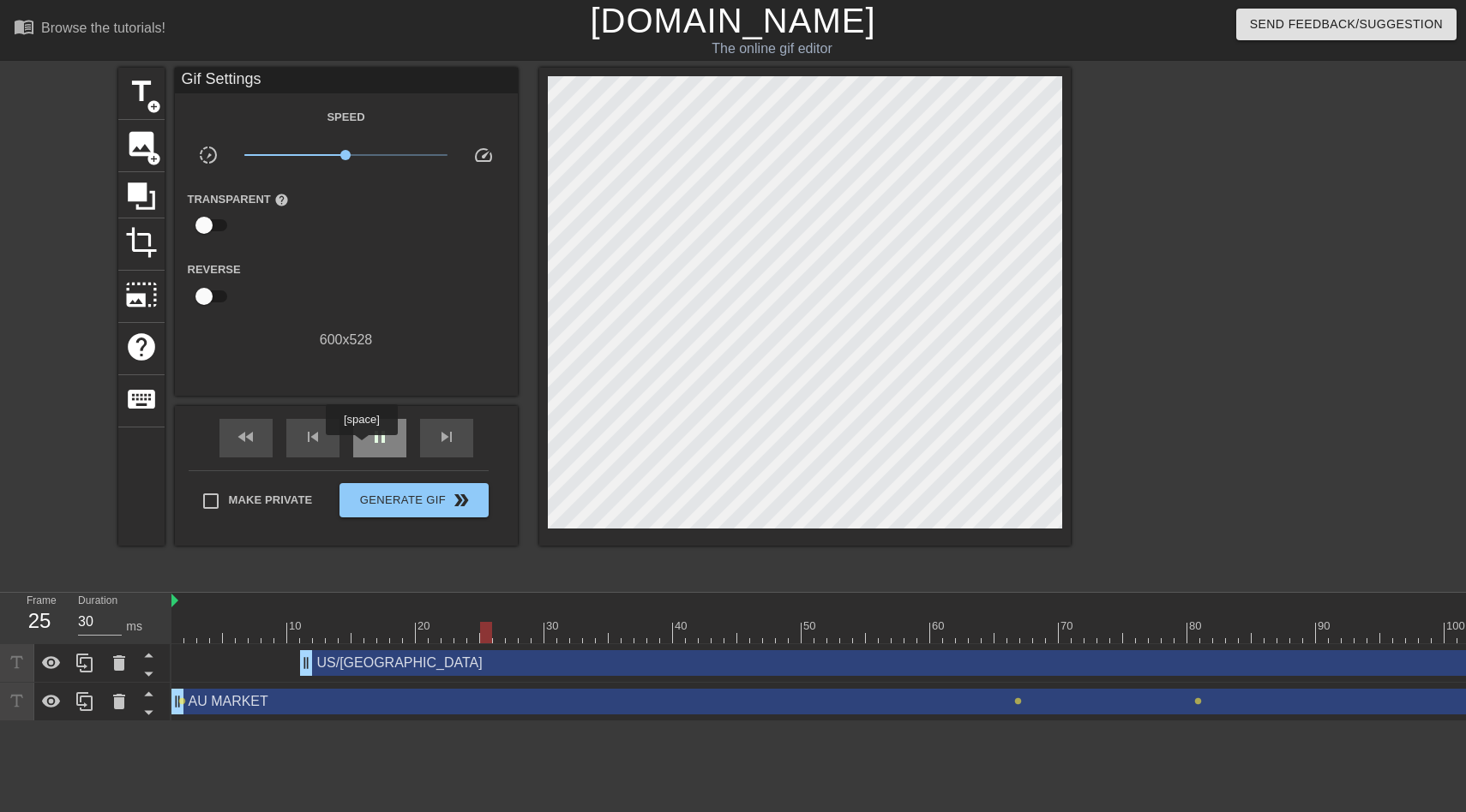
click at [364, 448] on div "pause" at bounding box center [380, 438] width 54 height 39
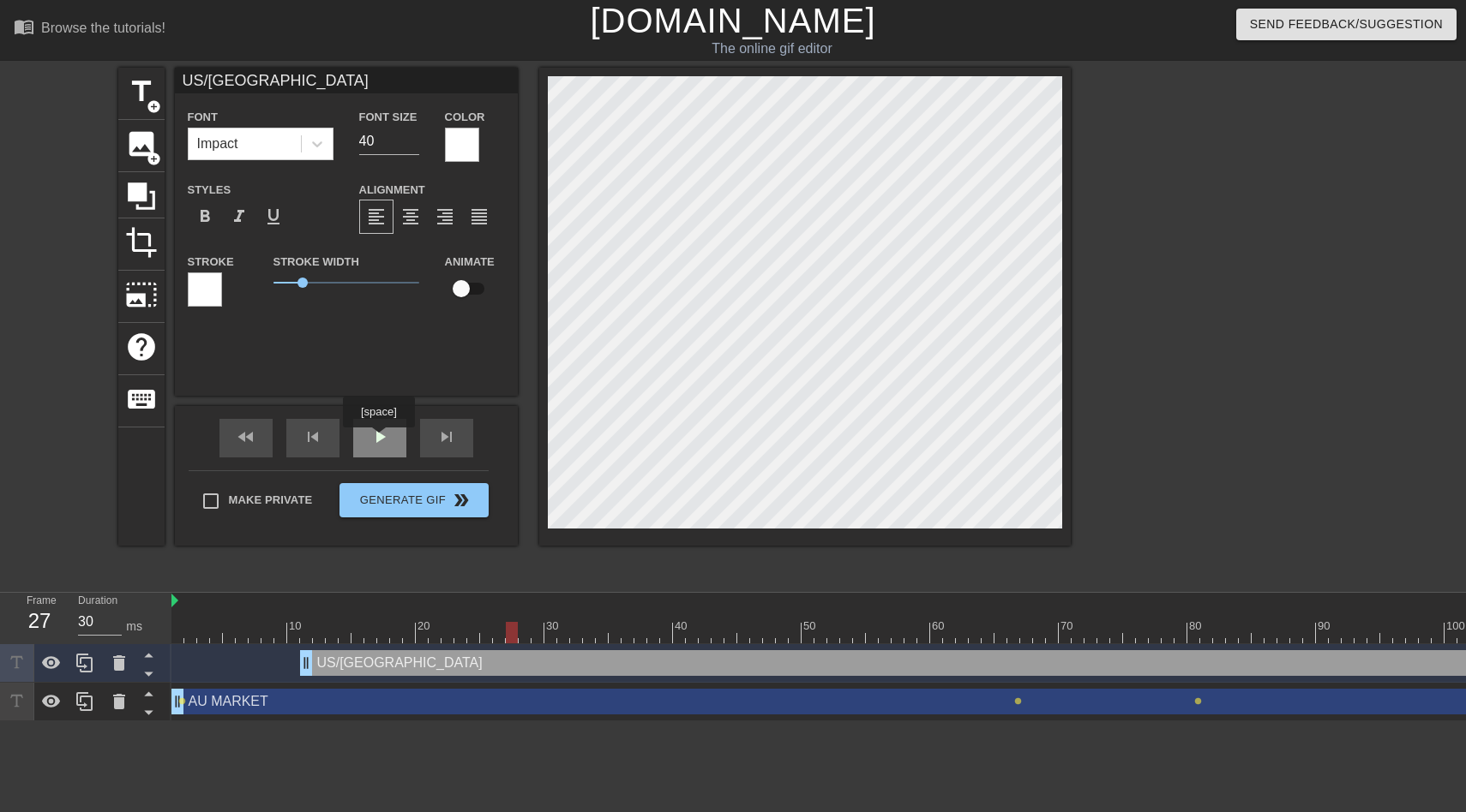
click at [380, 440] on span "play_arrow" at bounding box center [379, 437] width 21 height 21
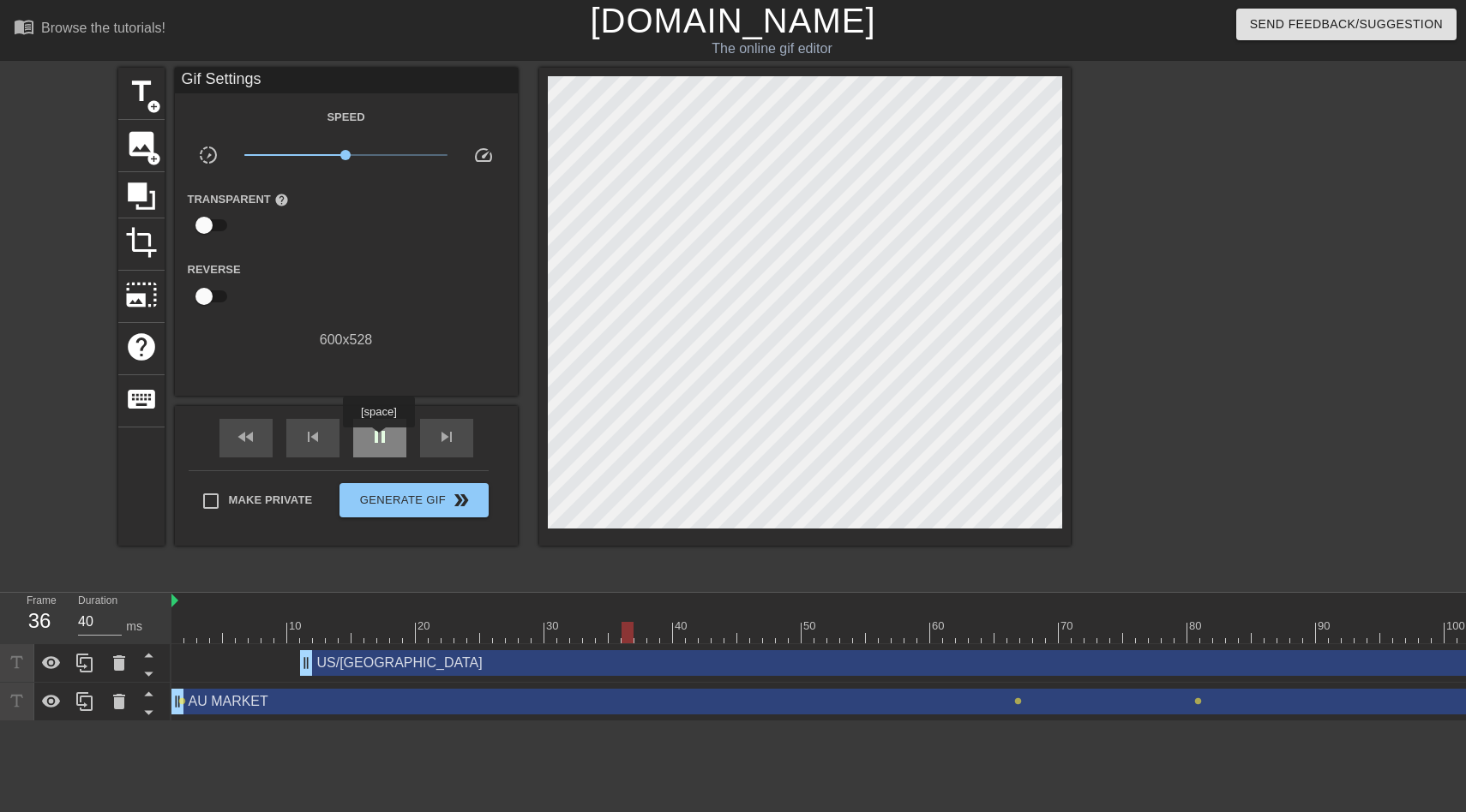
click at [380, 440] on span "pause" at bounding box center [379, 437] width 21 height 21
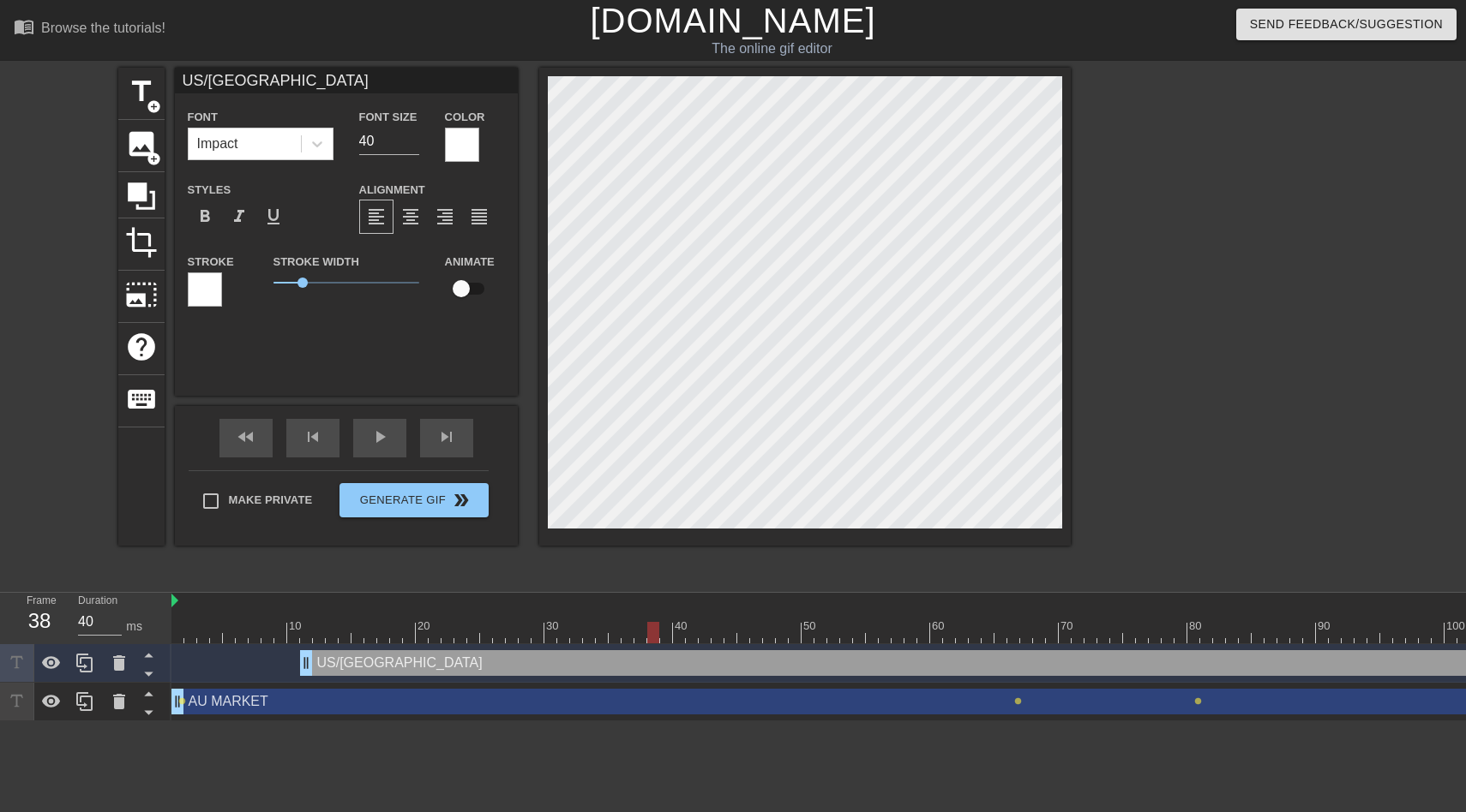
click at [1081, 238] on div "title add_circle image add_circle crop photo_size_select_large help keyboard US…" at bounding box center [733, 325] width 1466 height 514
click at [372, 443] on span "play_arrow" at bounding box center [379, 437] width 21 height 21
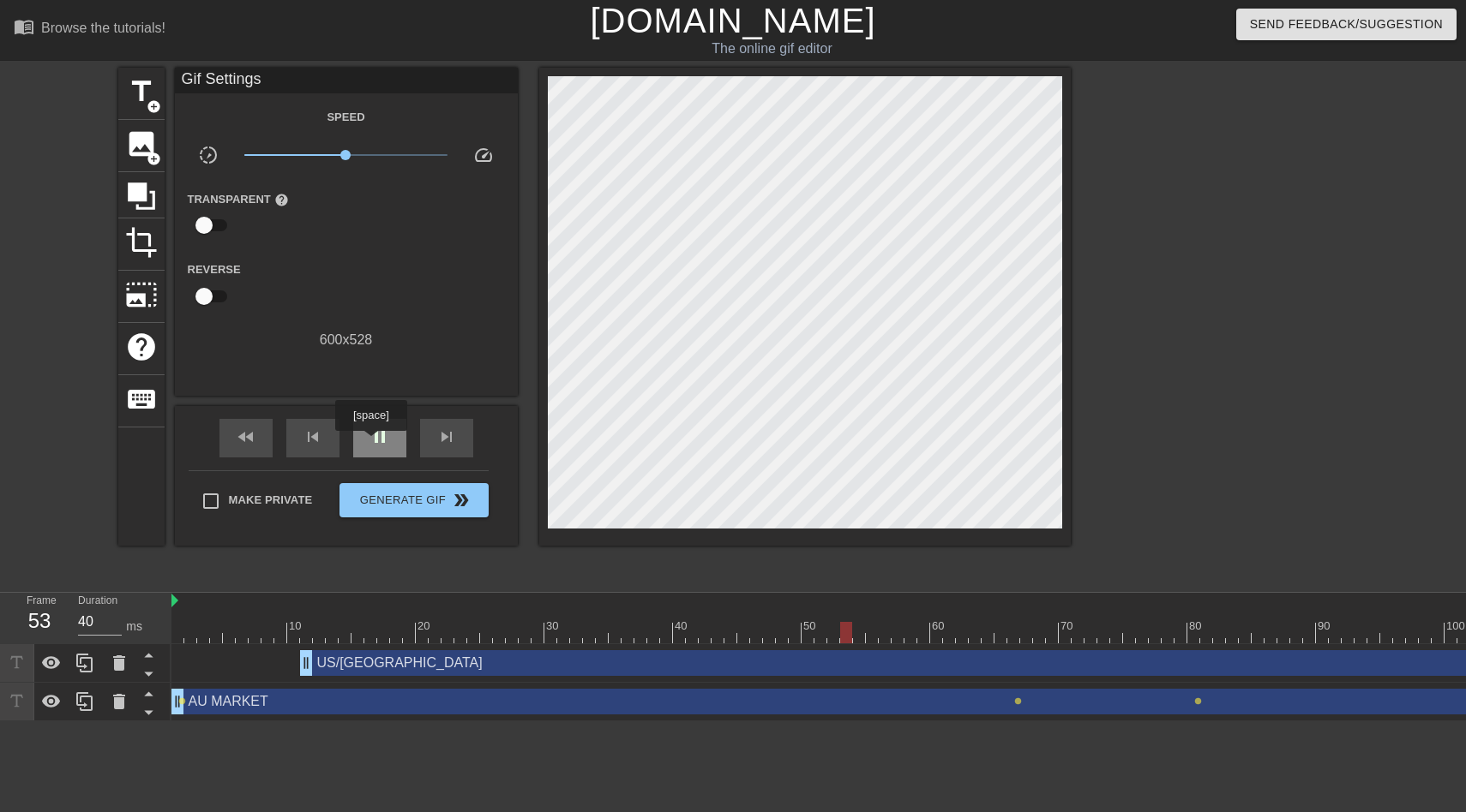
click at [372, 443] on span "pause" at bounding box center [379, 437] width 21 height 21
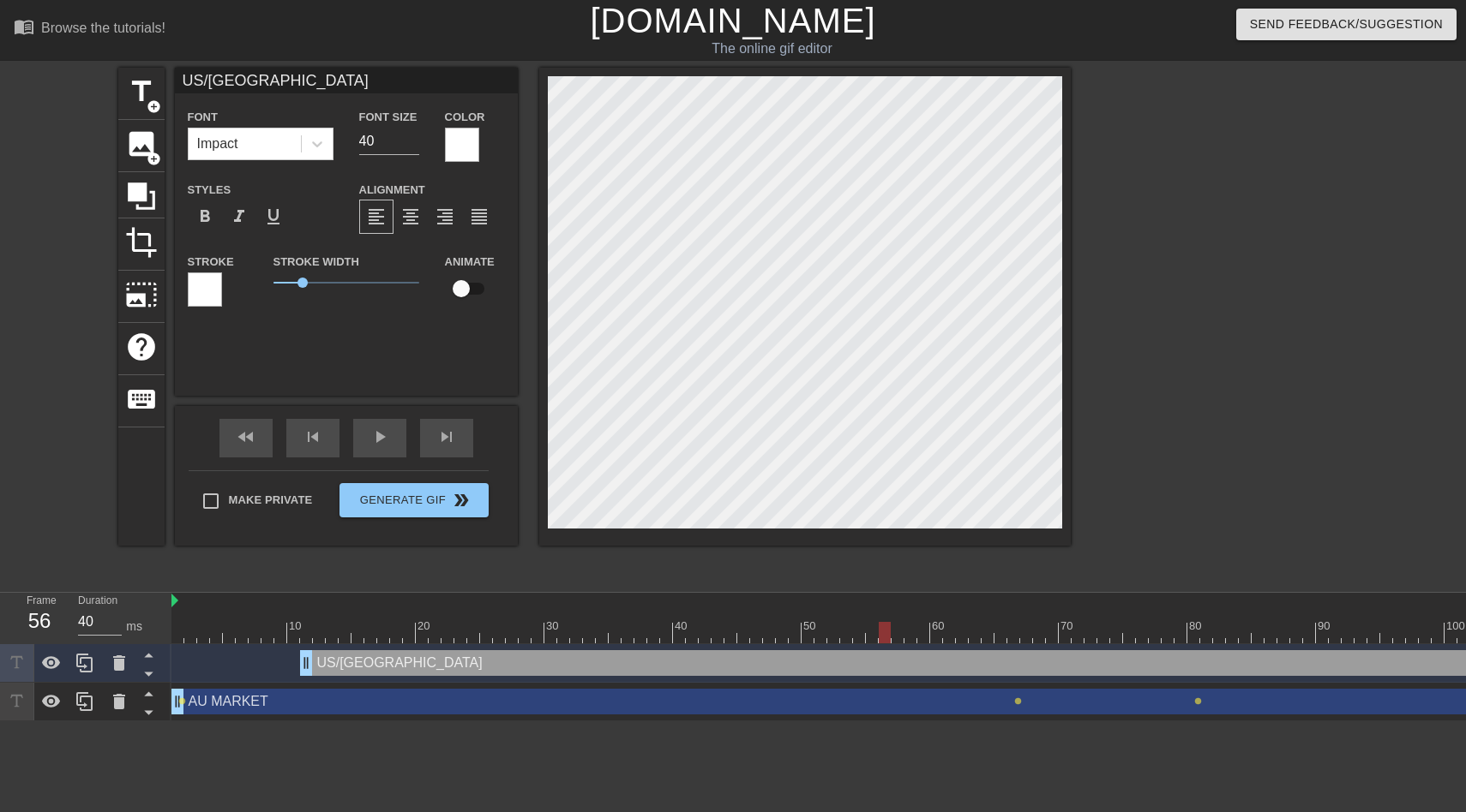
click at [1078, 235] on div "title add_circle image add_circle crop photo_size_select_large help keyboard US…" at bounding box center [733, 325] width 1466 height 514
click at [388, 446] on span "play_arrow" at bounding box center [379, 437] width 21 height 21
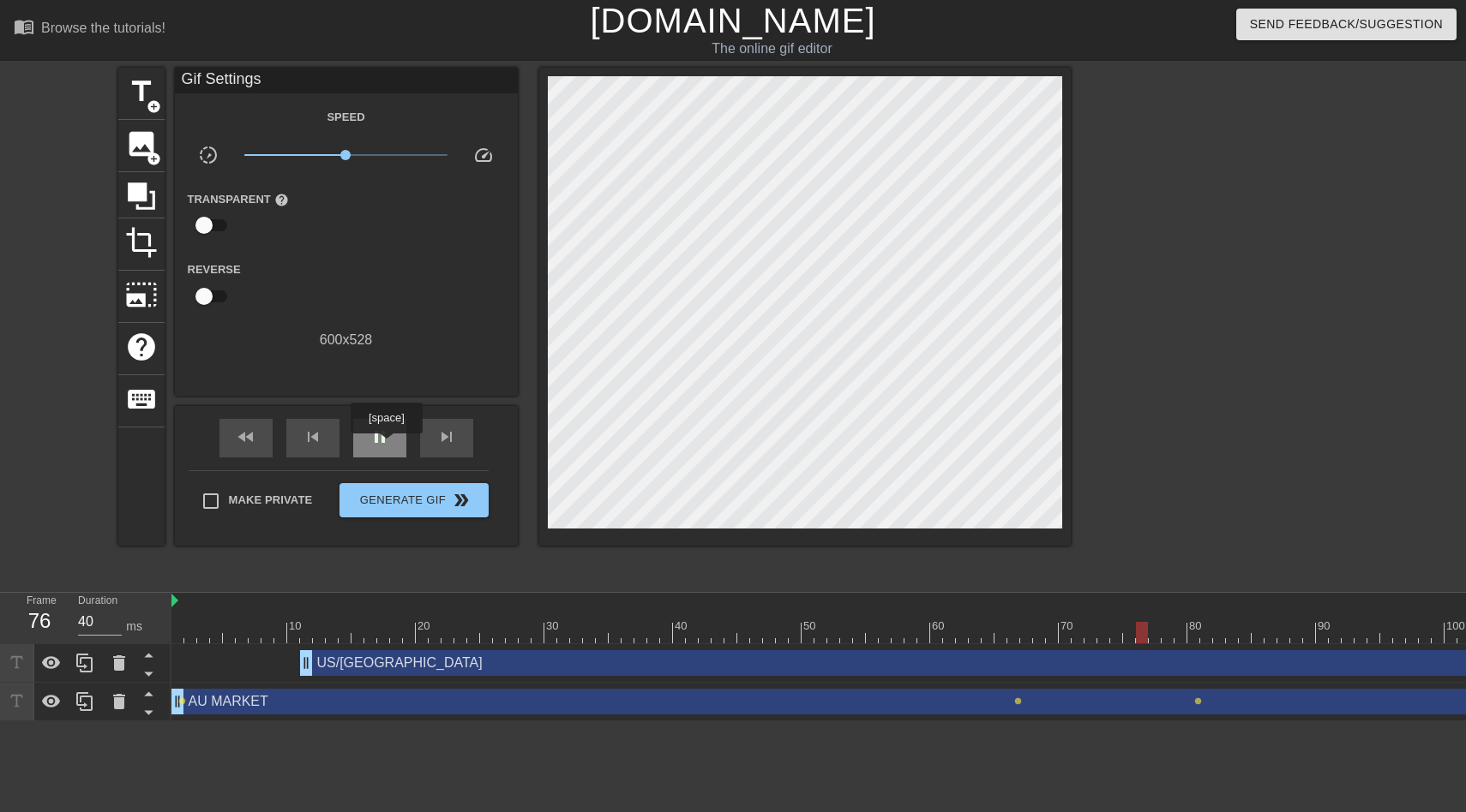
click at [388, 446] on span "pause" at bounding box center [379, 437] width 21 height 21
click at [388, 446] on span "play_arrow" at bounding box center [379, 437] width 21 height 21
click at [388, 446] on span "pause" at bounding box center [379, 437] width 21 height 21
click at [388, 446] on span "play_arrow" at bounding box center [379, 437] width 21 height 21
click at [388, 446] on span "pause" at bounding box center [379, 437] width 21 height 21
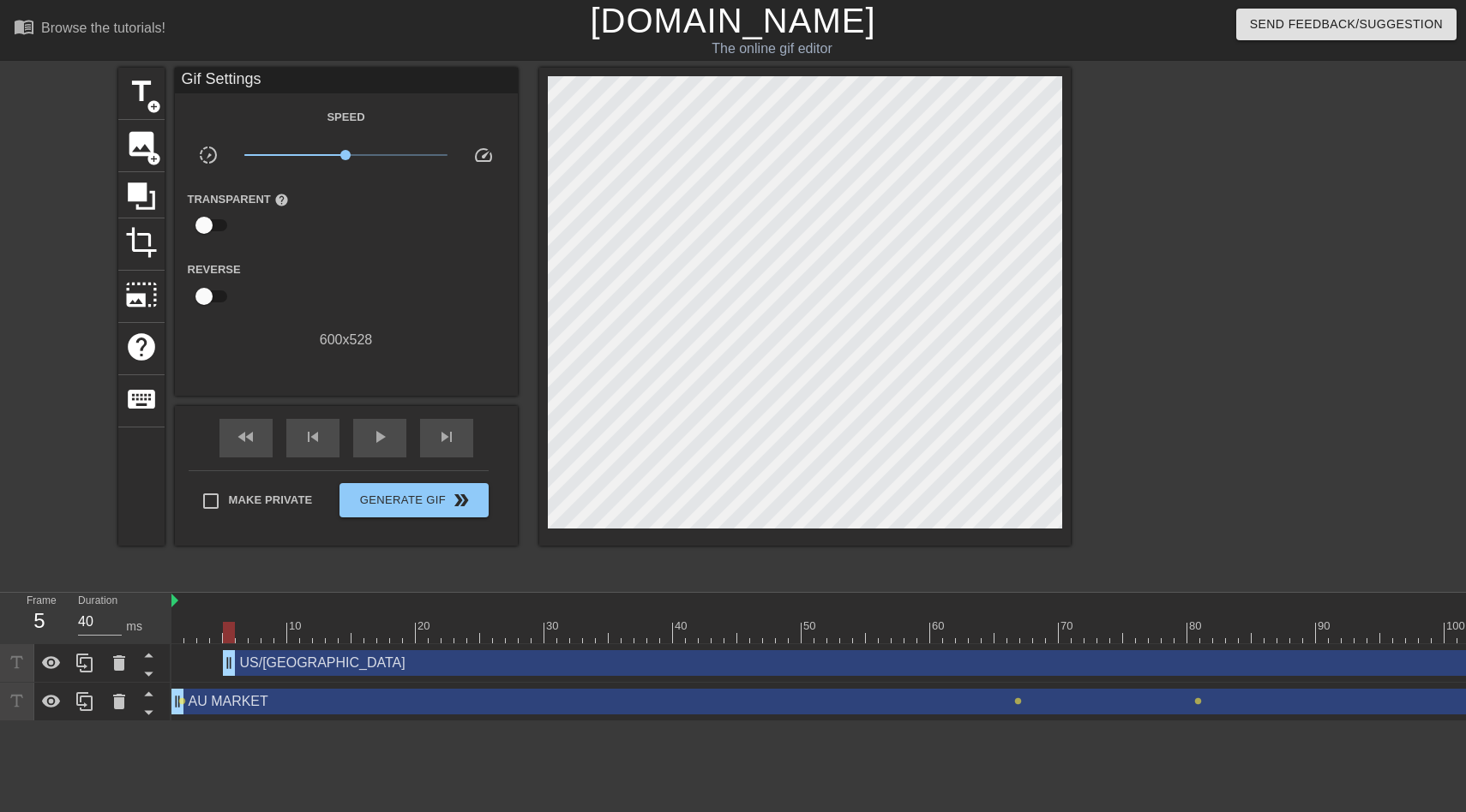
drag, startPoint x: 309, startPoint y: 663, endPoint x: 221, endPoint y: 661, distance: 88.0
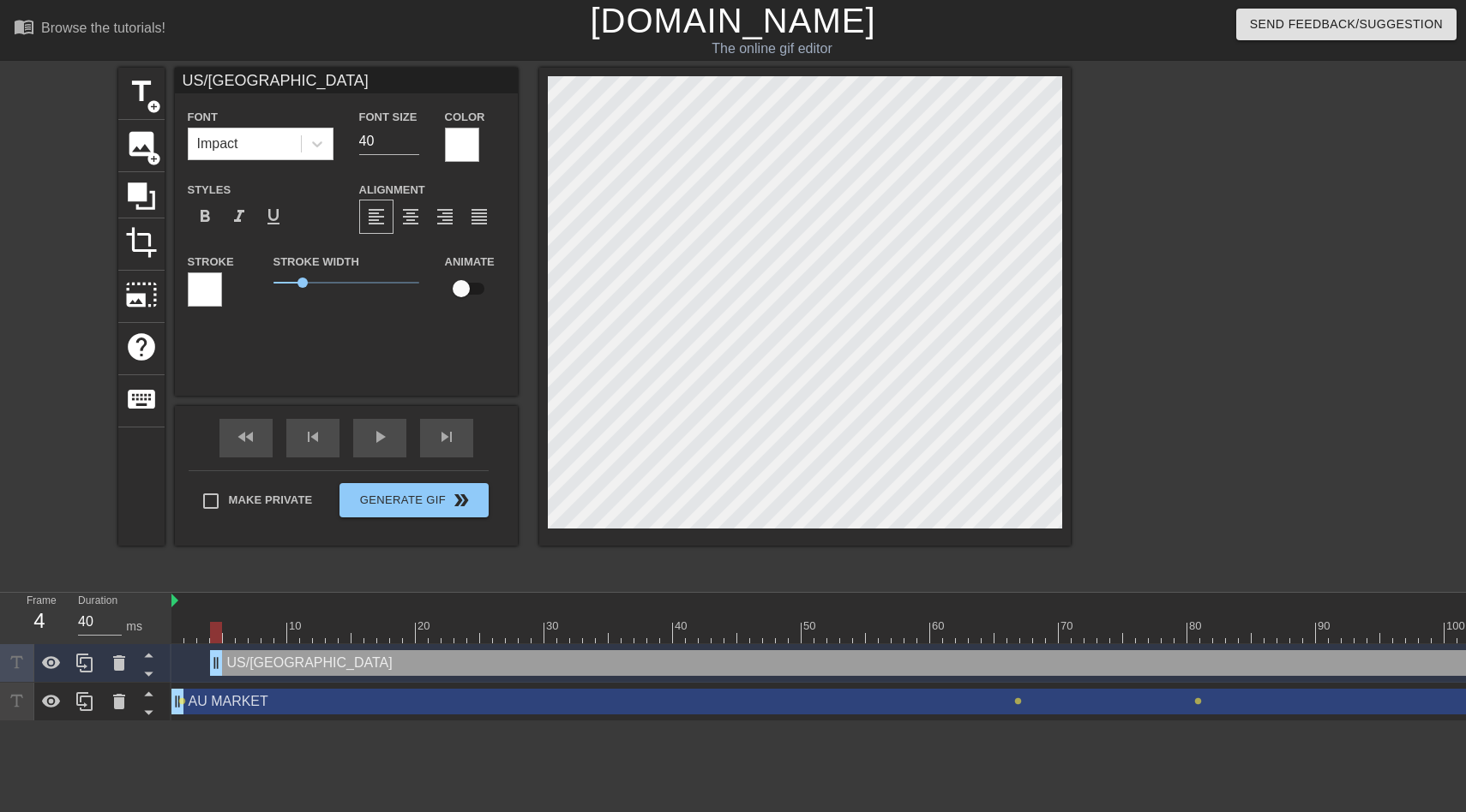
drag, startPoint x: 219, startPoint y: 664, endPoint x: 109, endPoint y: 664, distance: 110.0
click at [109, 664] on div "Frame 1 Duration 30 ms 10 20 30 40 50 60 70 80 90 100 110 120 130 140 150" at bounding box center [733, 656] width 1466 height 128
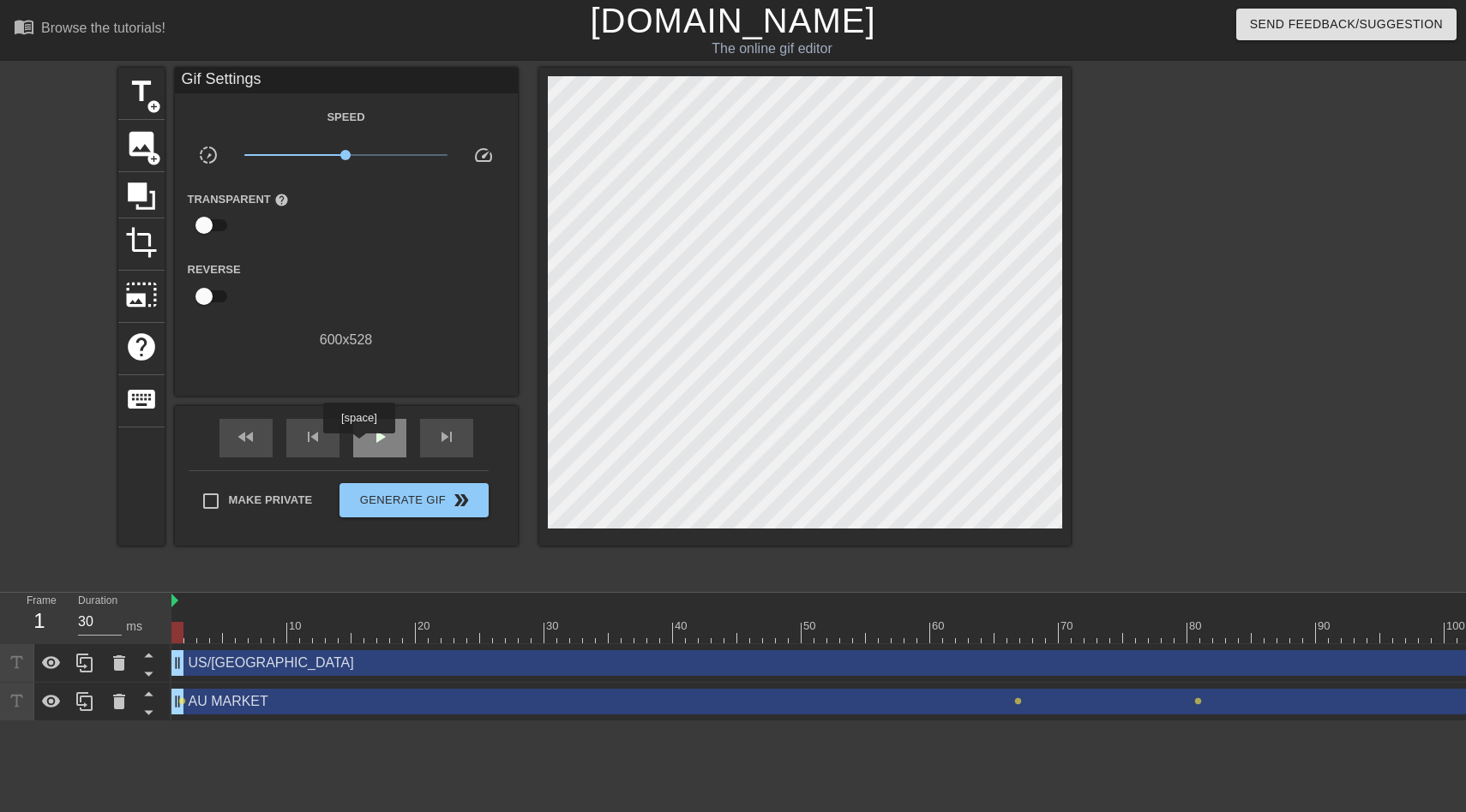
click at [361, 446] on div "play_arrow" at bounding box center [380, 438] width 54 height 39
click at [363, 445] on div "pause" at bounding box center [380, 438] width 54 height 39
click at [363, 445] on div "play_arrow" at bounding box center [380, 438] width 54 height 39
click at [363, 445] on div "pause" at bounding box center [380, 438] width 54 height 39
click at [363, 445] on div "play_arrow" at bounding box center [380, 438] width 54 height 39
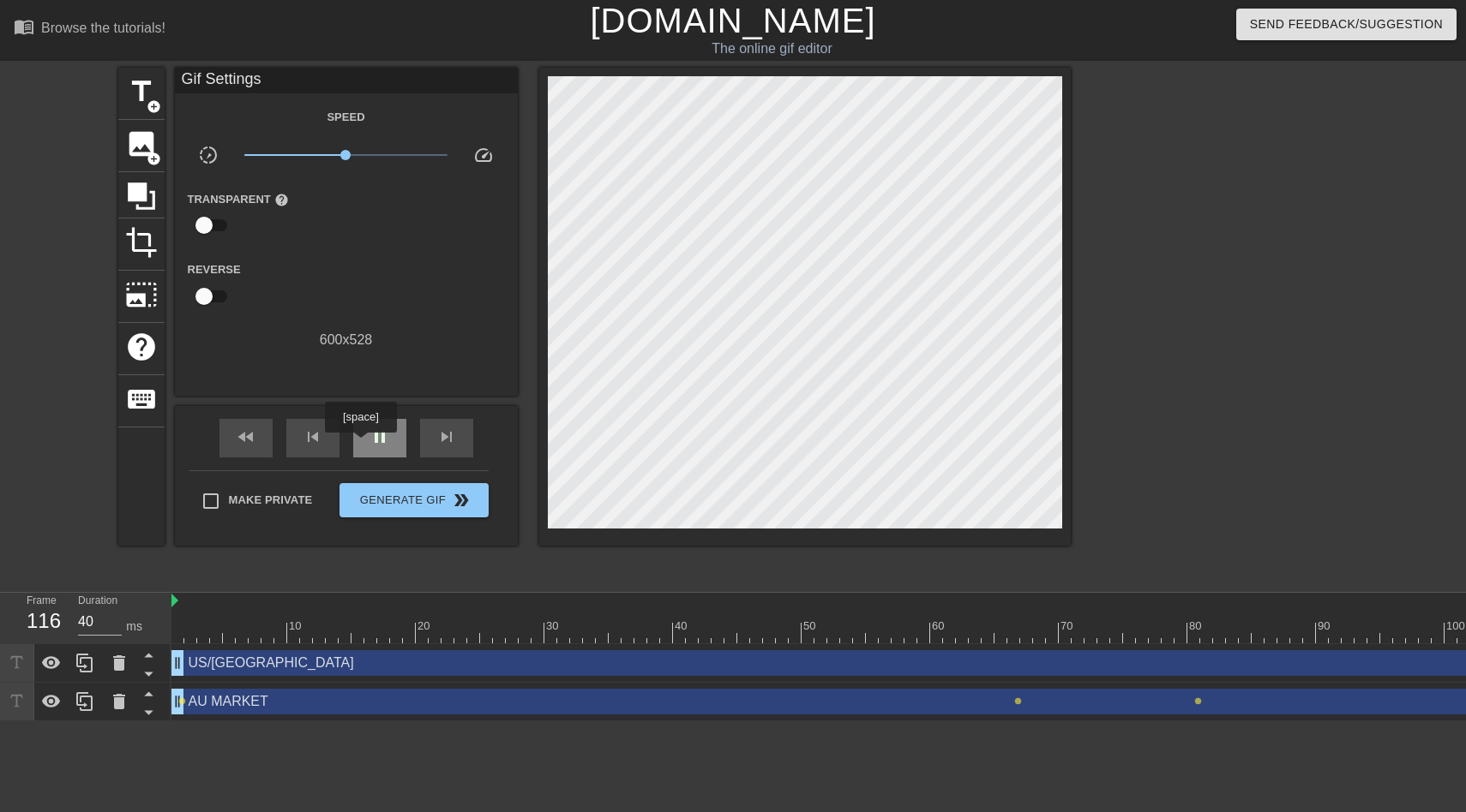
click at [363, 445] on div "pause" at bounding box center [380, 438] width 54 height 39
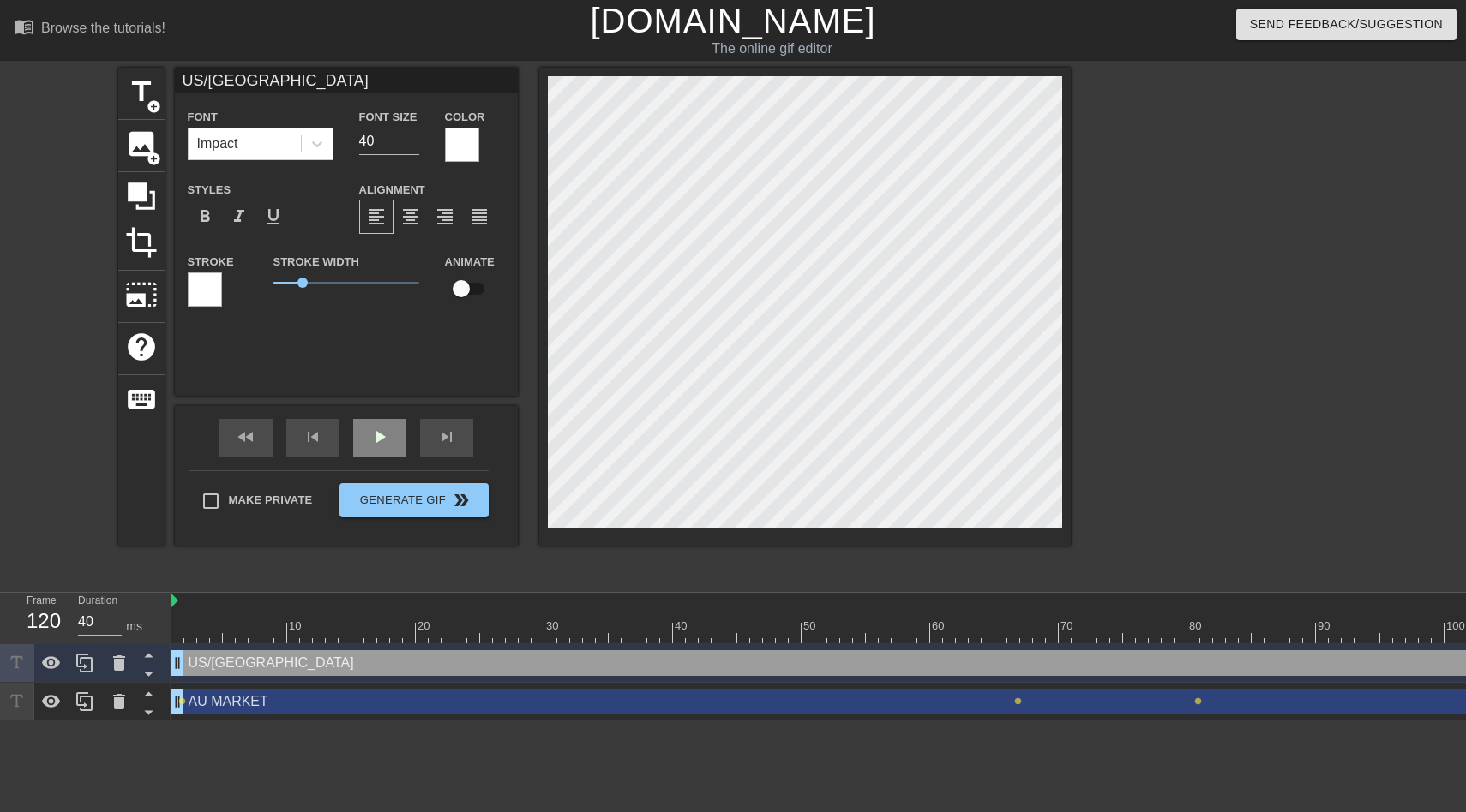
click at [391, 441] on div "play_arrow" at bounding box center [380, 438] width 54 height 39
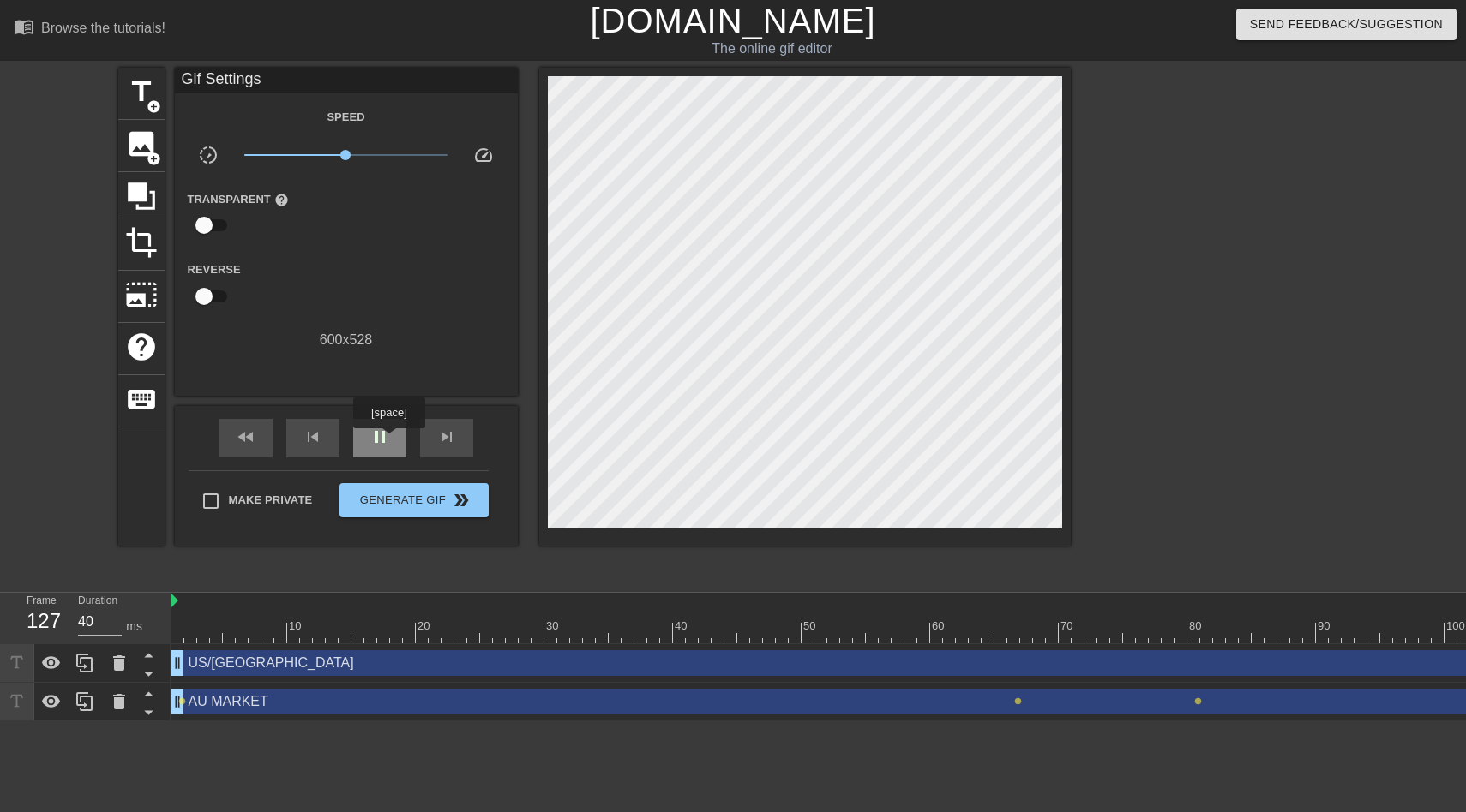
click at [391, 441] on div "pause" at bounding box center [380, 438] width 54 height 39
click at [377, 433] on span "play_arrow" at bounding box center [379, 437] width 21 height 21
click at [377, 433] on span "pause" at bounding box center [379, 437] width 21 height 21
click at [375, 444] on span "play_arrow" at bounding box center [379, 437] width 21 height 21
click at [375, 444] on span "pause" at bounding box center [379, 437] width 21 height 21
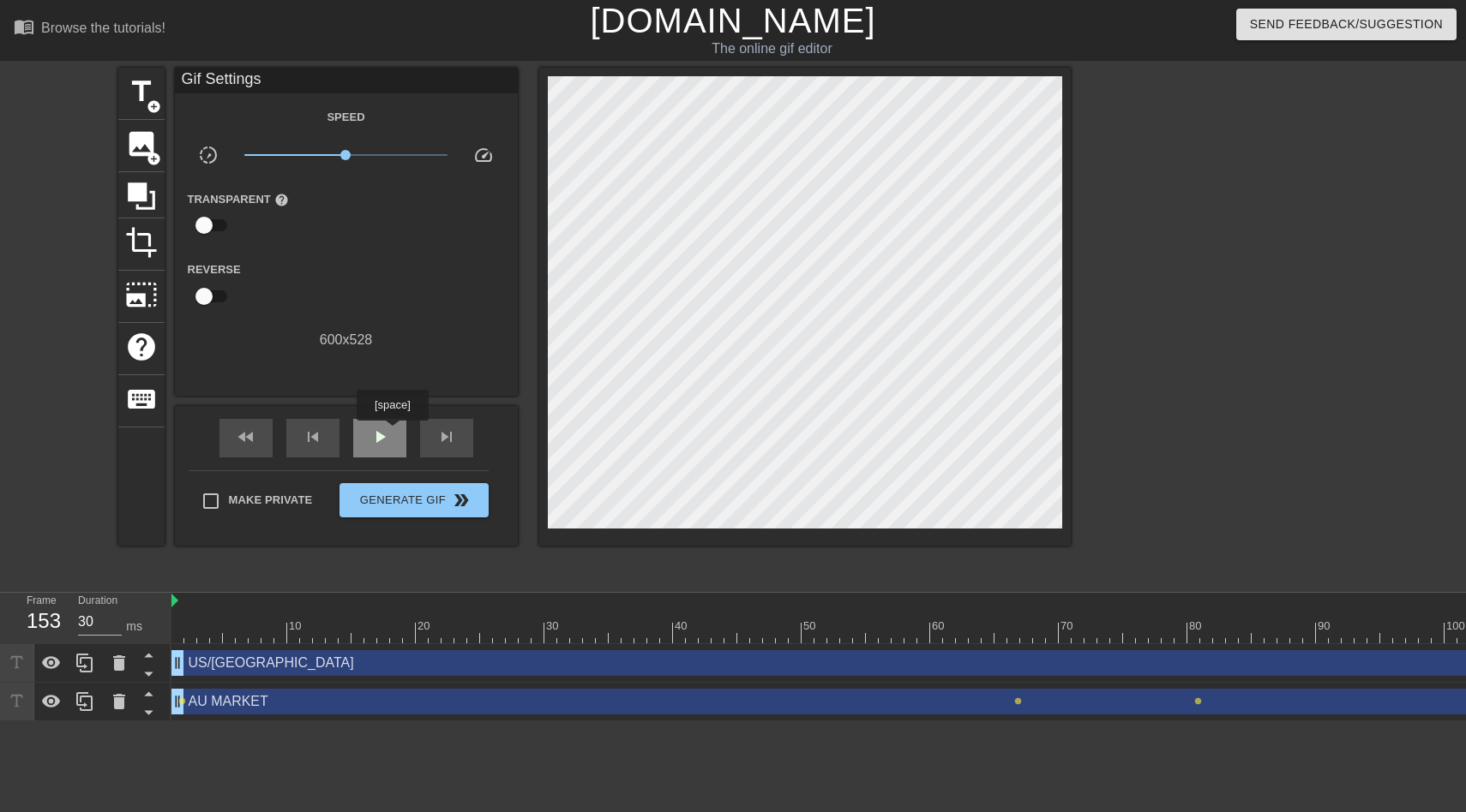
click at [394, 433] on div "play_arrow" at bounding box center [380, 438] width 54 height 39
click at [387, 433] on span "pause" at bounding box center [379, 437] width 21 height 21
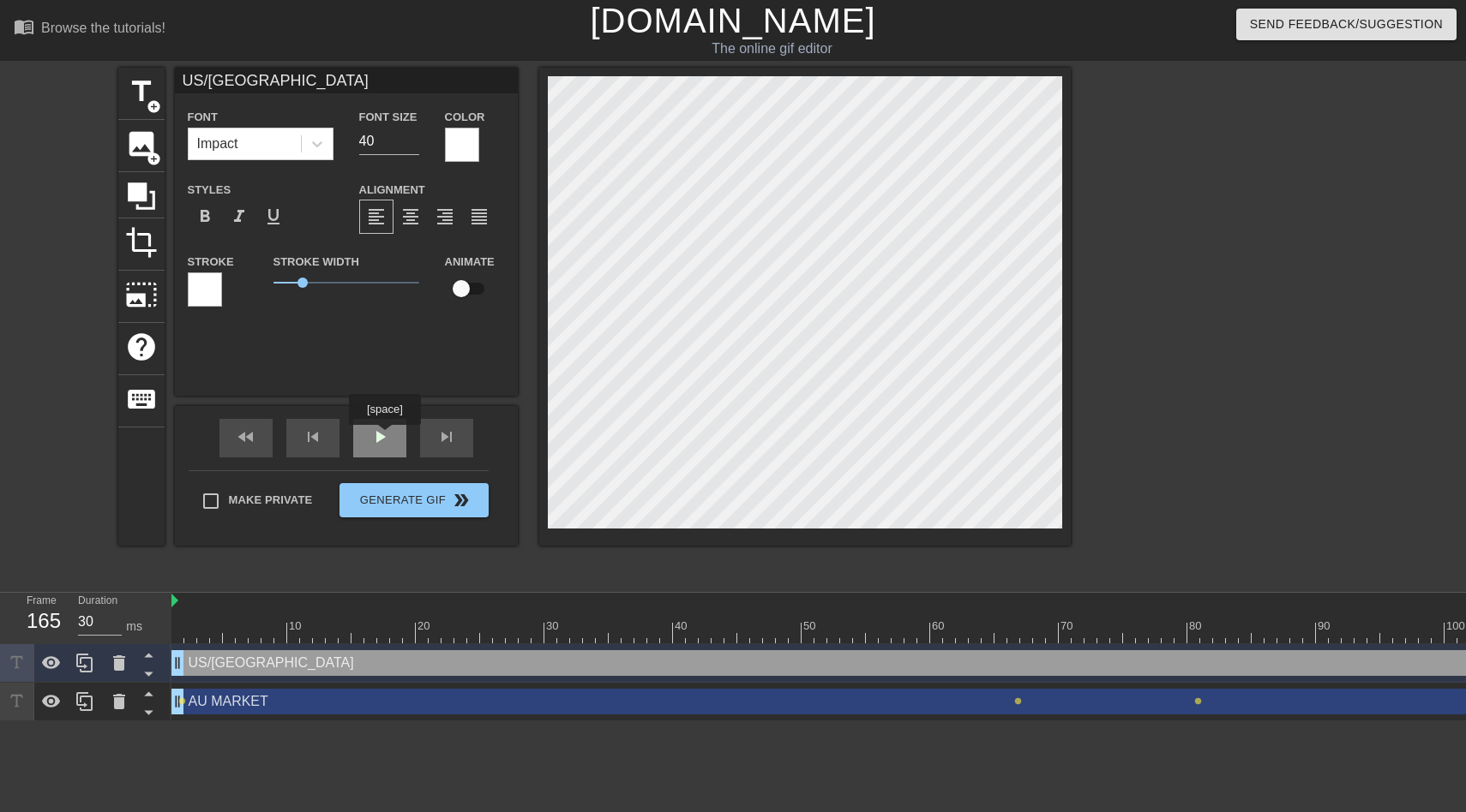
click at [383, 435] on span "play_arrow" at bounding box center [379, 437] width 21 height 21
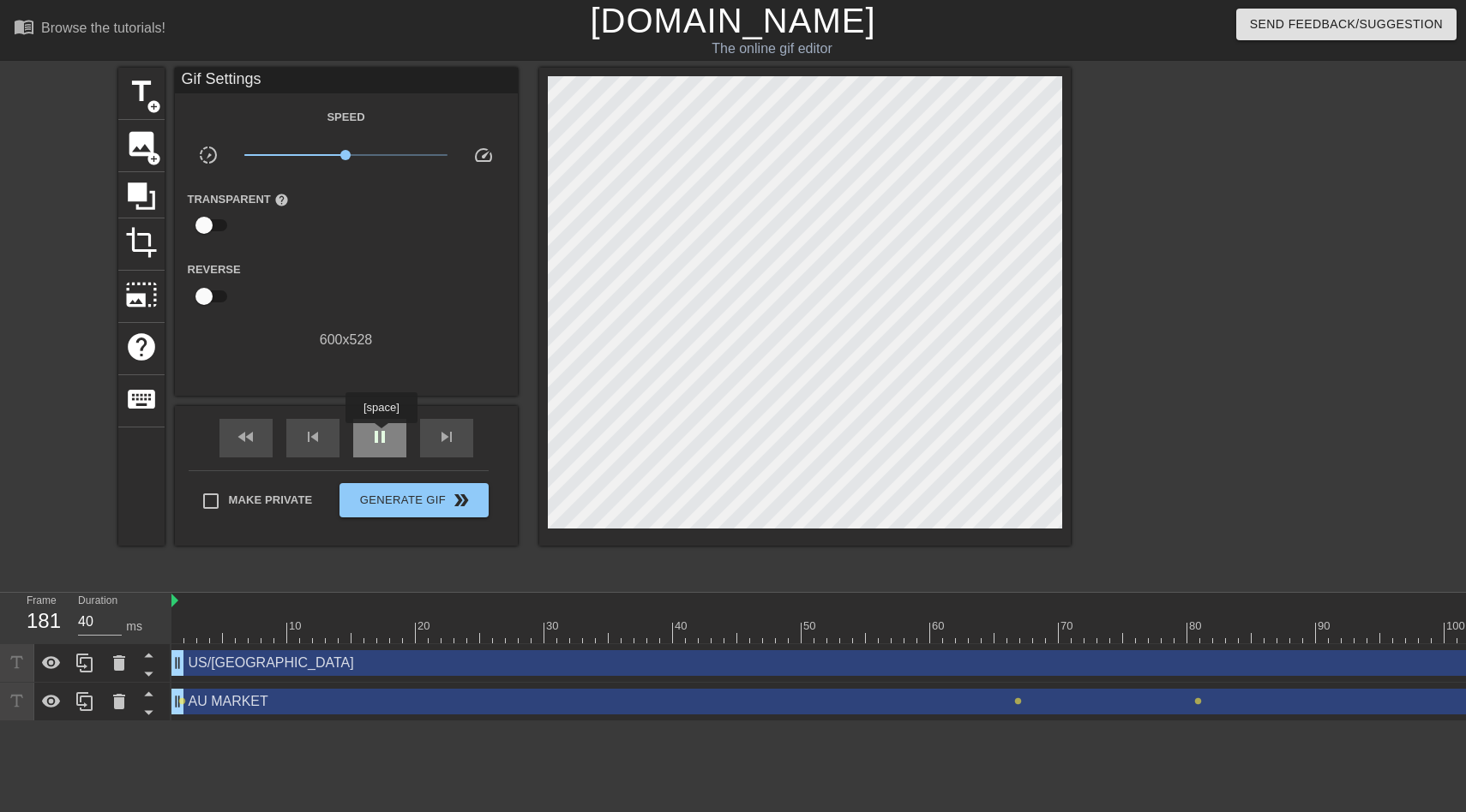
click at [383, 435] on span "pause" at bounding box center [379, 437] width 21 height 21
click at [383, 435] on span "play_arrow" at bounding box center [379, 437] width 21 height 21
click at [383, 435] on span "pause" at bounding box center [379, 437] width 21 height 21
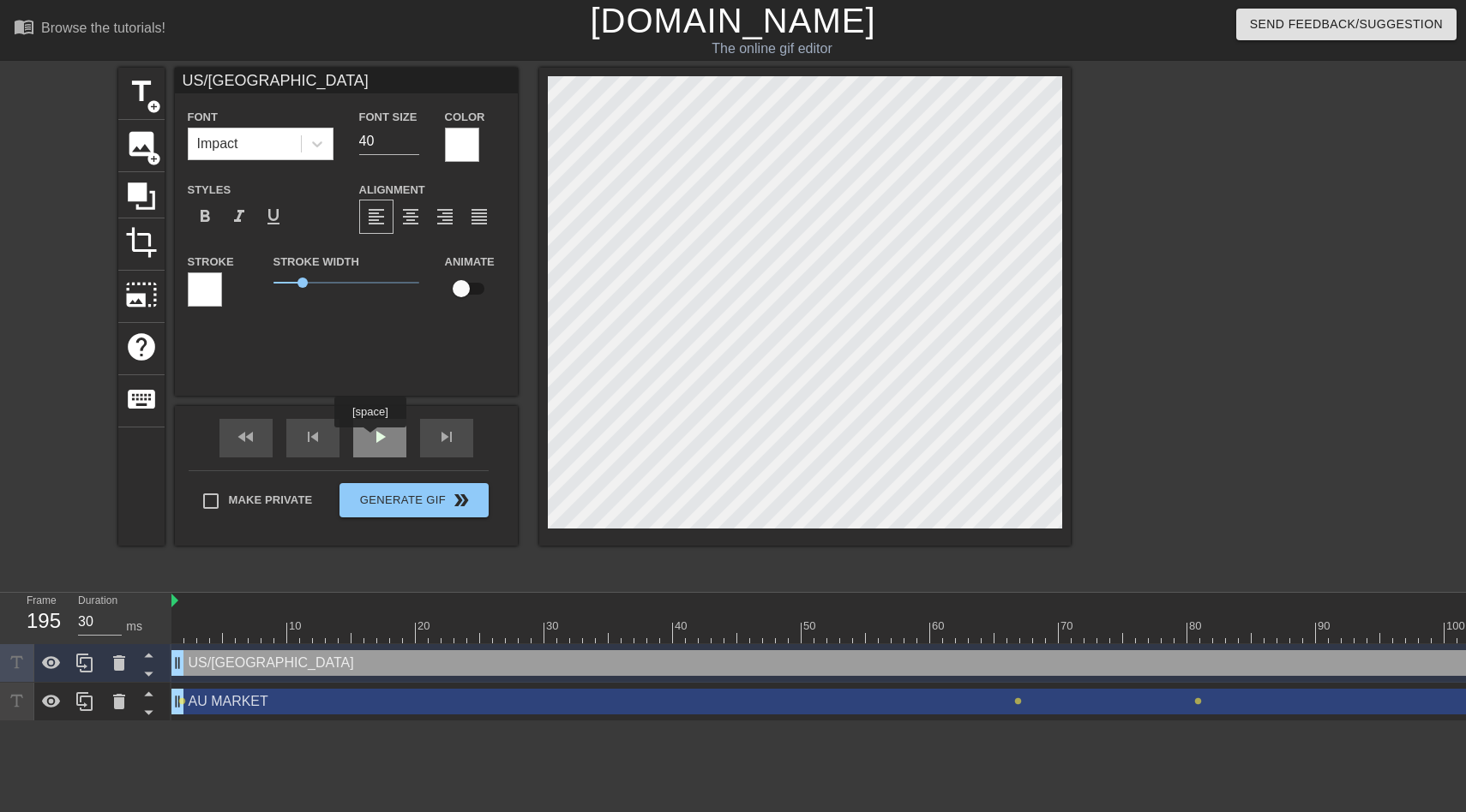
click at [375, 438] on span "play_arrow" at bounding box center [379, 437] width 21 height 21
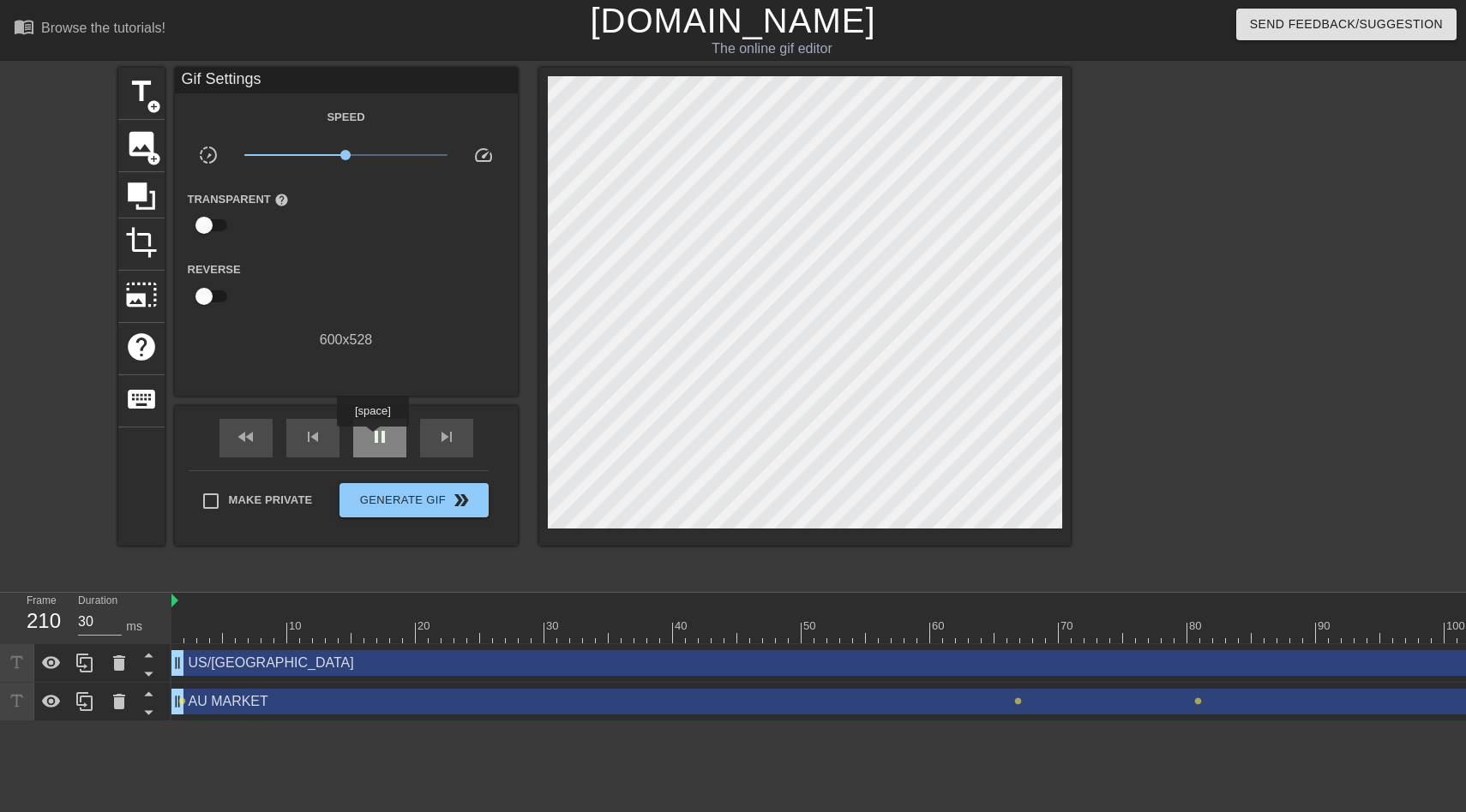
click at [374, 439] on span "pause" at bounding box center [379, 437] width 21 height 21
click at [369, 438] on span "play_arrow" at bounding box center [379, 437] width 21 height 21
click at [371, 438] on span "pause" at bounding box center [379, 437] width 21 height 21
click at [367, 446] on div "play_arrow" at bounding box center [380, 438] width 54 height 39
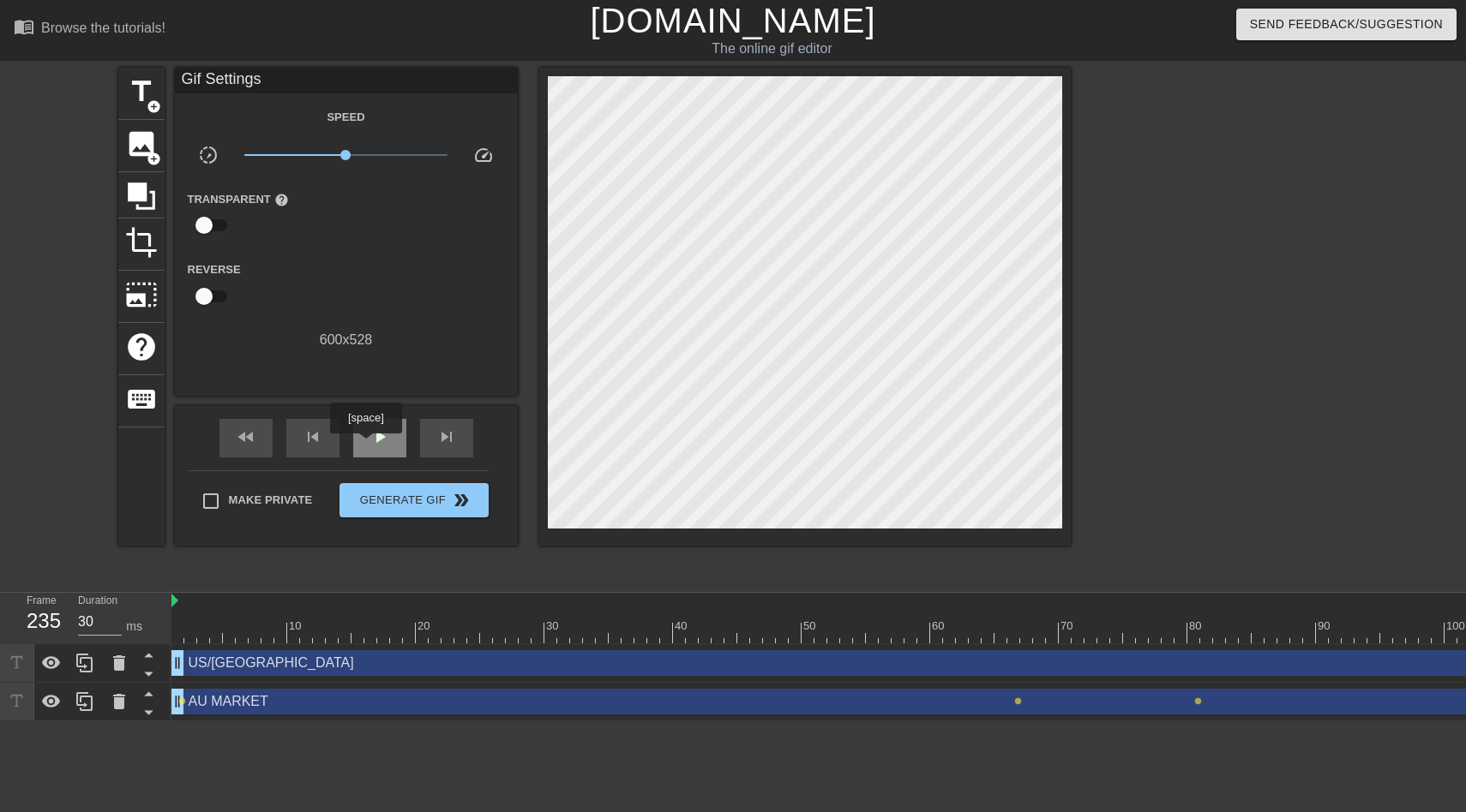
click at [367, 446] on div "play_arrow" at bounding box center [380, 438] width 54 height 39
click at [367, 446] on div "pause" at bounding box center [380, 438] width 54 height 39
click at [366, 445] on div "play_arrow" at bounding box center [380, 438] width 54 height 39
click at [366, 445] on div "pause" at bounding box center [380, 438] width 54 height 39
click at [366, 445] on div "play_arrow" at bounding box center [380, 438] width 54 height 39
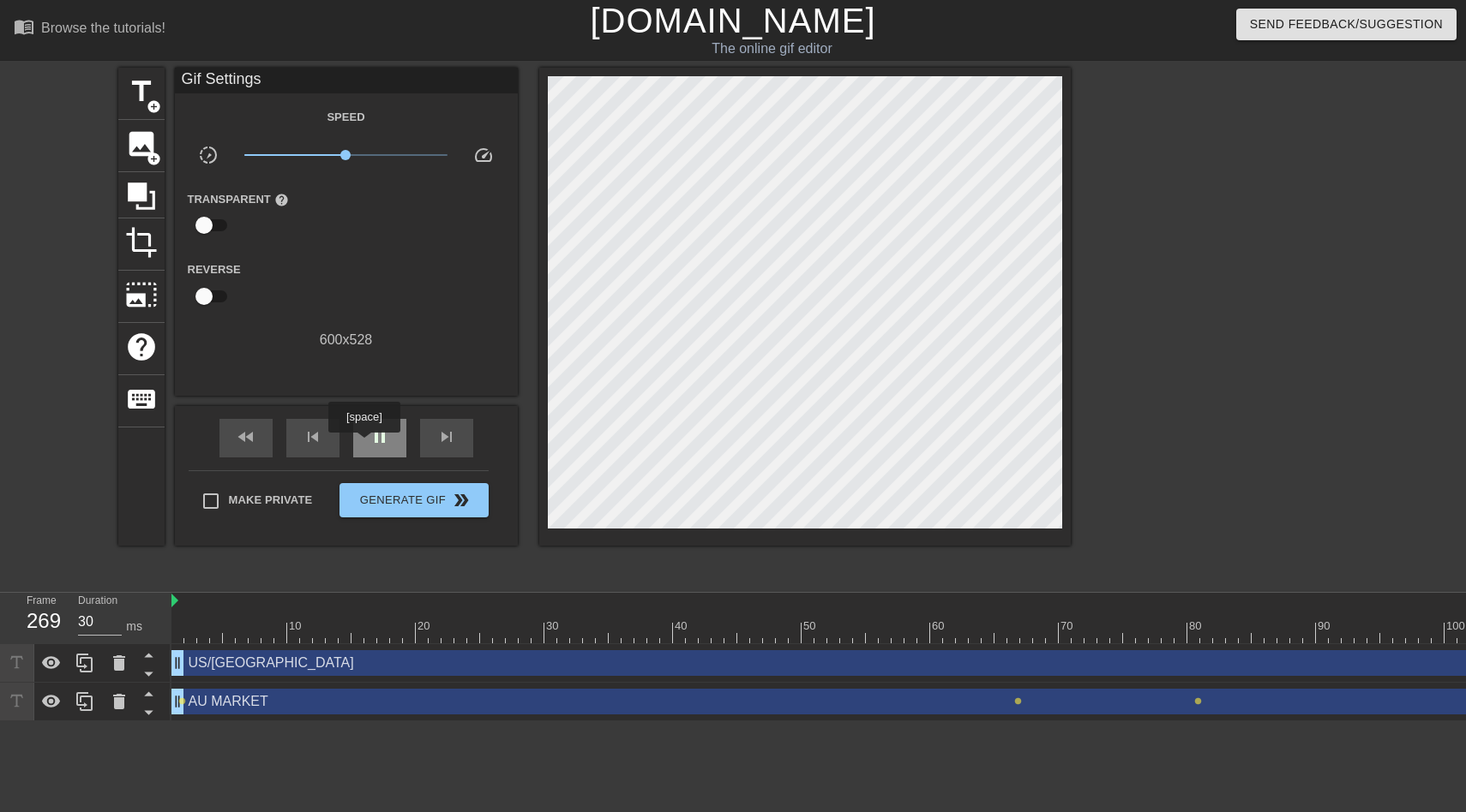
click at [366, 445] on div "pause" at bounding box center [380, 438] width 54 height 39
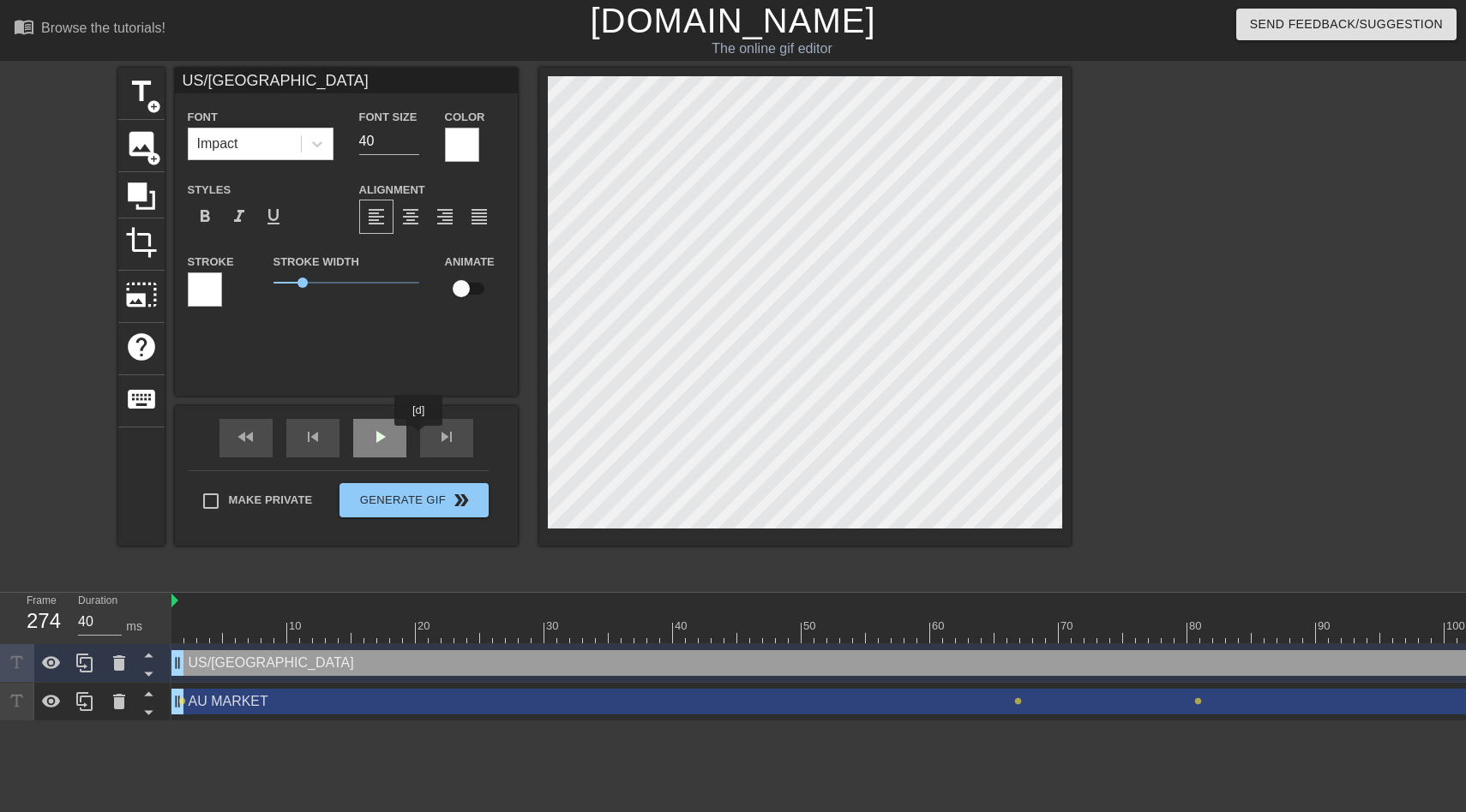
click at [393, 441] on div "play_arrow" at bounding box center [380, 438] width 54 height 39
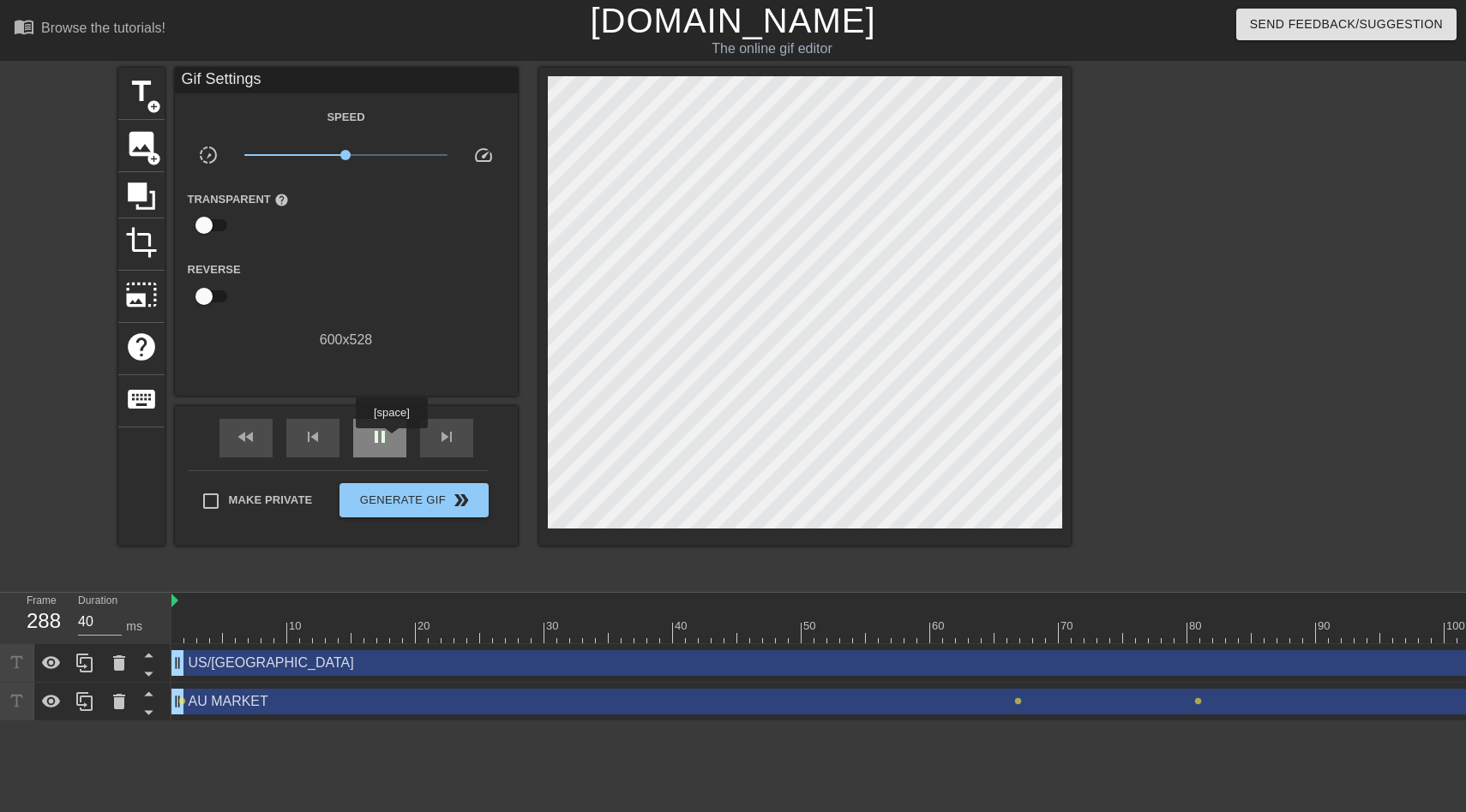
click at [393, 441] on div "pause" at bounding box center [380, 438] width 54 height 39
click at [370, 440] on span "play_arrow" at bounding box center [379, 437] width 21 height 21
click at [370, 440] on span "pause" at bounding box center [379, 437] width 21 height 21
click at [370, 440] on span "play_arrow" at bounding box center [379, 437] width 21 height 21
click at [370, 439] on span "pause" at bounding box center [379, 437] width 21 height 21
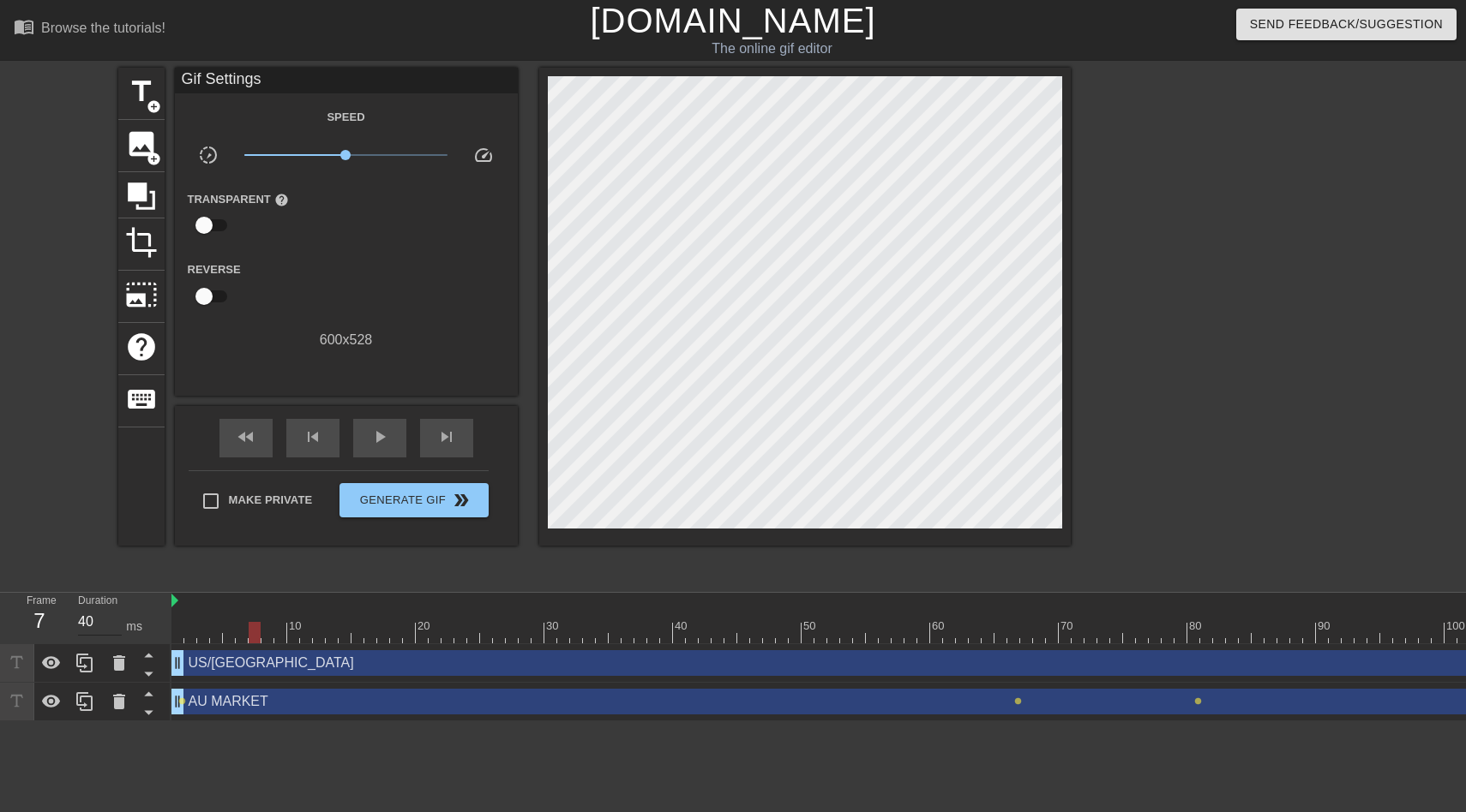
type input "30"
drag, startPoint x: 310, startPoint y: 629, endPoint x: 102, endPoint y: 629, distance: 208.0
click at [103, 629] on div "Frame 7 Duration 30 ms 10 20 30 40 50 60 70 80 90 100 110 120 130 140 150" at bounding box center [733, 656] width 1466 height 128
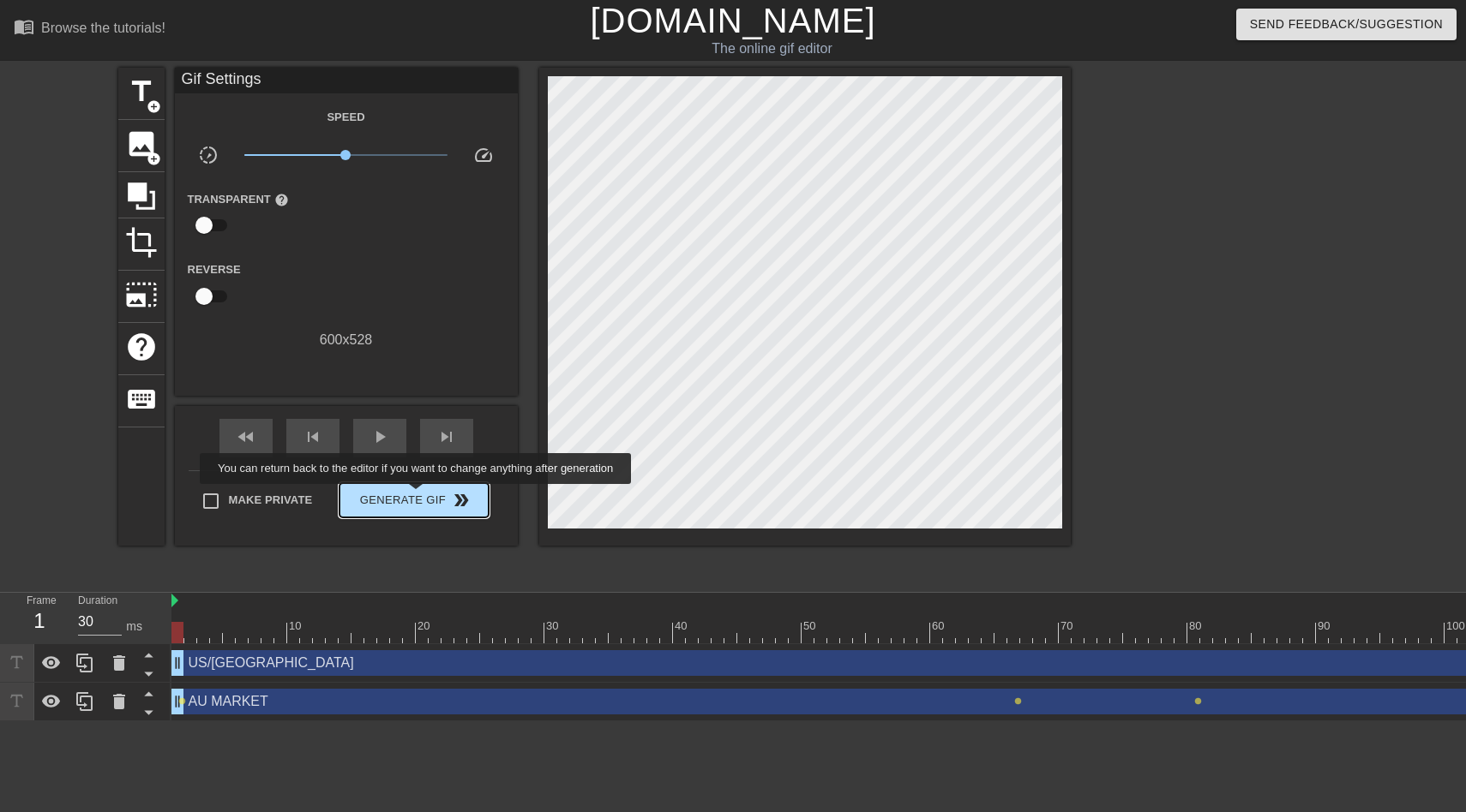
click at [424, 498] on span "Generate Gif double_arrow" at bounding box center [414, 500] width 135 height 21
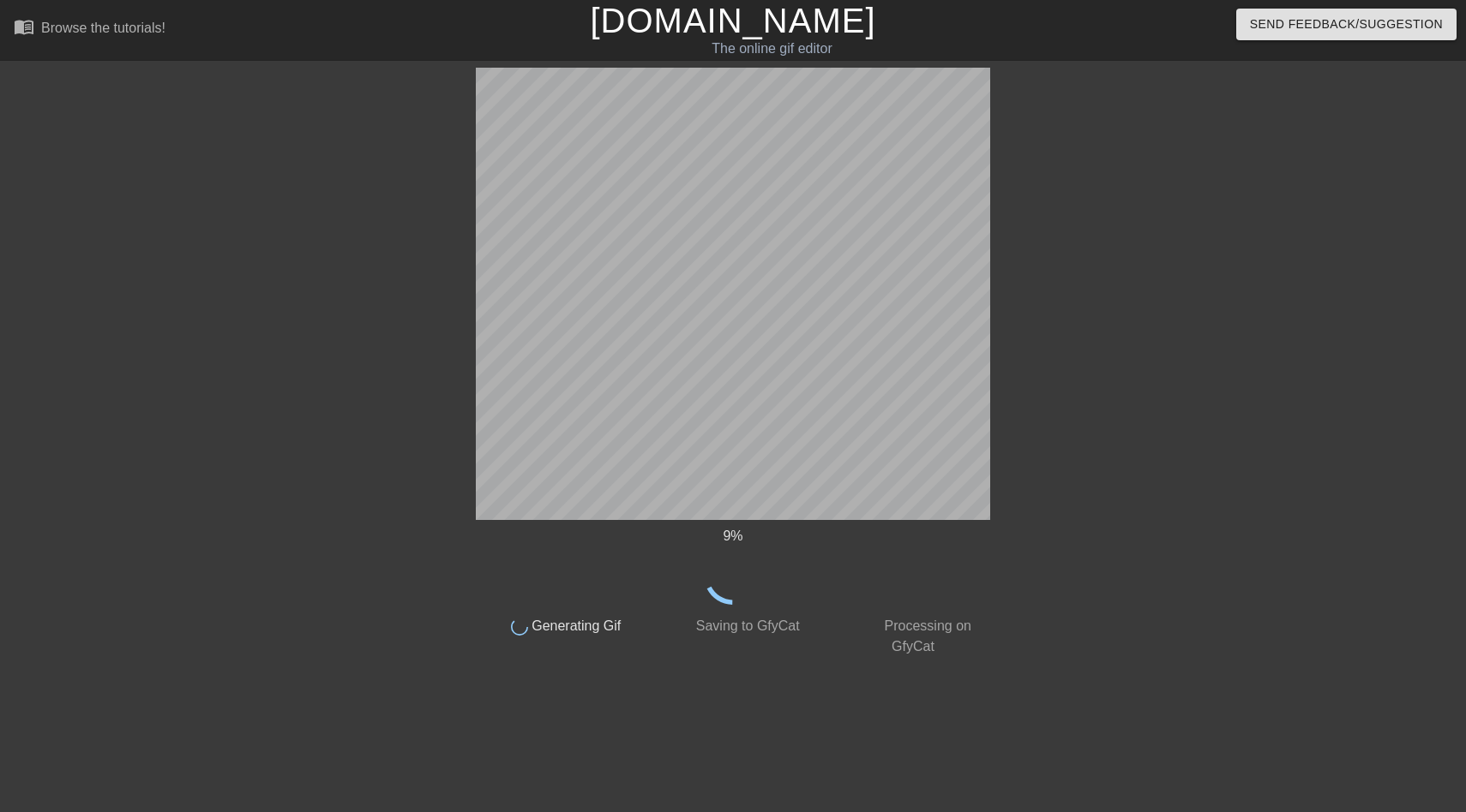
click at [1012, 454] on div at bounding box center [1139, 325] width 257 height 514
